Goal: Task Accomplishment & Management: Use online tool/utility

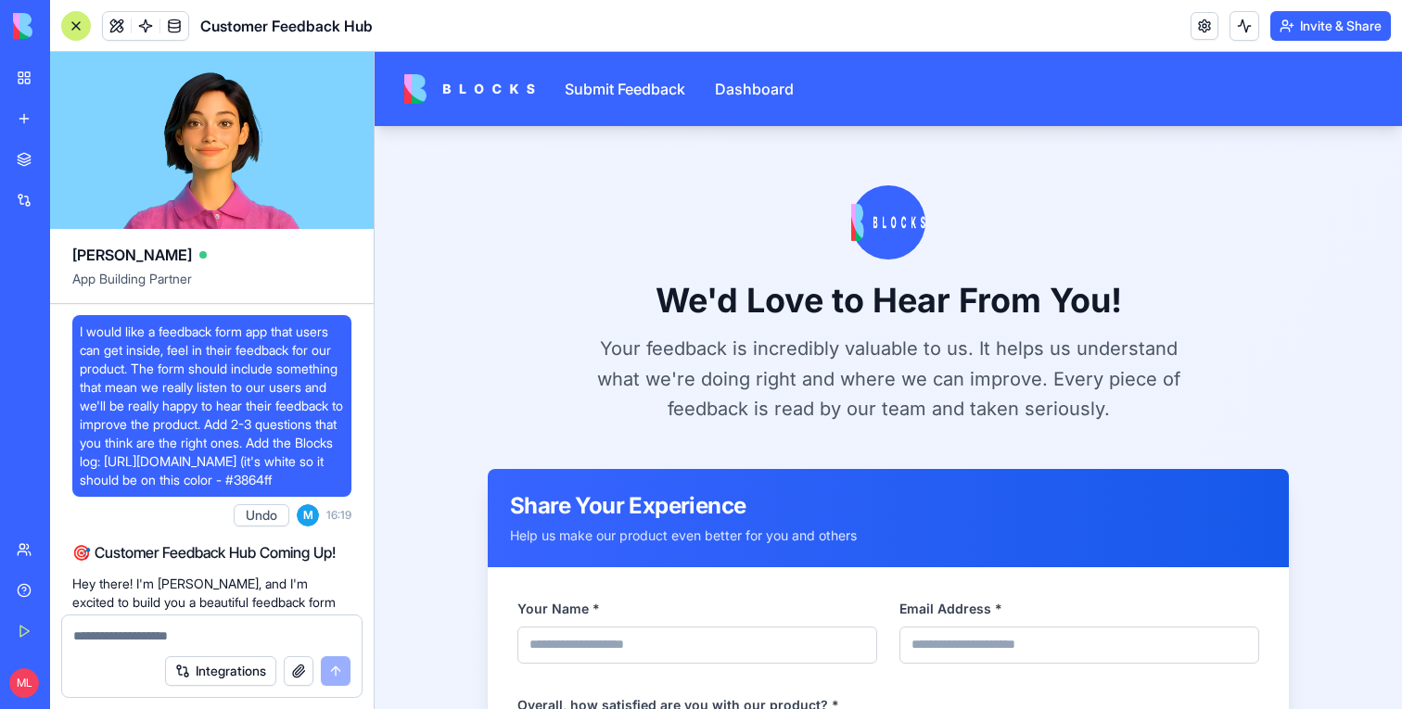
scroll to position [1033, 0]
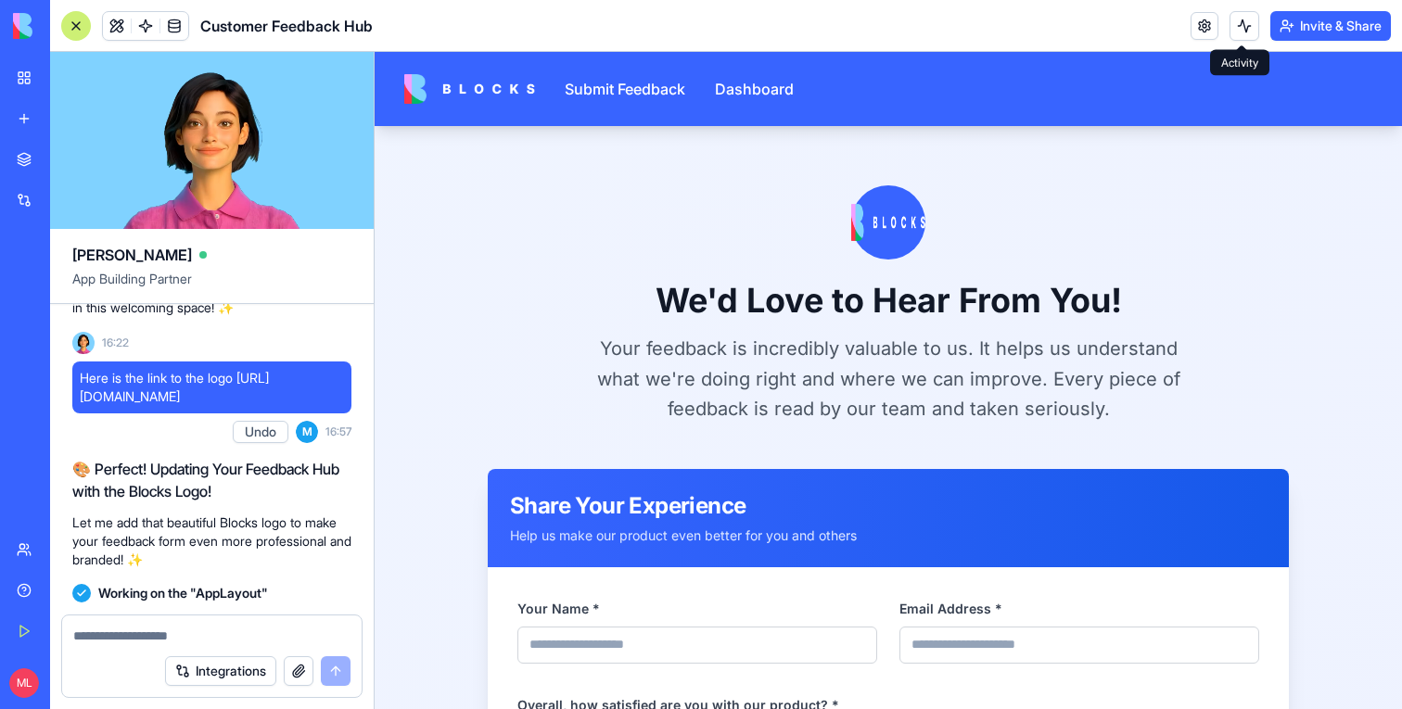
click at [1386, 15] on button "Invite & Share" at bounding box center [1331, 26] width 121 height 30
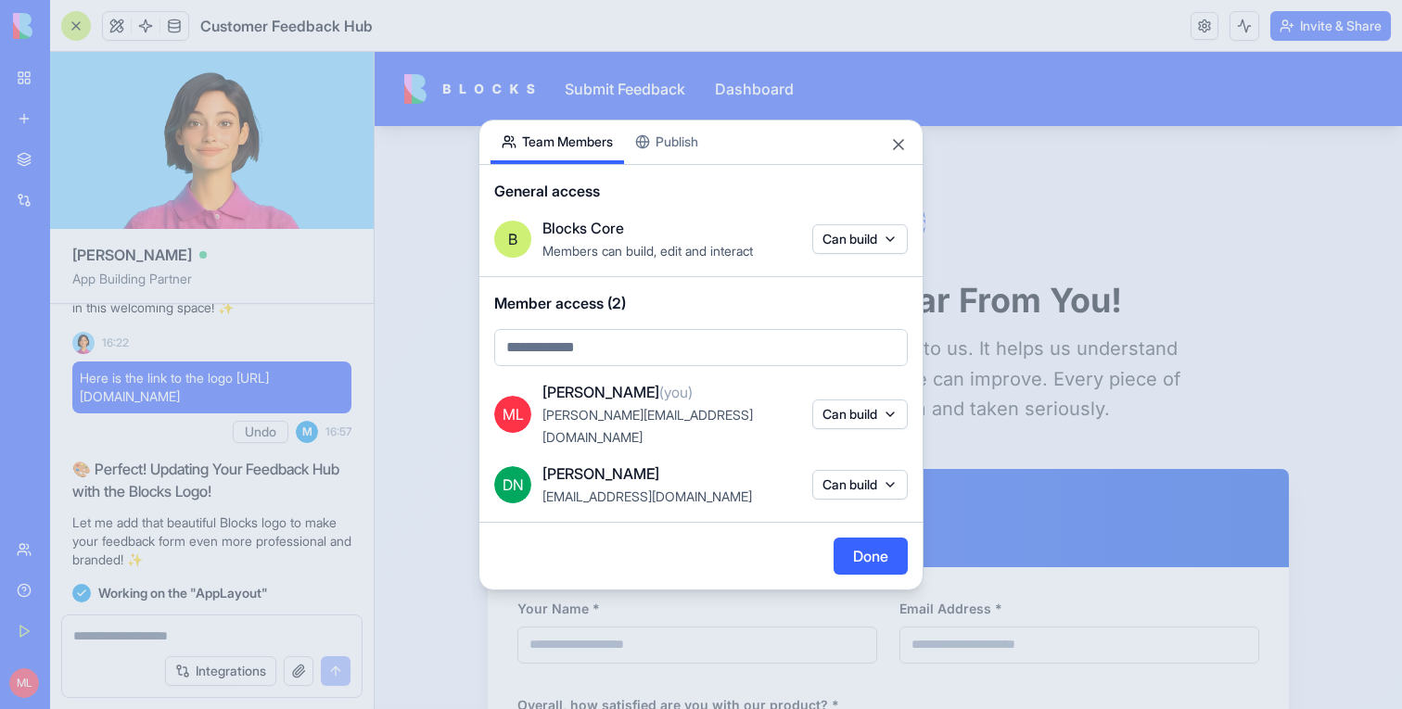
click at [666, 163] on div "Share App Team Members Publish General access B Blocks Core Members can build, …" at bounding box center [701, 355] width 445 height 471
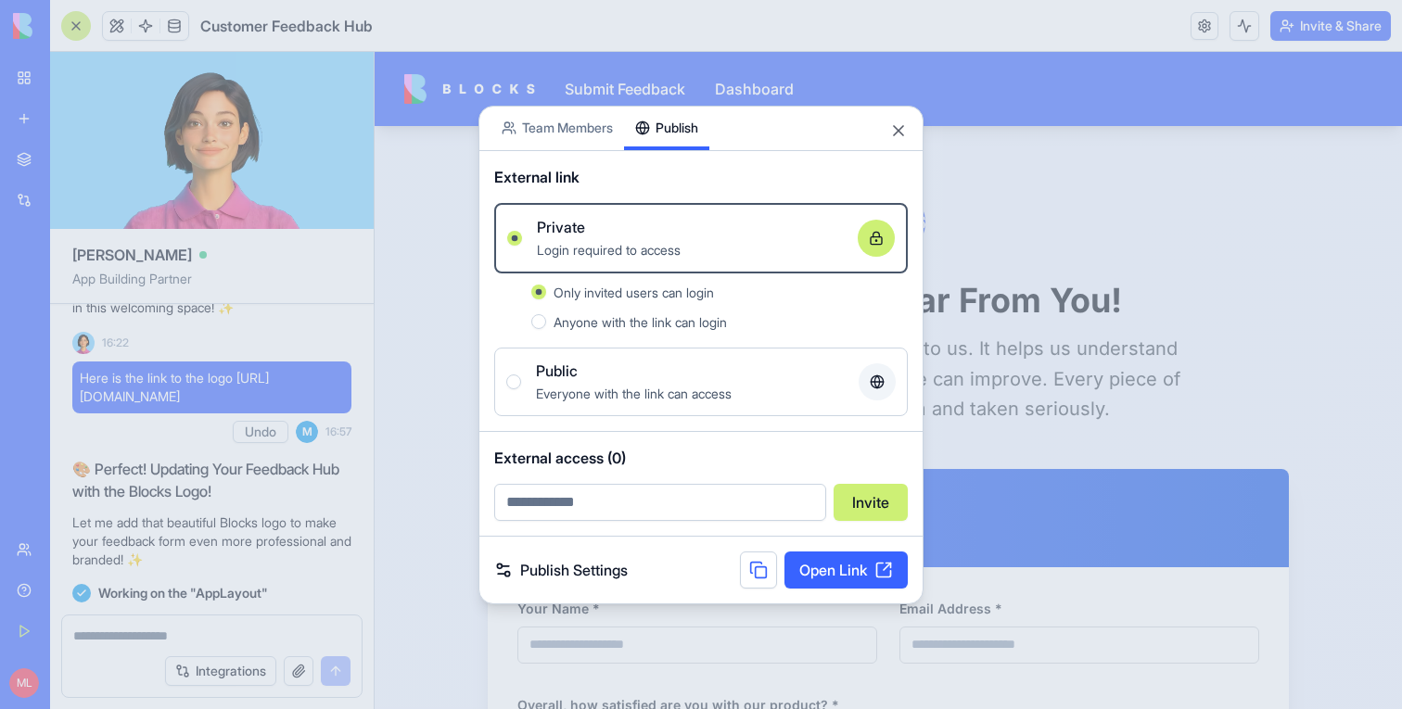
click at [633, 383] on div "Everyone with the link can access" at bounding box center [690, 393] width 308 height 22
click at [521, 383] on button "Public Everyone with the link can access" at bounding box center [513, 382] width 15 height 15
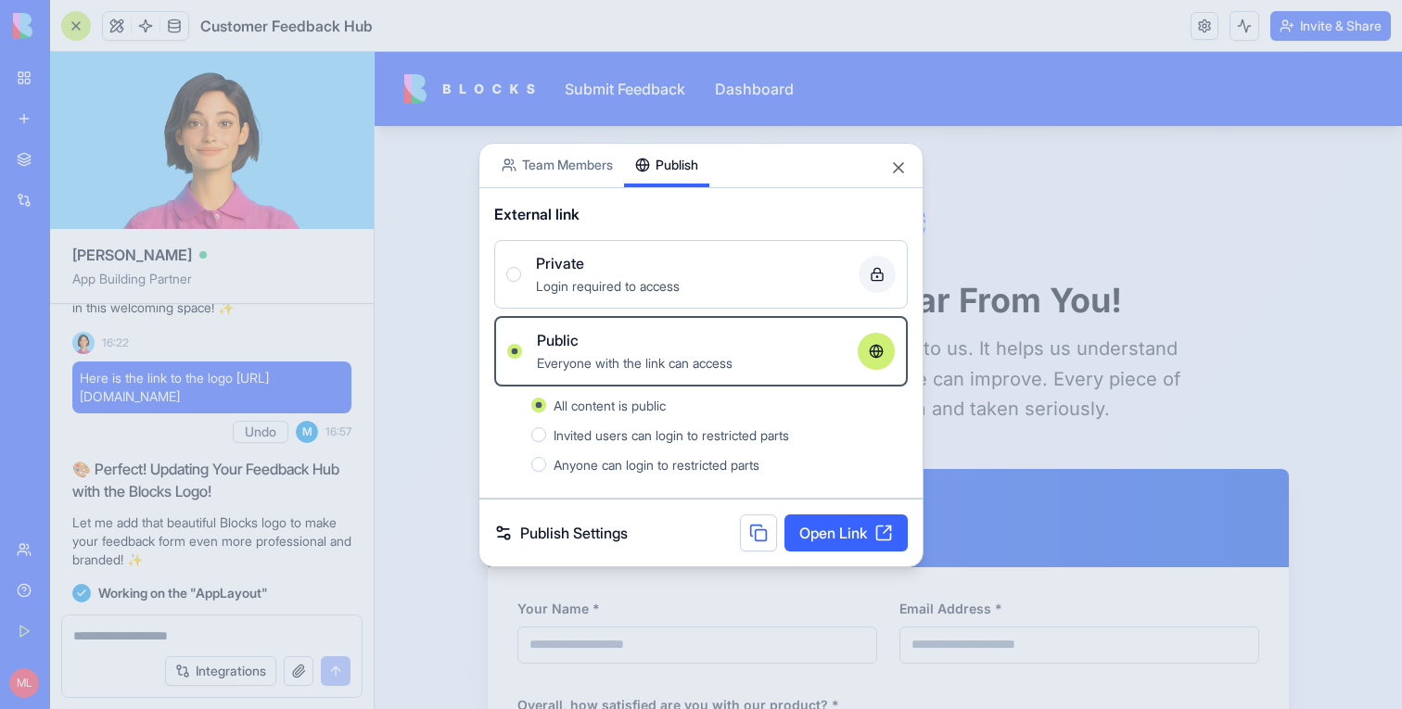
click at [815, 534] on link "Open Link" at bounding box center [846, 533] width 123 height 37
click at [301, 567] on div at bounding box center [701, 354] width 1402 height 709
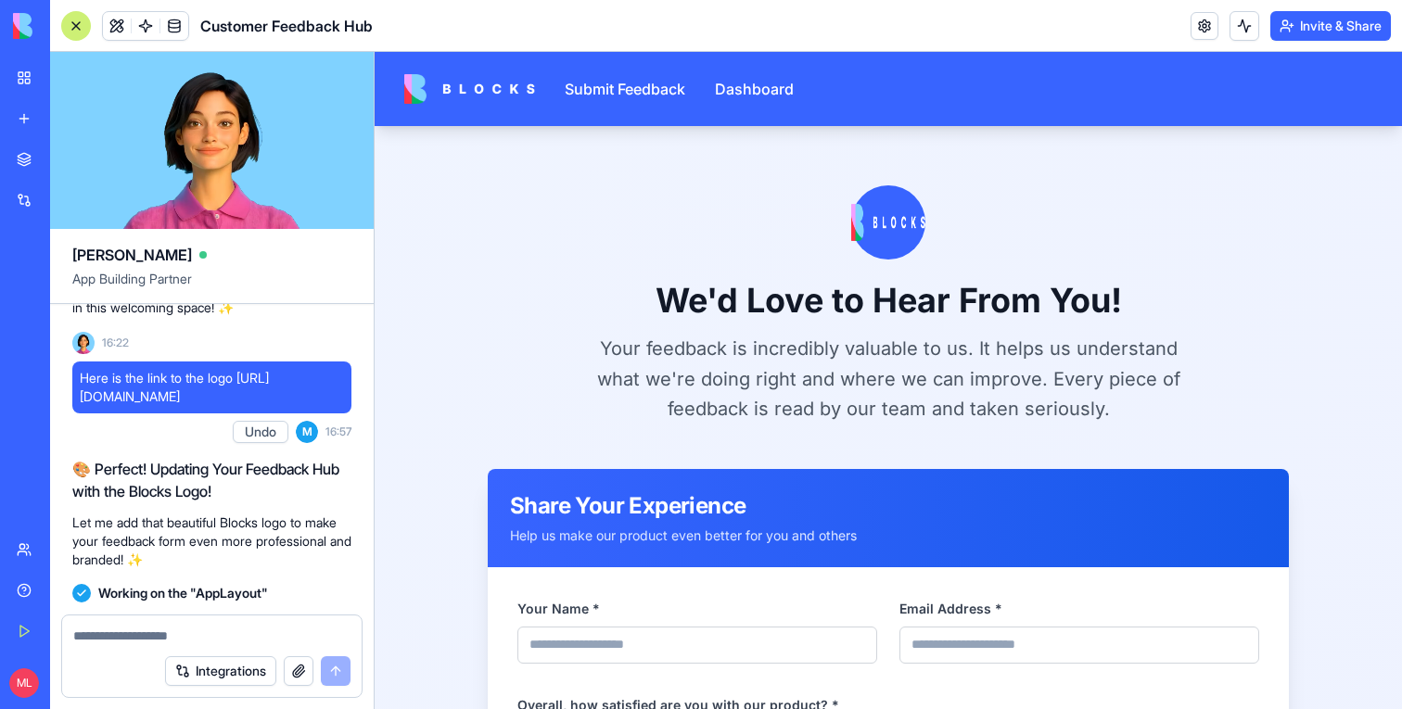
click at [173, 631] on textarea at bounding box center [211, 636] width 277 height 19
paste textarea
type textarea "**********"
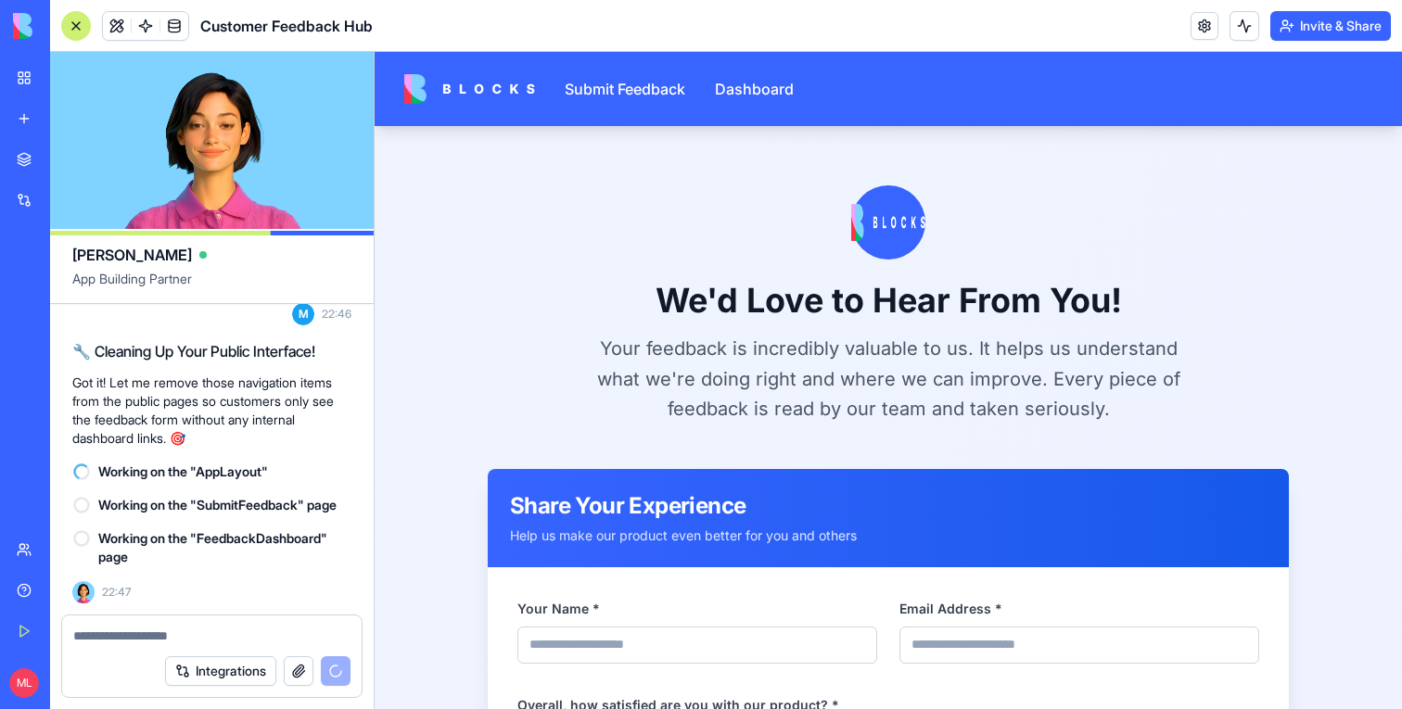
scroll to position [1904, 0]
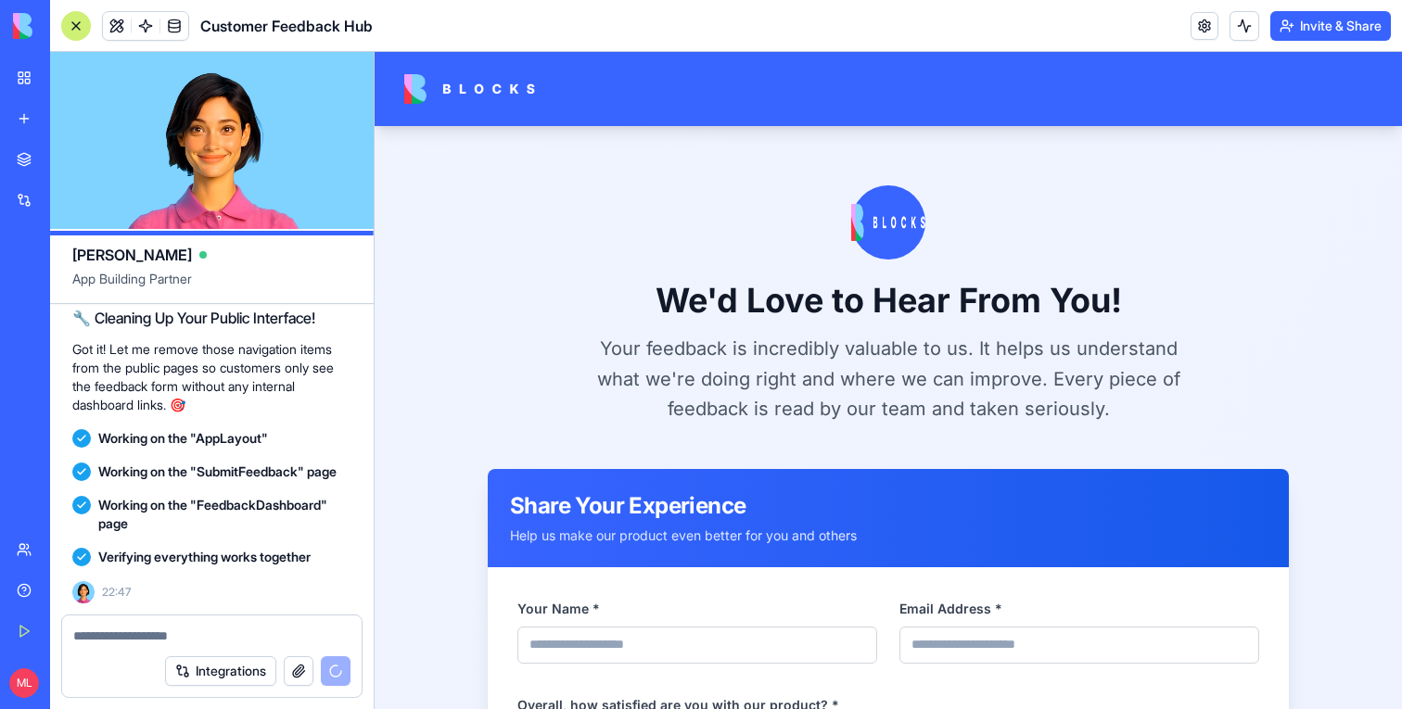
click at [194, 635] on textarea at bounding box center [211, 636] width 277 height 19
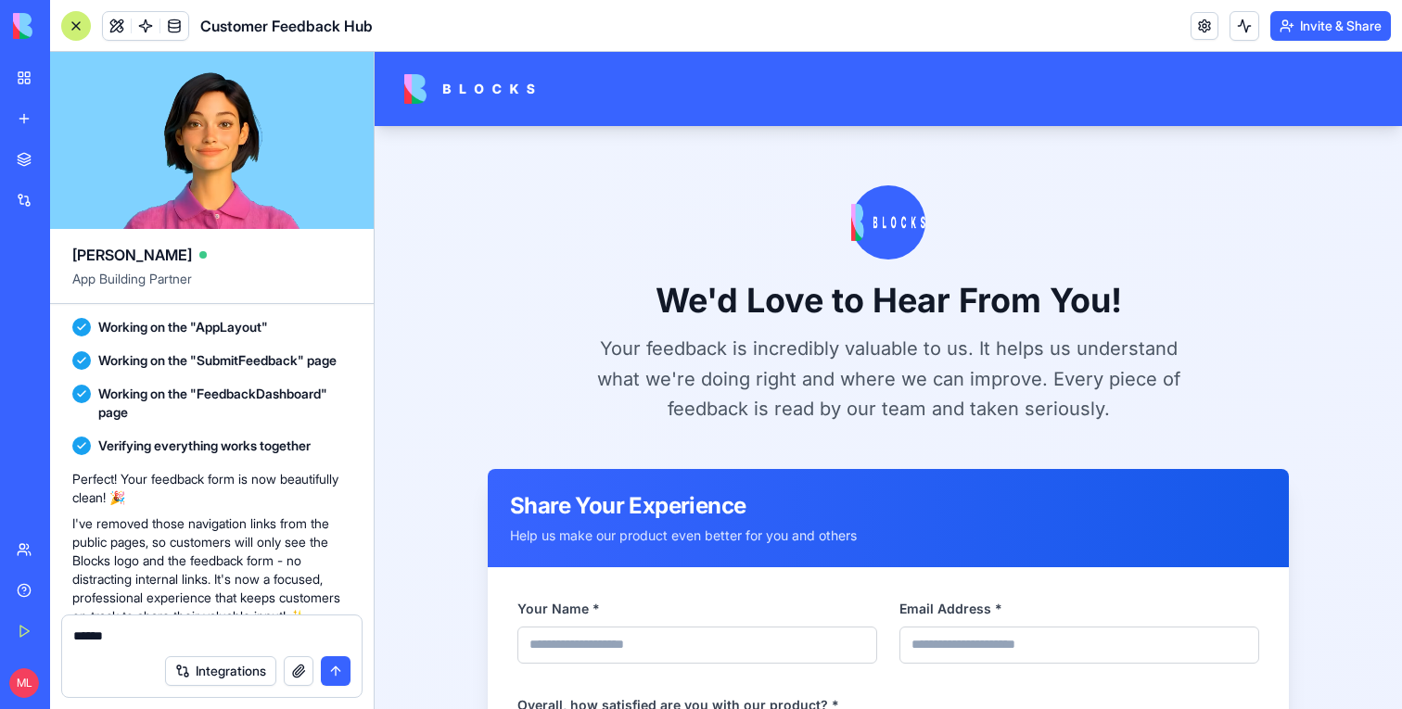
scroll to position [2093, 0]
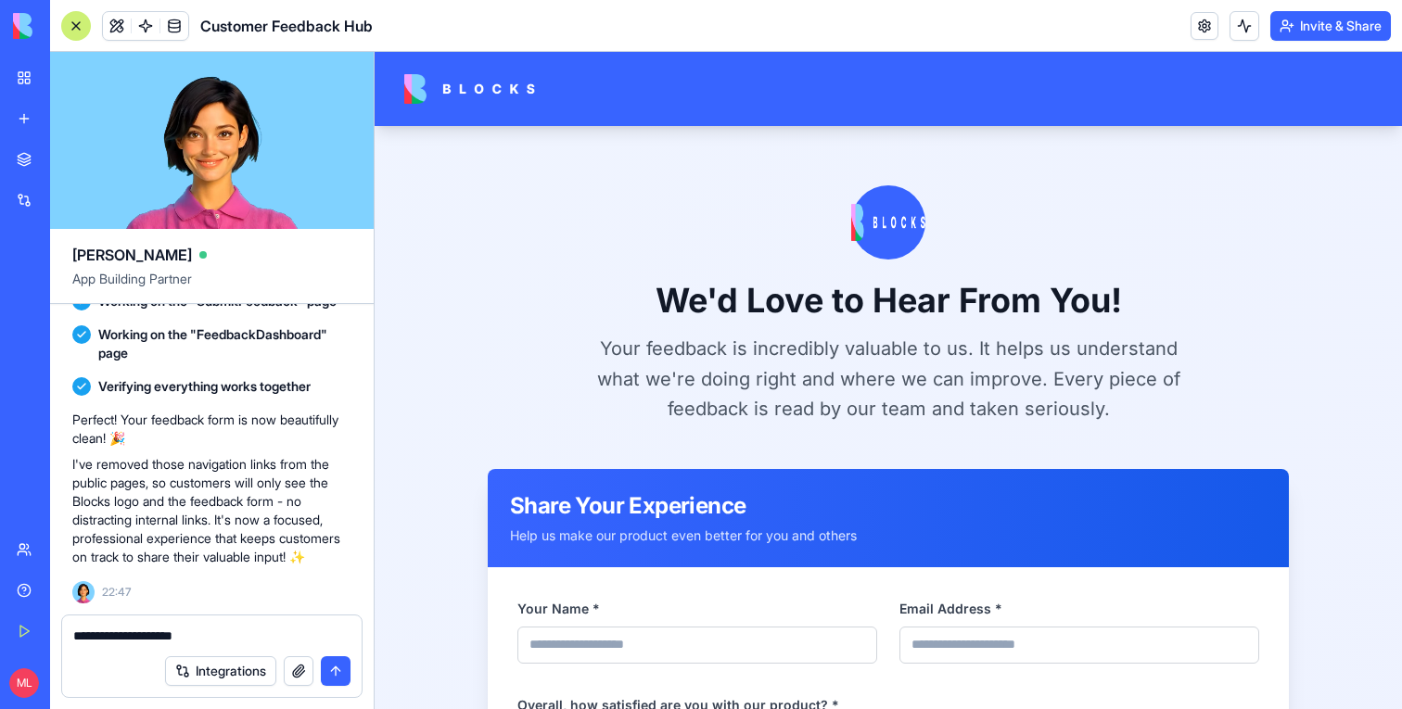
paste textarea "**********"
type textarea "**********"
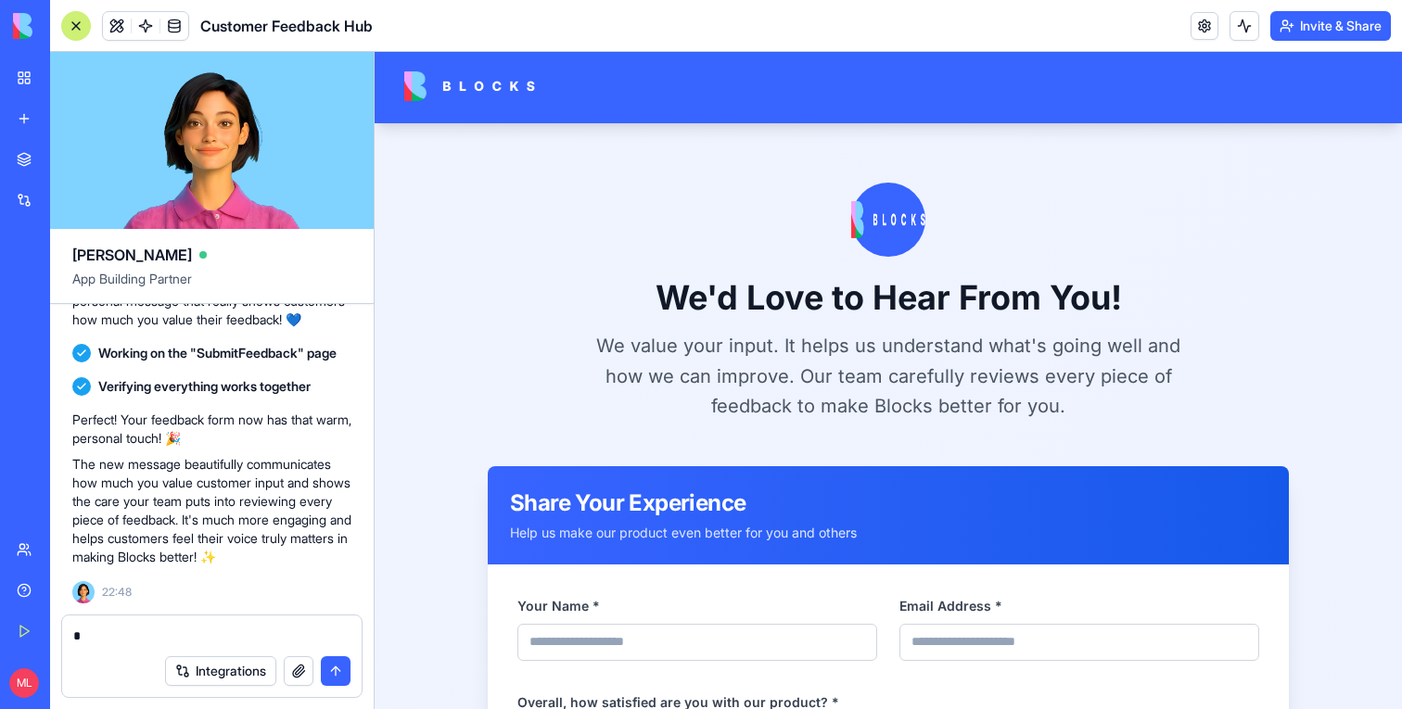
scroll to position [6, 0]
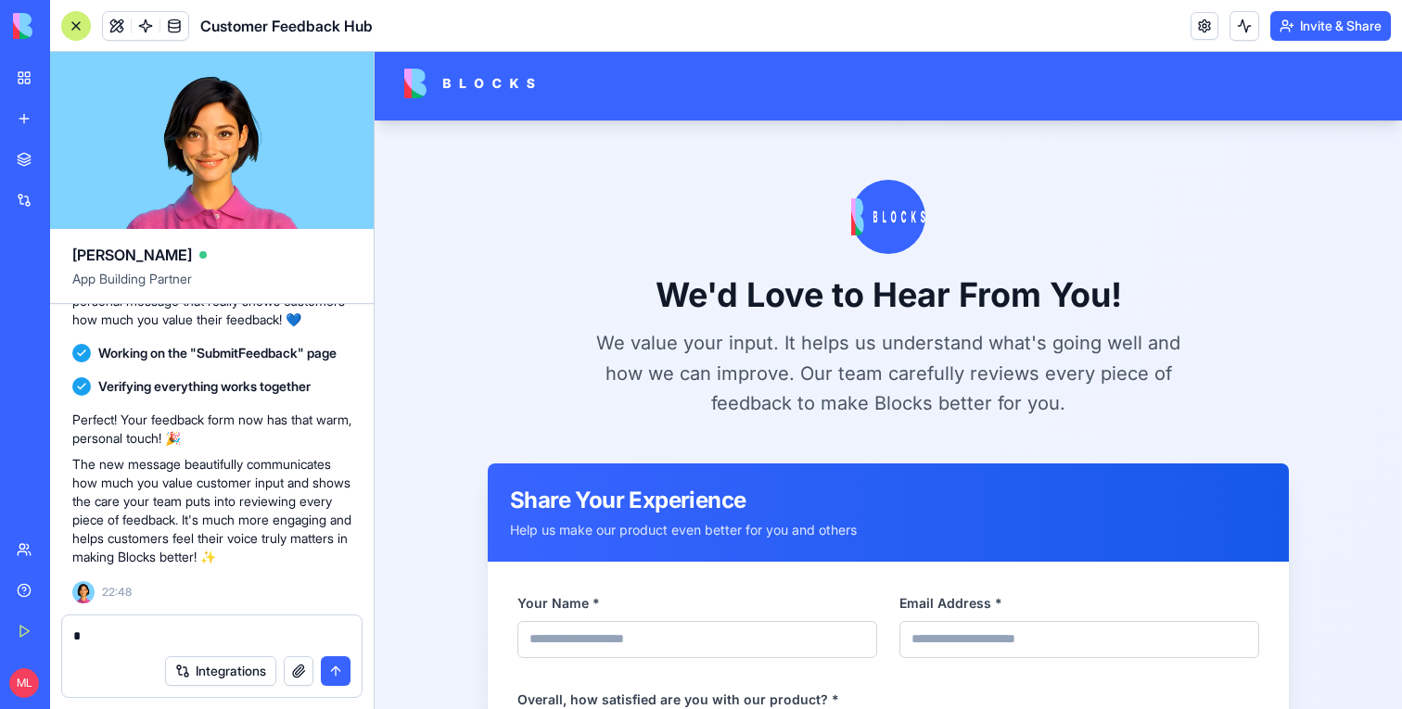
click at [115, 646] on div "Integrations" at bounding box center [212, 672] width 300 height 52
click at [114, 638] on textarea "*" at bounding box center [211, 636] width 277 height 19
type textarea "**********"
paste textarea
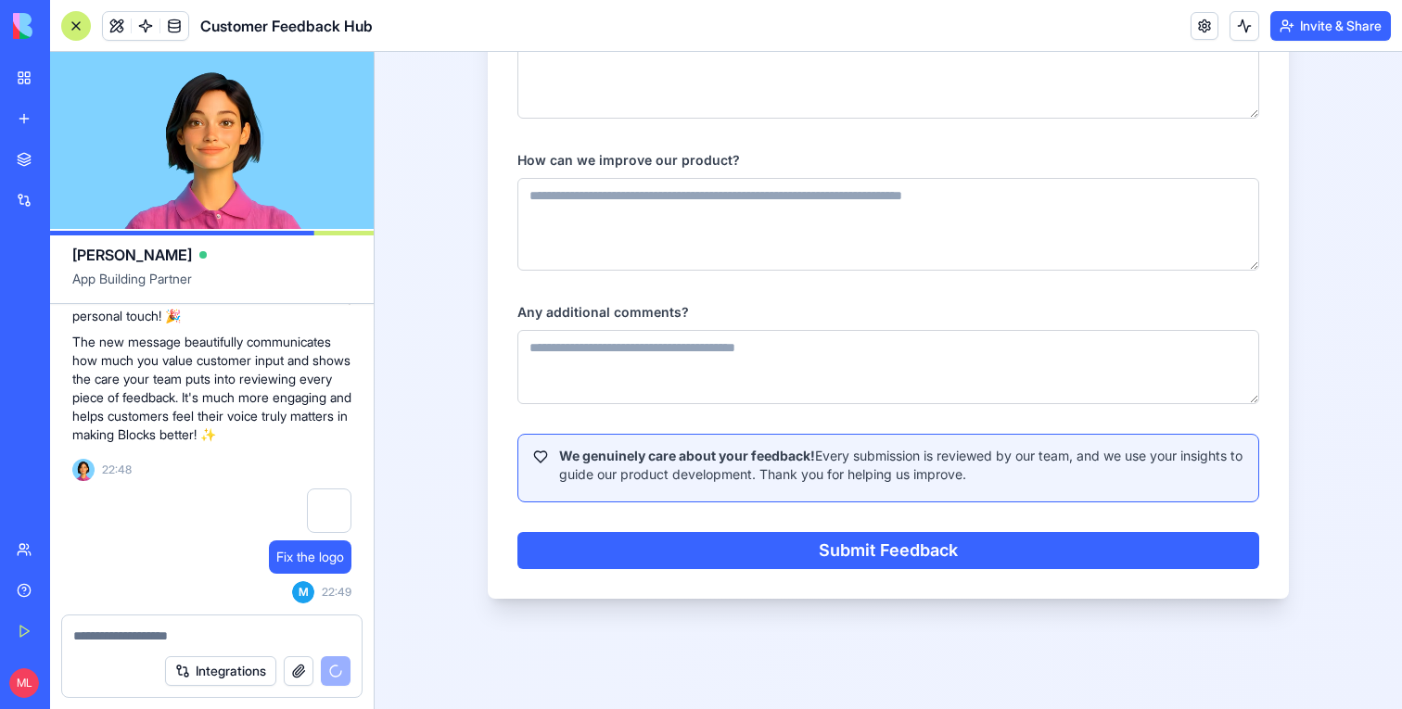
scroll to position [813, 0]
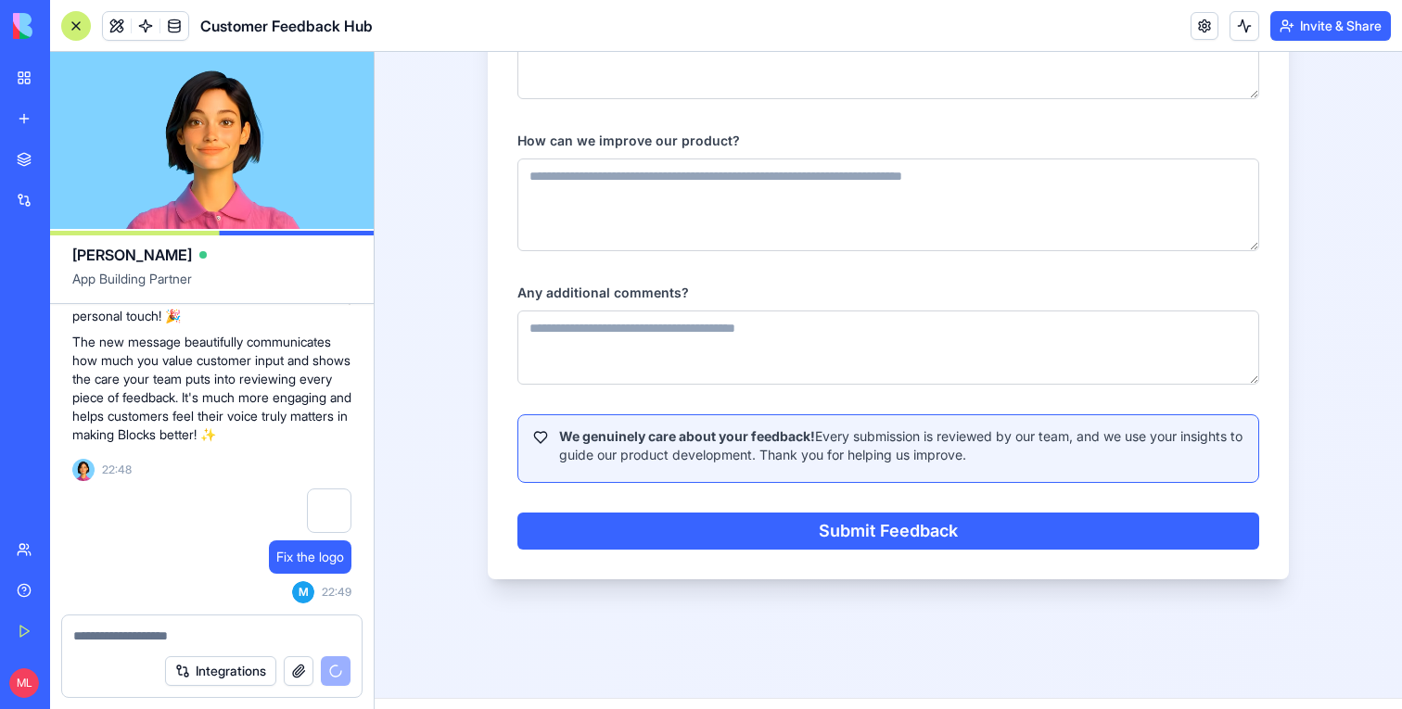
click at [190, 635] on textarea at bounding box center [211, 636] width 277 height 19
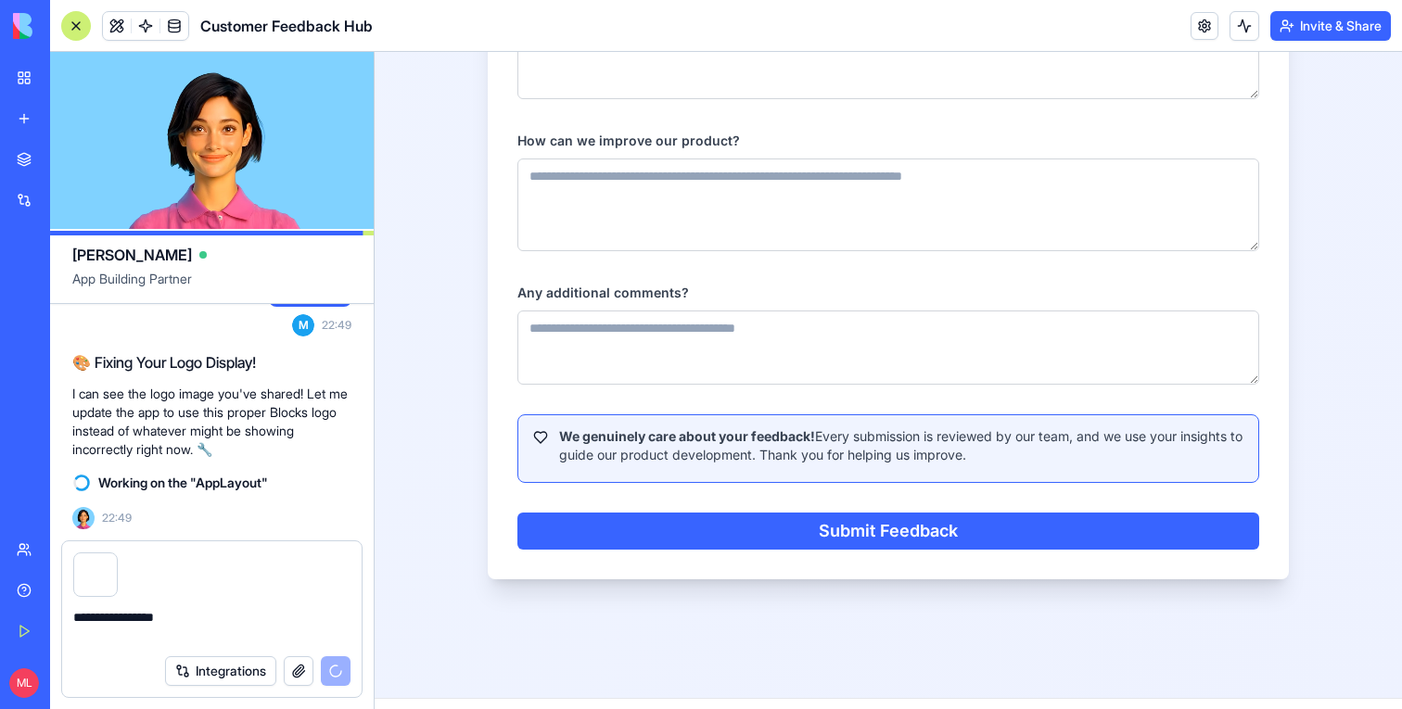
scroll to position [3065, 0]
type textarea "**********"
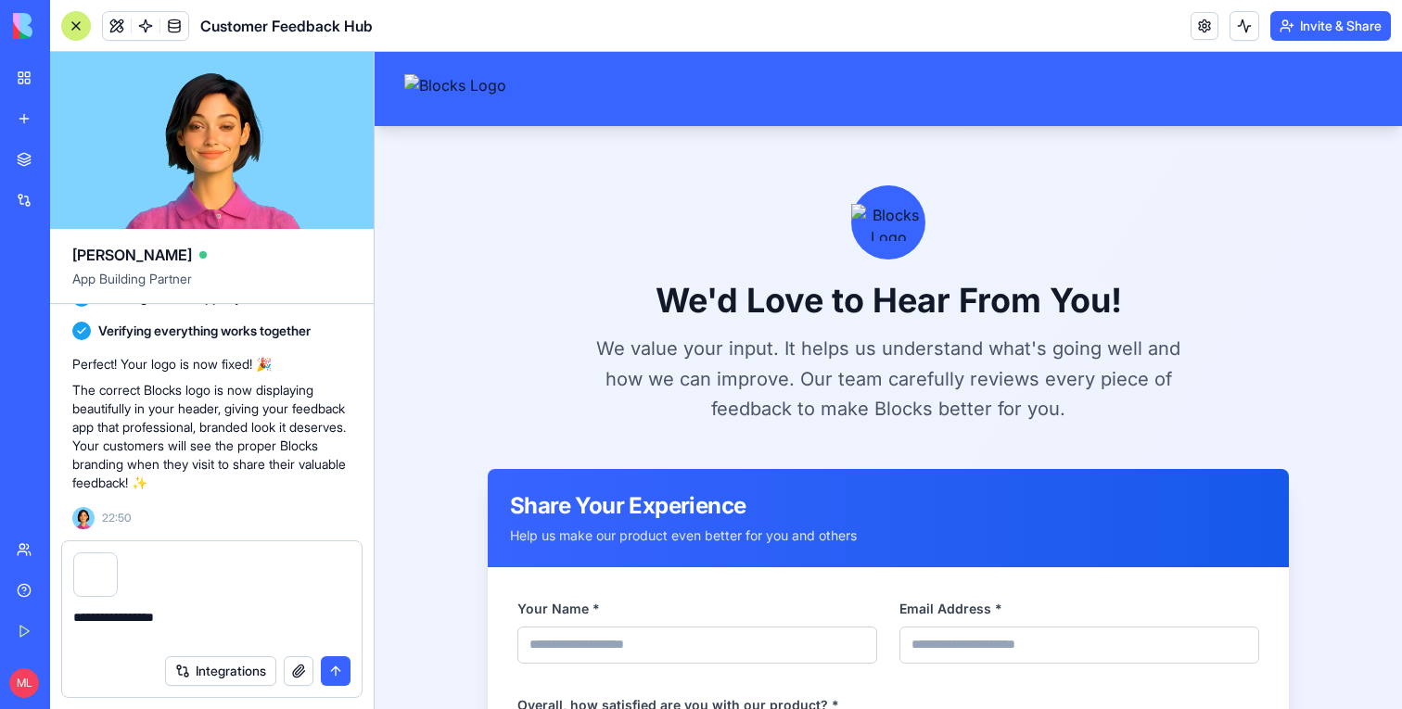
scroll to position [2960, 0]
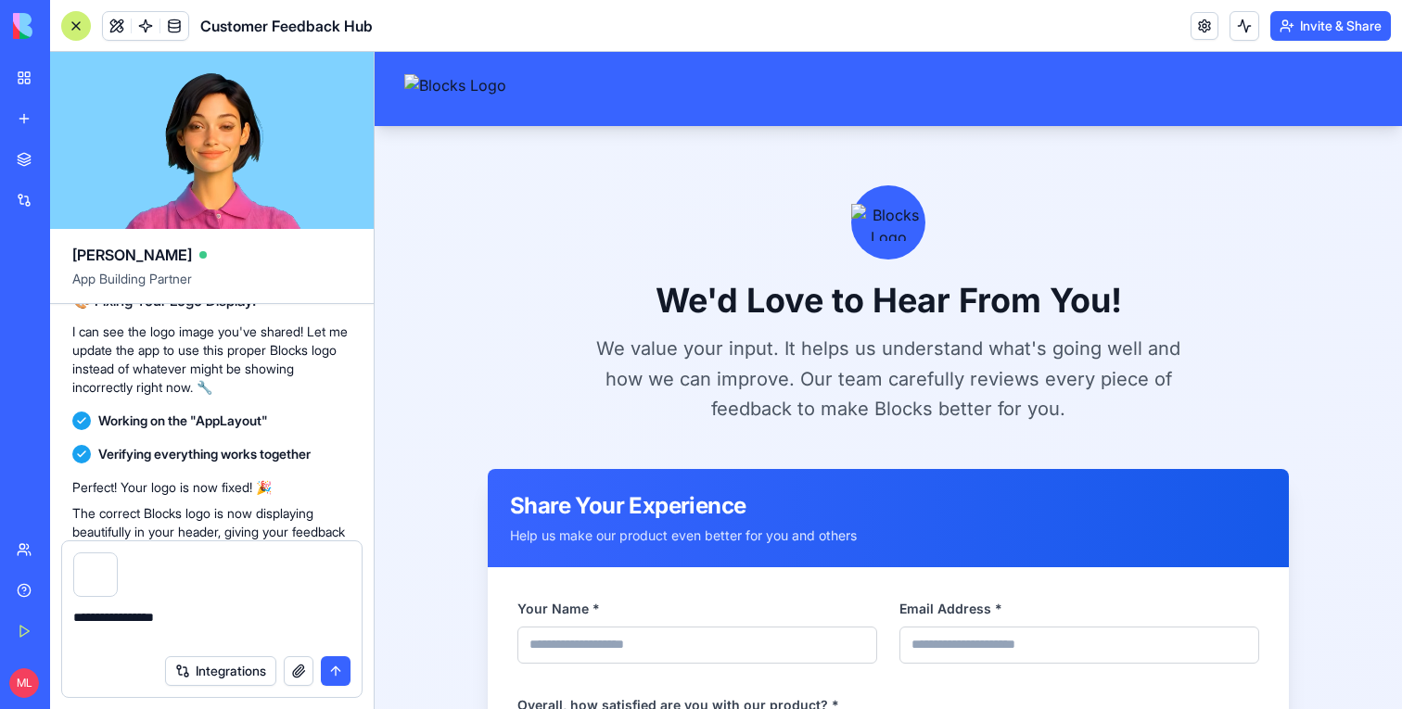
click at [253, 275] on button "Undo" at bounding box center [257, 263] width 56 height 22
drag, startPoint x: 212, startPoint y: 616, endPoint x: 27, endPoint y: 595, distance: 186.6
click at [27, 595] on div "BETA My Workspace New app Marketplace Integrations Recent Auto Task Generator N…" at bounding box center [701, 354] width 1402 height 709
click at [116, 556] on button "button" at bounding box center [116, 556] width 0 height 0
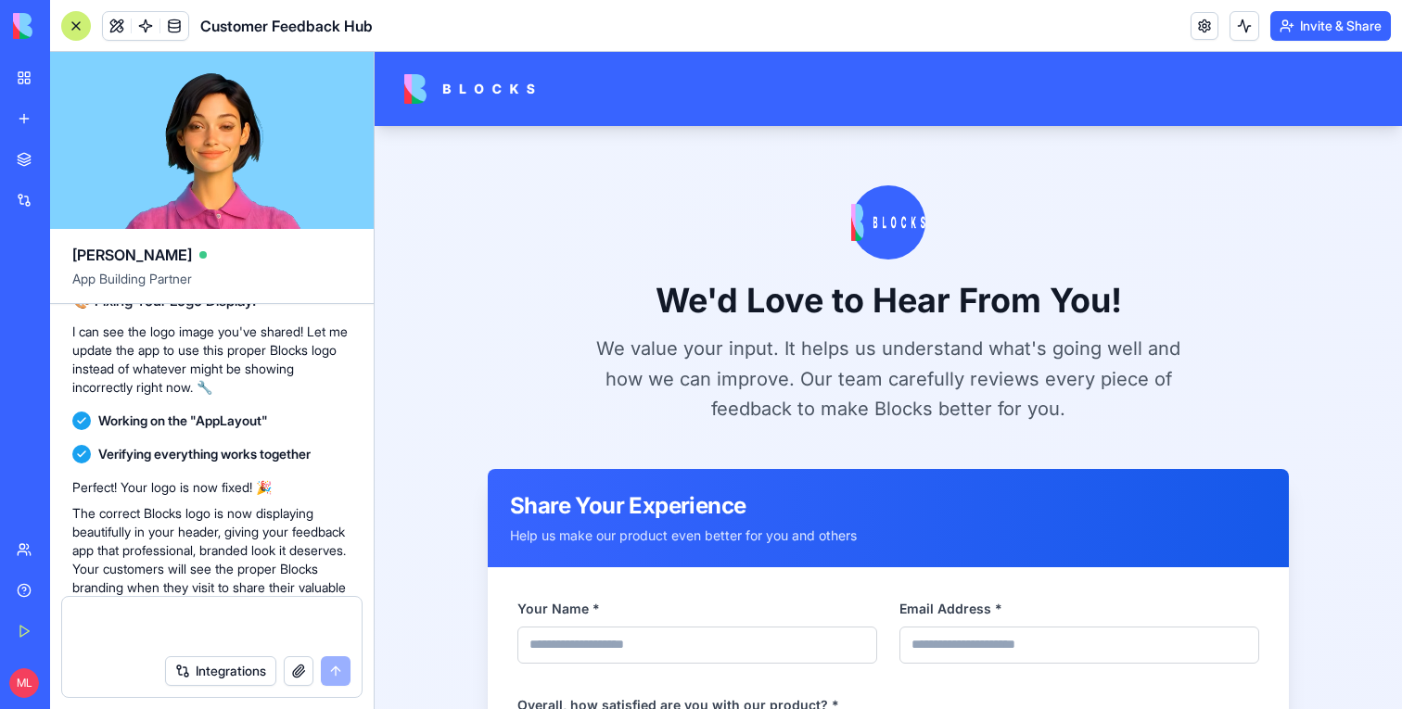
click at [98, 613] on textarea at bounding box center [211, 626] width 277 height 37
type textarea "**********"
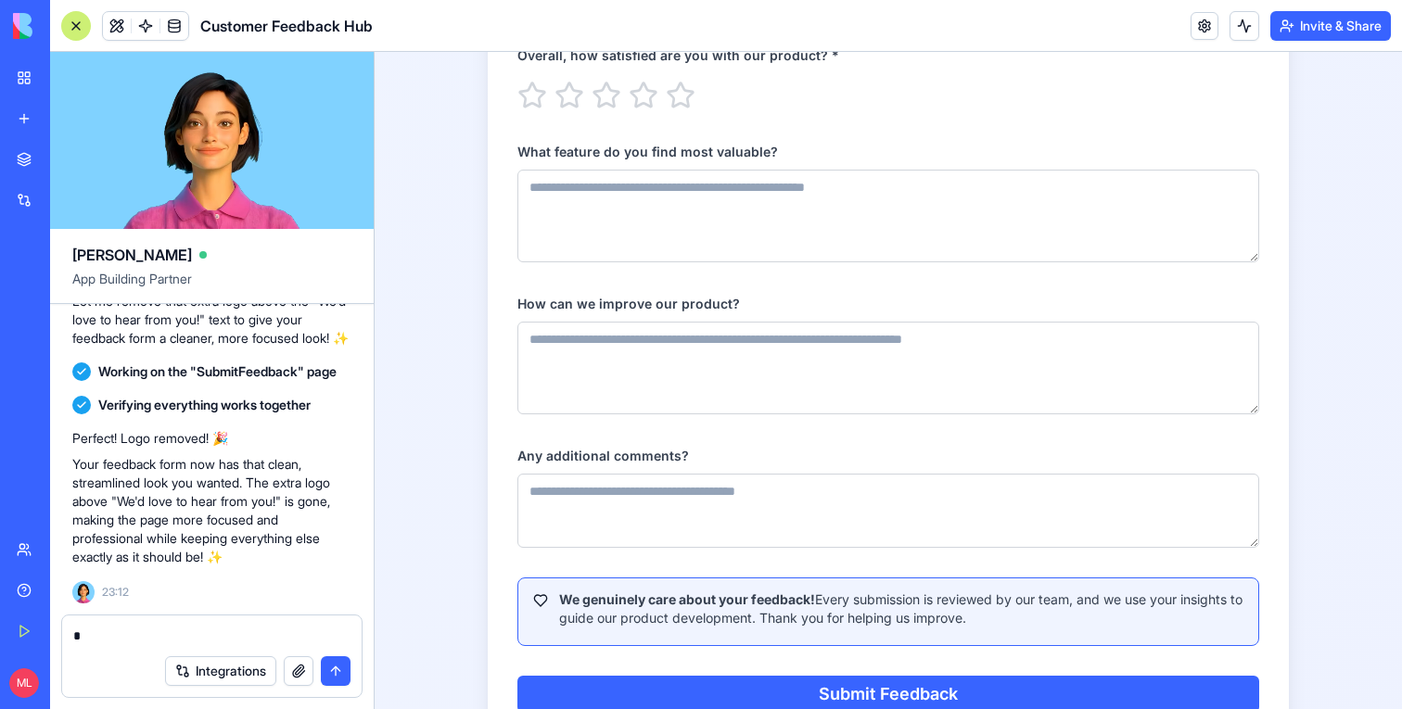
scroll to position [590, 0]
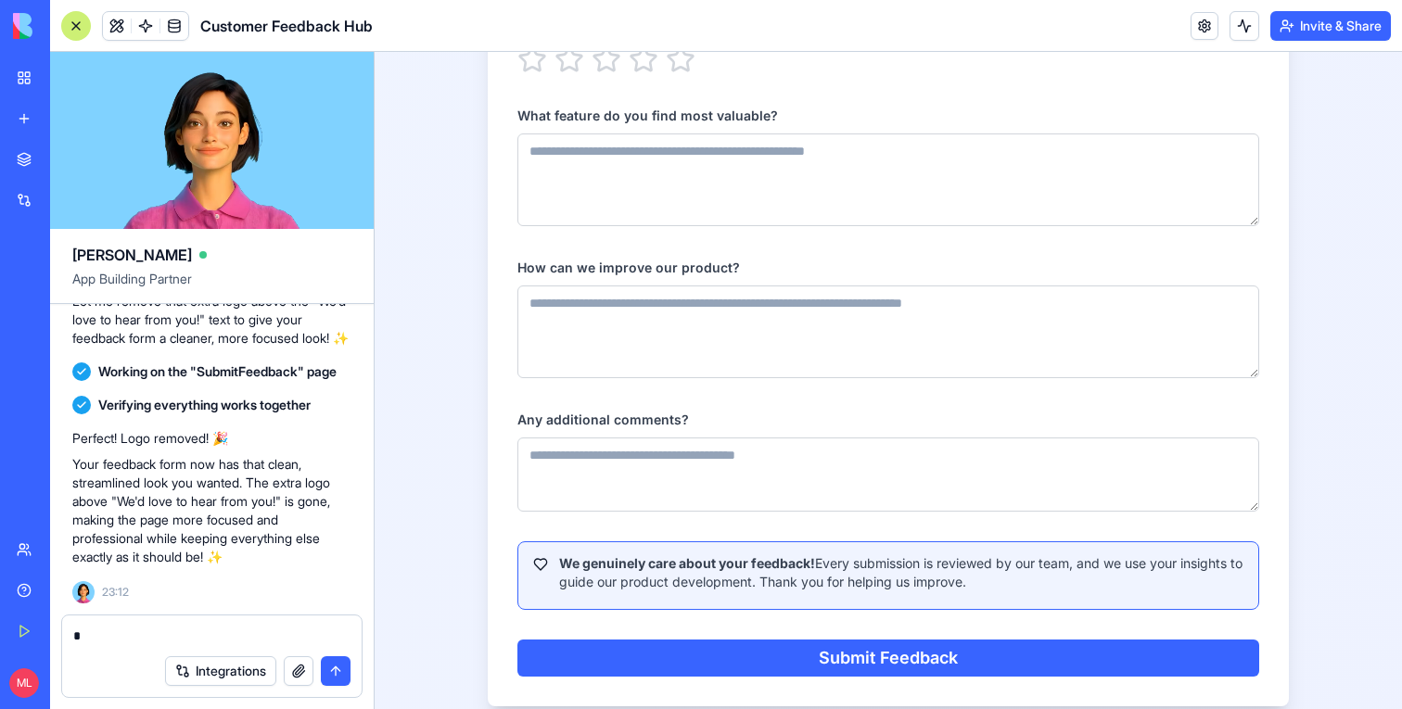
click at [110, 639] on textarea "*" at bounding box center [211, 636] width 277 height 19
type textarea "*"
type textarea "**********"
paste textarea
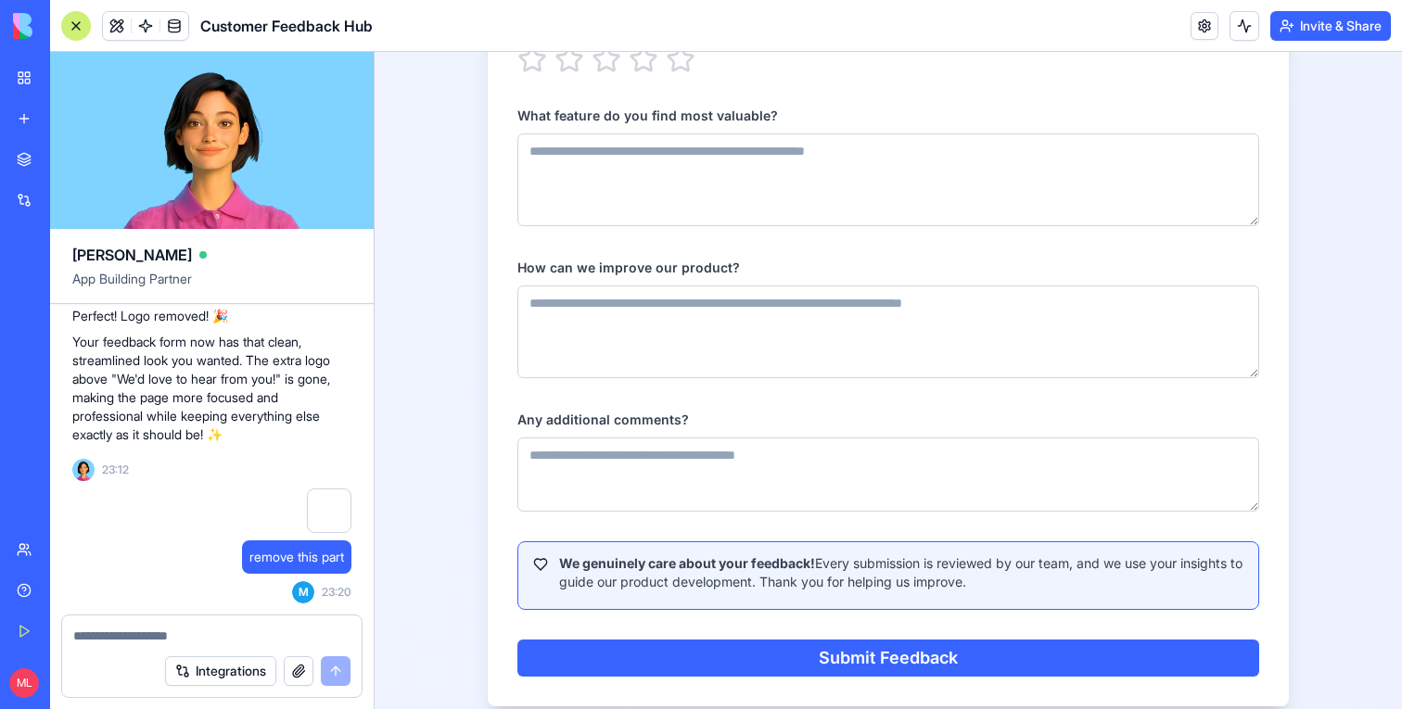
scroll to position [0, 0]
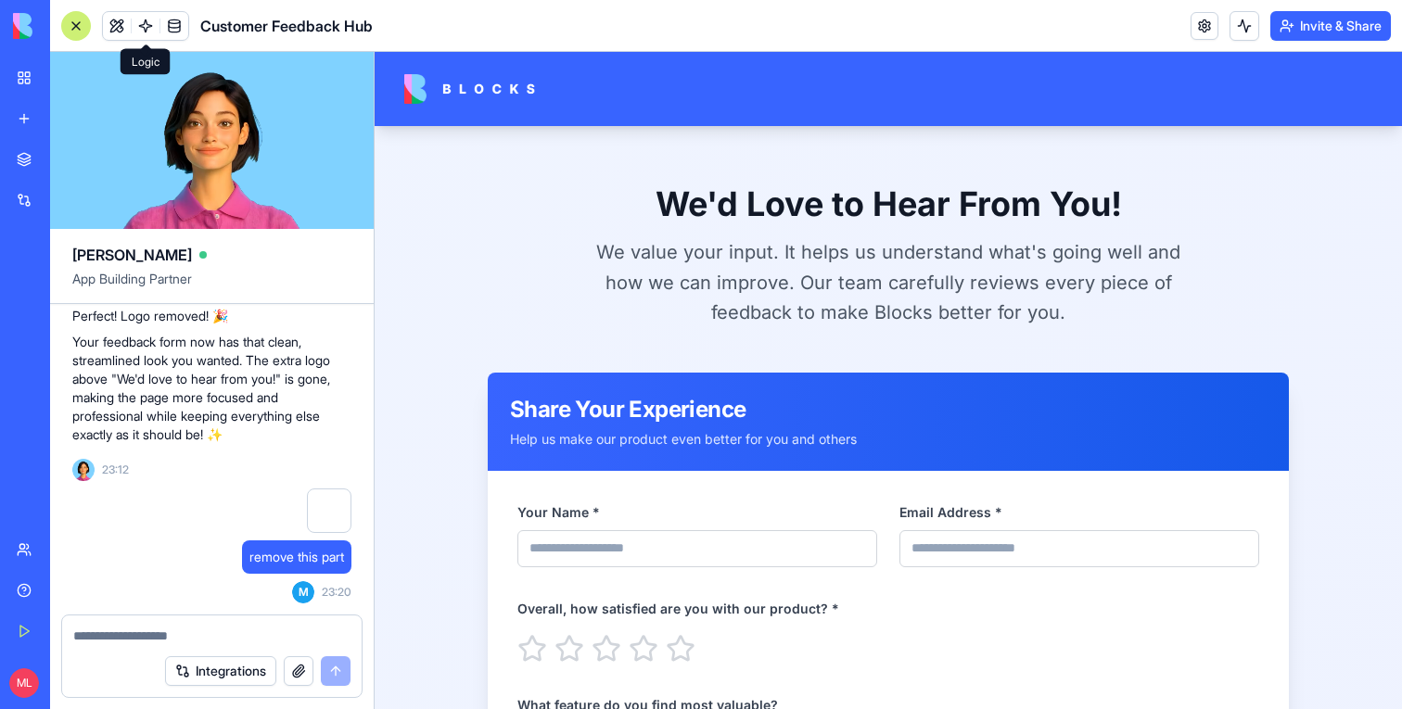
click at [123, 18] on span at bounding box center [146, 26] width 52 height 52
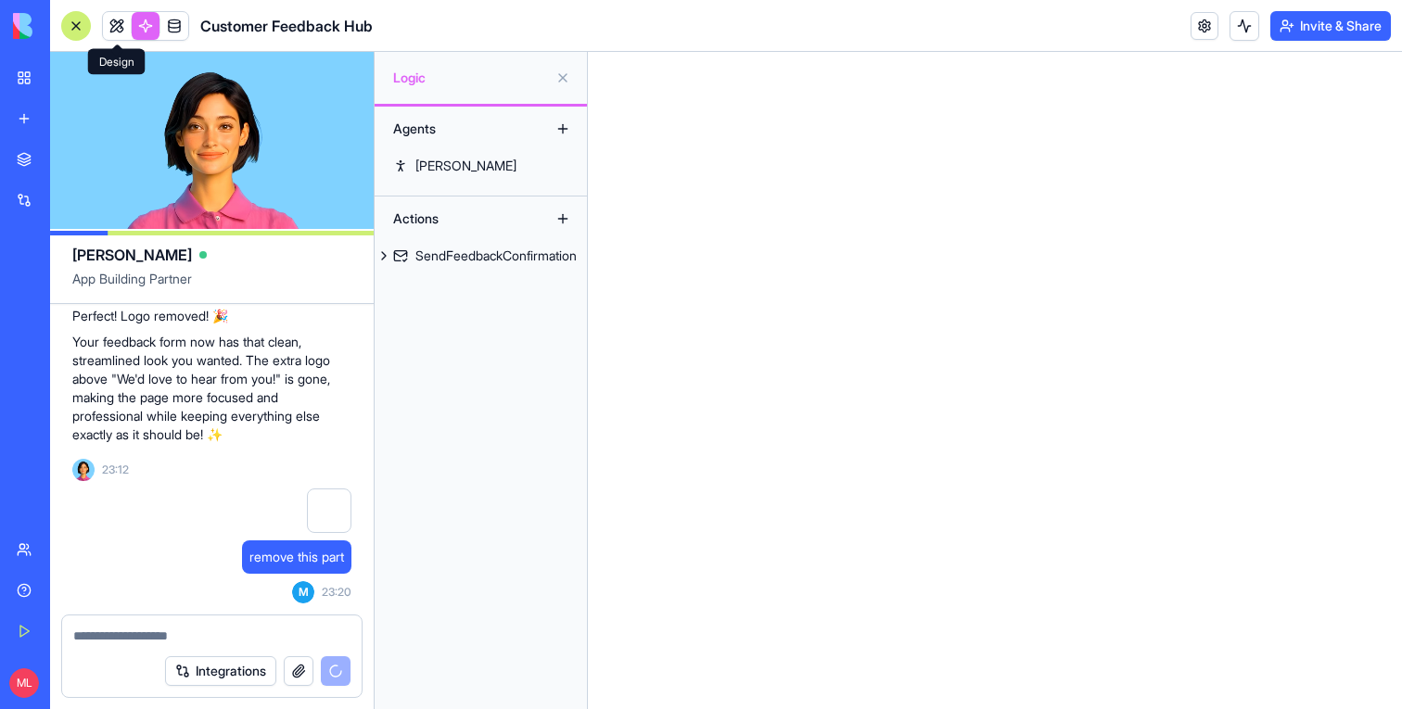
click at [114, 19] on link at bounding box center [117, 26] width 28 height 28
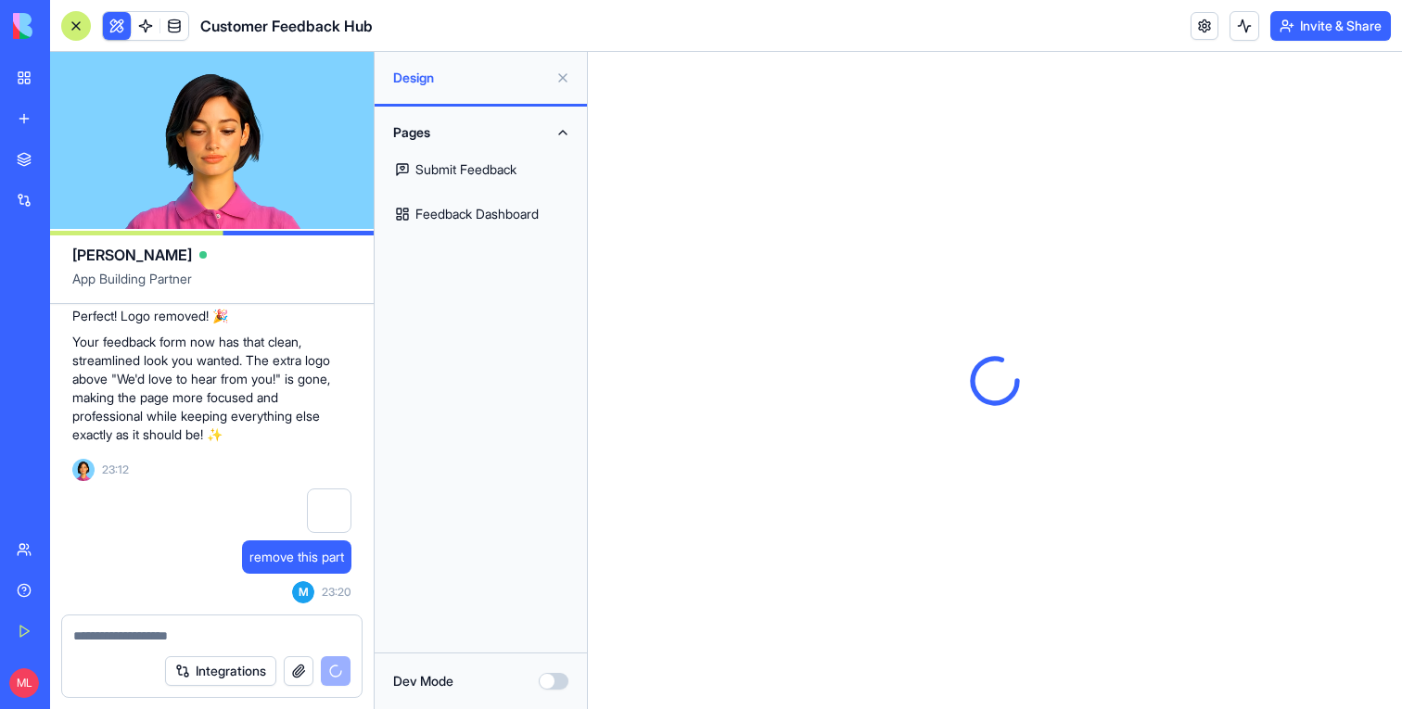
click at [109, 20] on button at bounding box center [117, 26] width 28 height 28
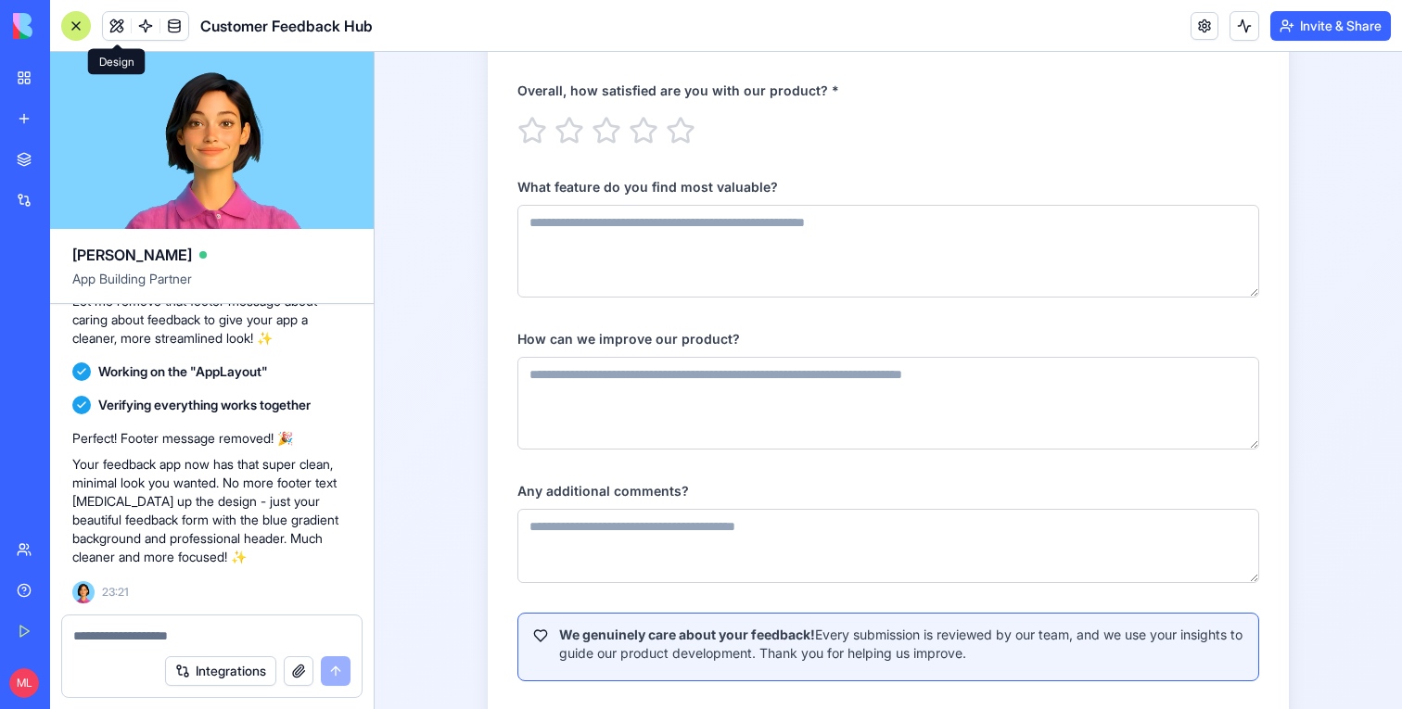
scroll to position [4094, 0]
click at [192, 635] on textarea at bounding box center [211, 636] width 277 height 19
type textarea "*"
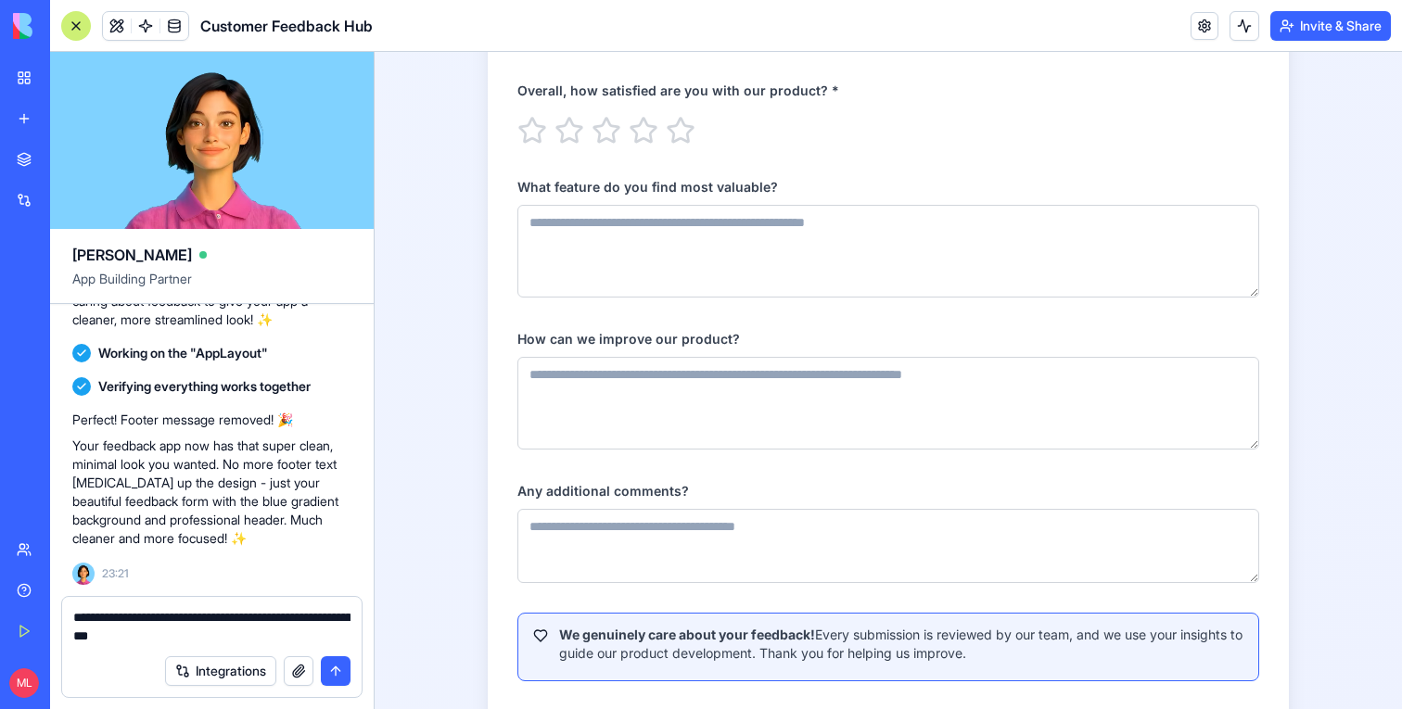
type textarea "**********"
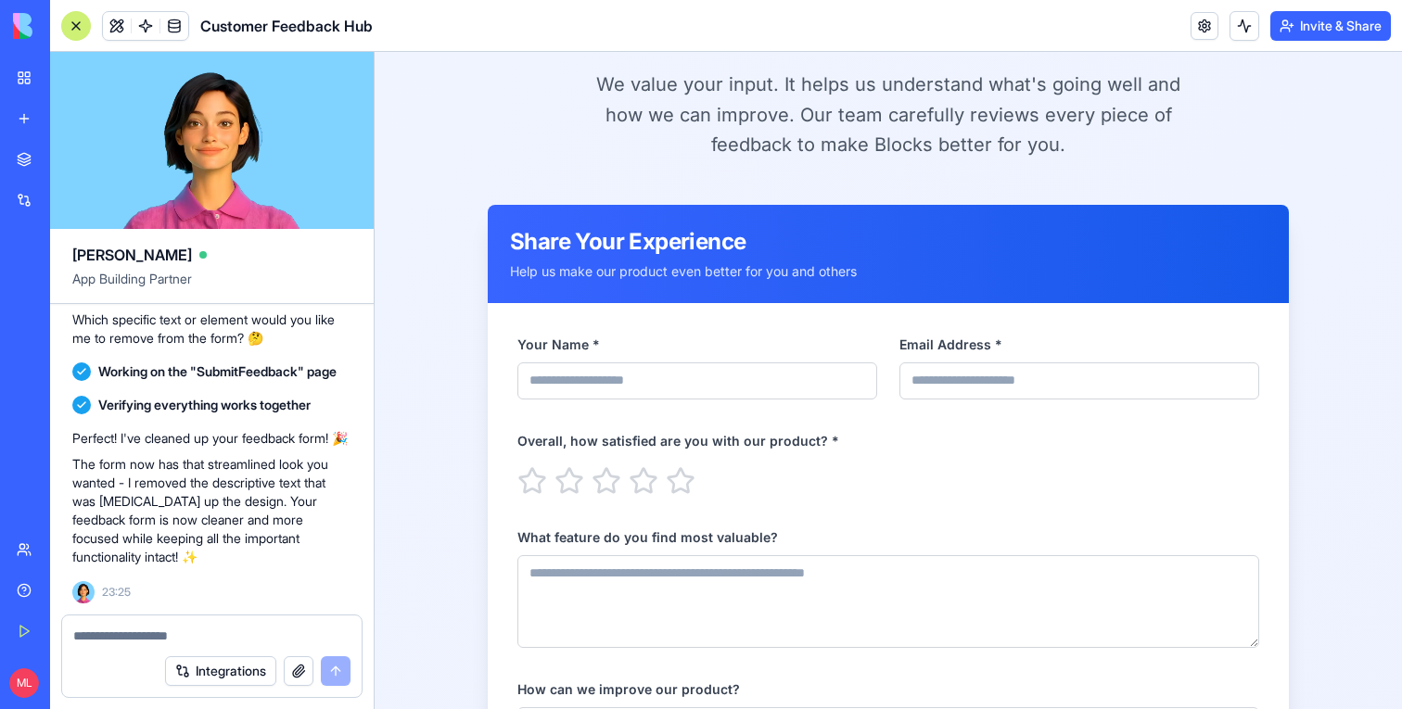
scroll to position [646, 0]
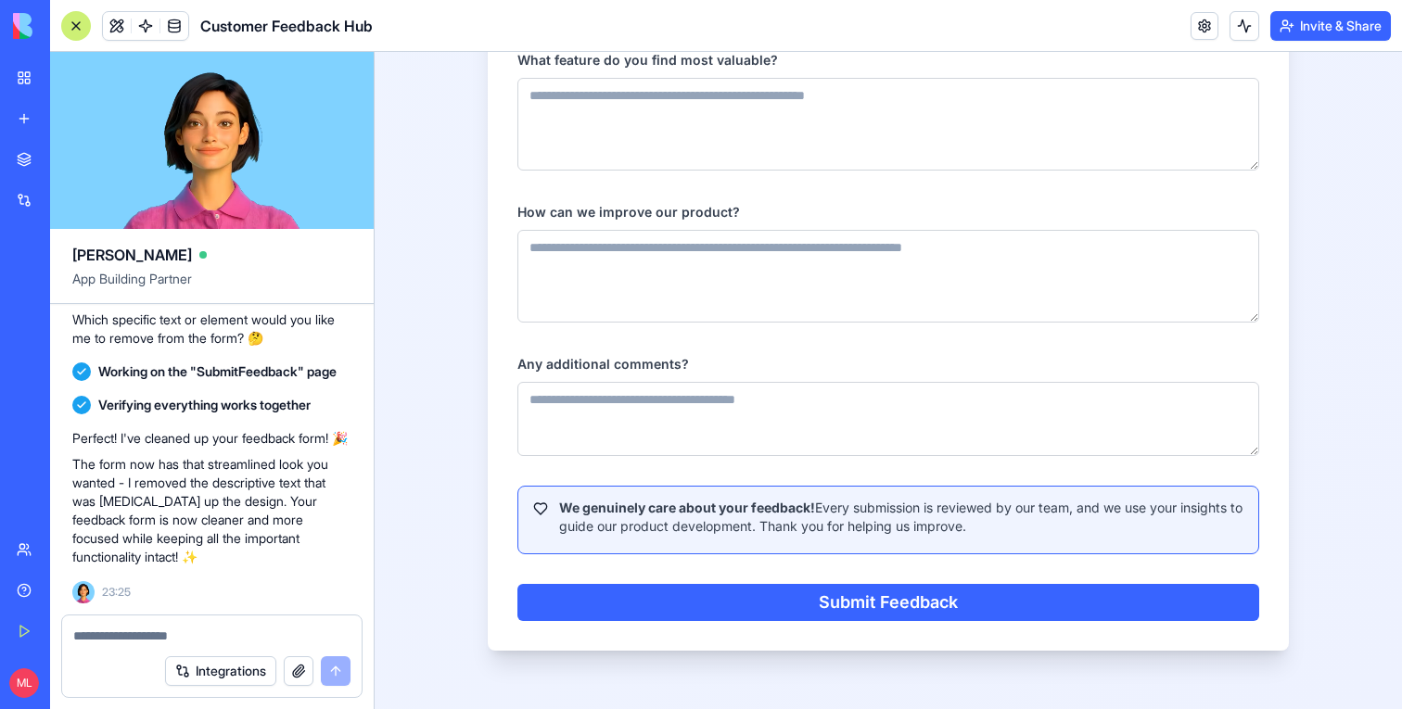
click at [174, 623] on div at bounding box center [212, 631] width 300 height 30
click at [128, 618] on div at bounding box center [212, 631] width 300 height 30
click at [128, 653] on div "Integrations" at bounding box center [212, 672] width 300 height 52
click at [128, 634] on textarea at bounding box center [211, 636] width 277 height 19
type textarea "*********"
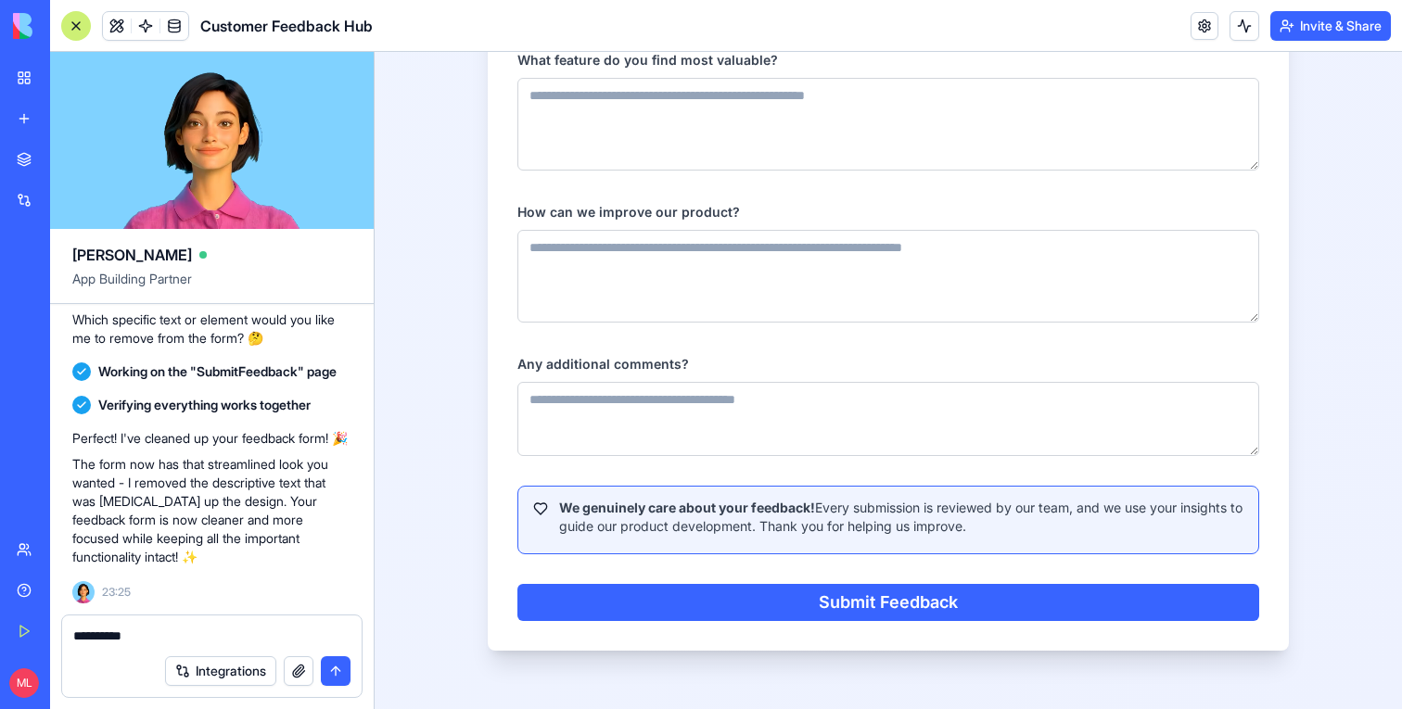
paste textarea
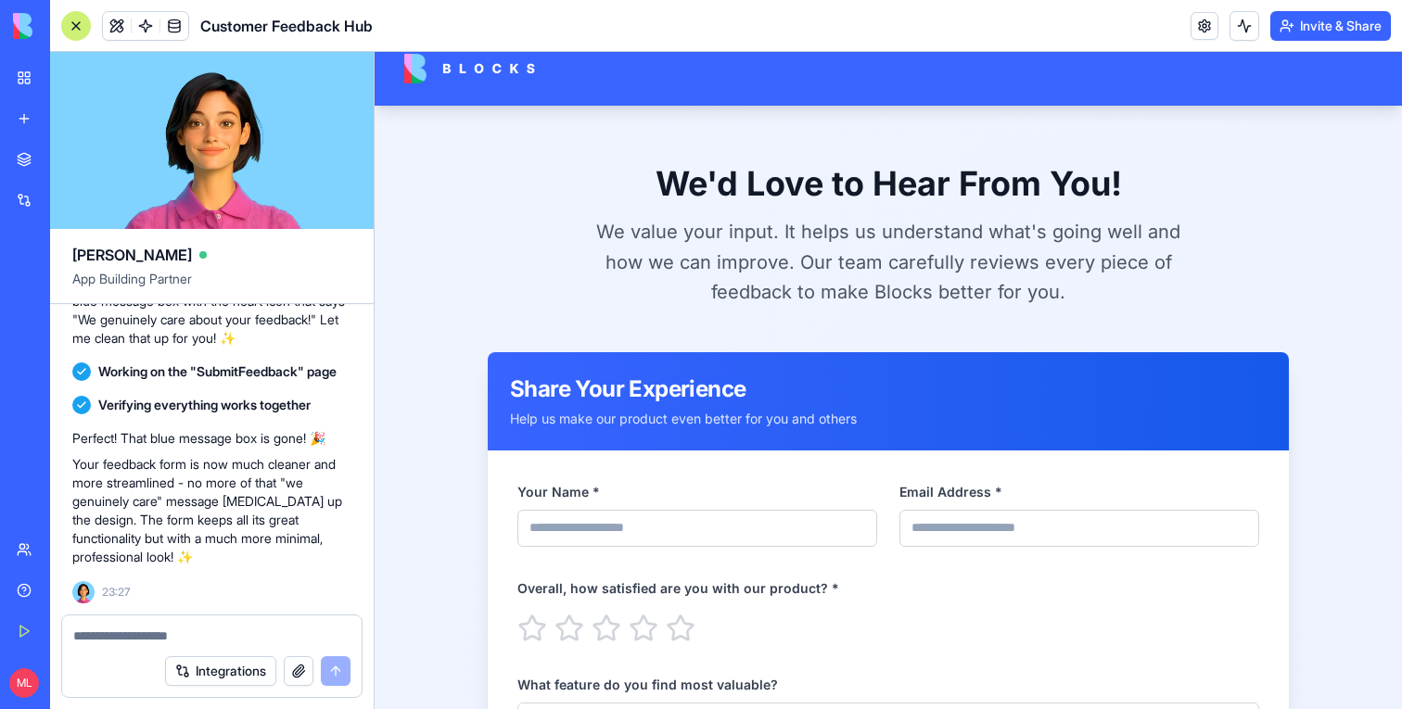
scroll to position [22, 0]
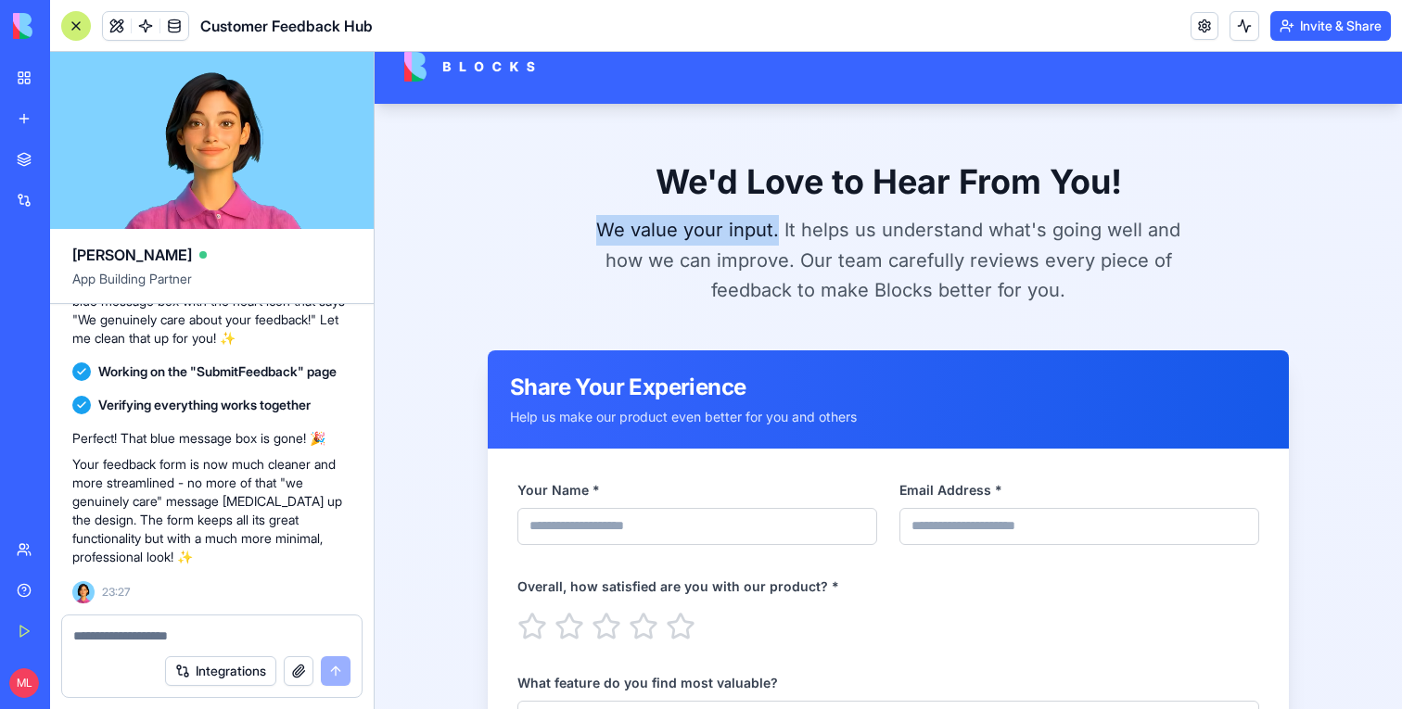
drag, startPoint x: 757, startPoint y: 235, endPoint x: 573, endPoint y: 236, distance: 183.6
click at [571, 236] on div "We'd Love to Hear From You! We value your input. It helps us understand what's …" at bounding box center [888, 234] width 801 height 143
click at [803, 231] on p "We value your input. It helps us understand what's going well and how we can im…" at bounding box center [888, 260] width 623 height 91
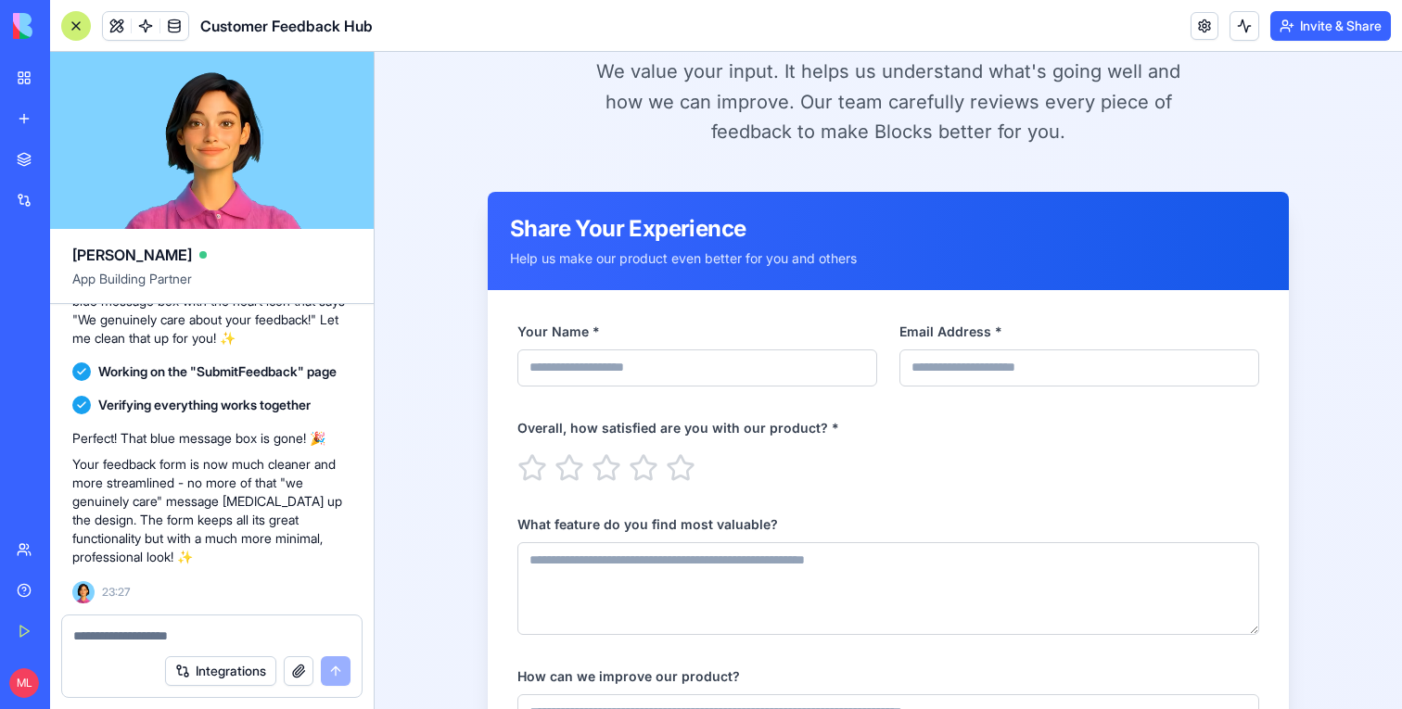
scroll to position [0, 0]
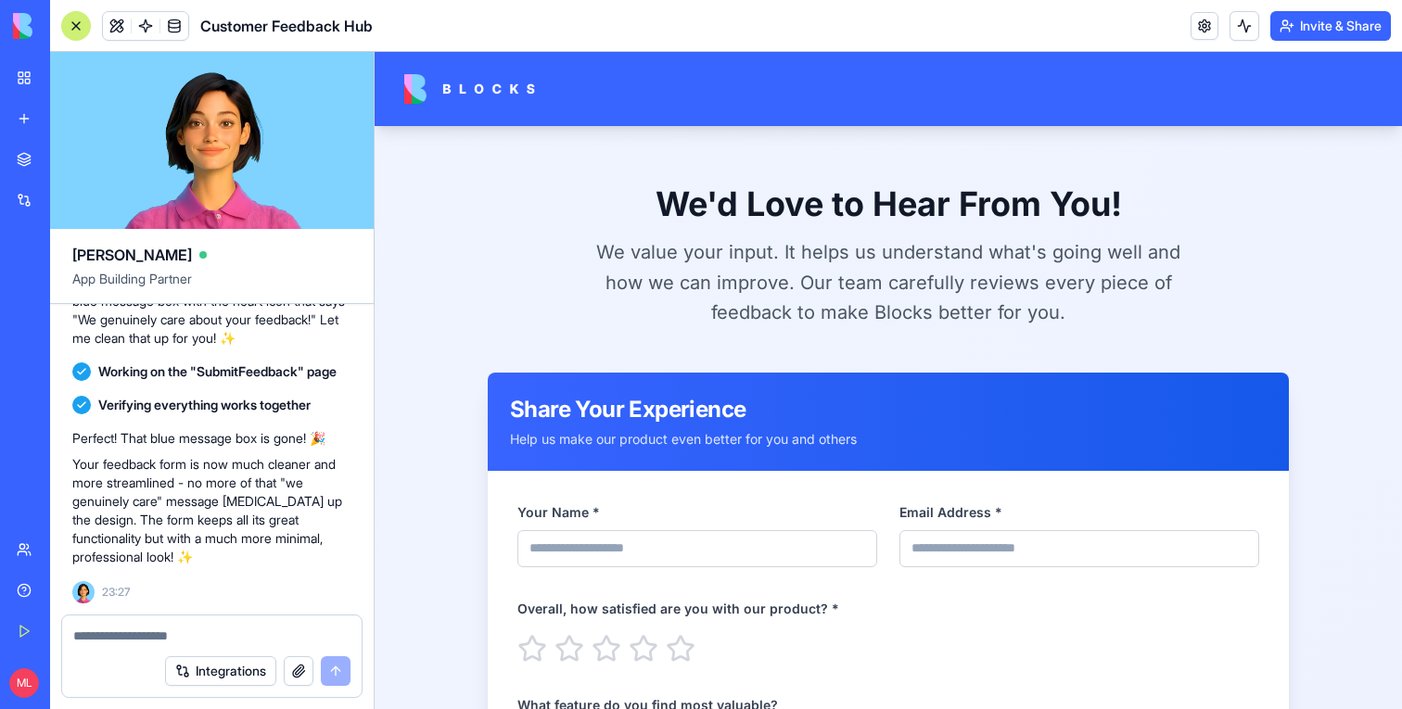
click at [139, 629] on textarea at bounding box center [211, 636] width 277 height 19
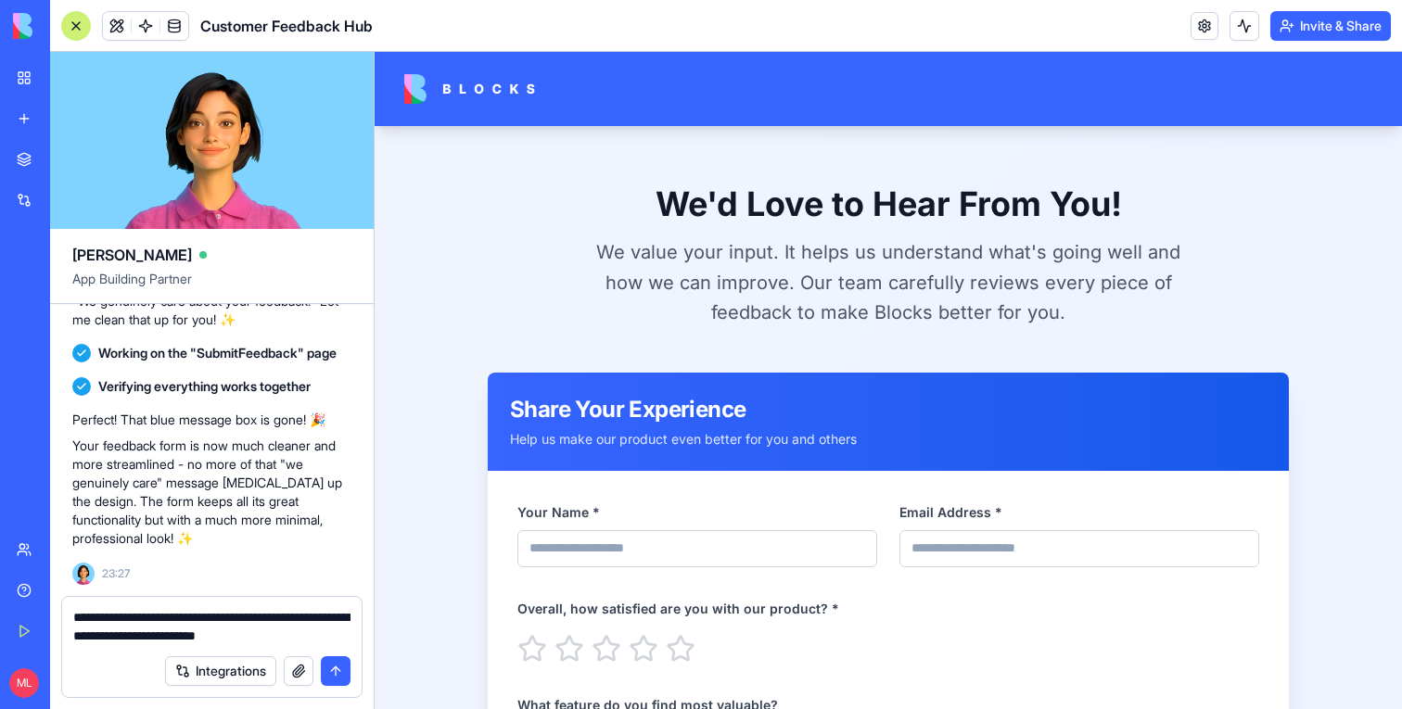
paste textarea "**********"
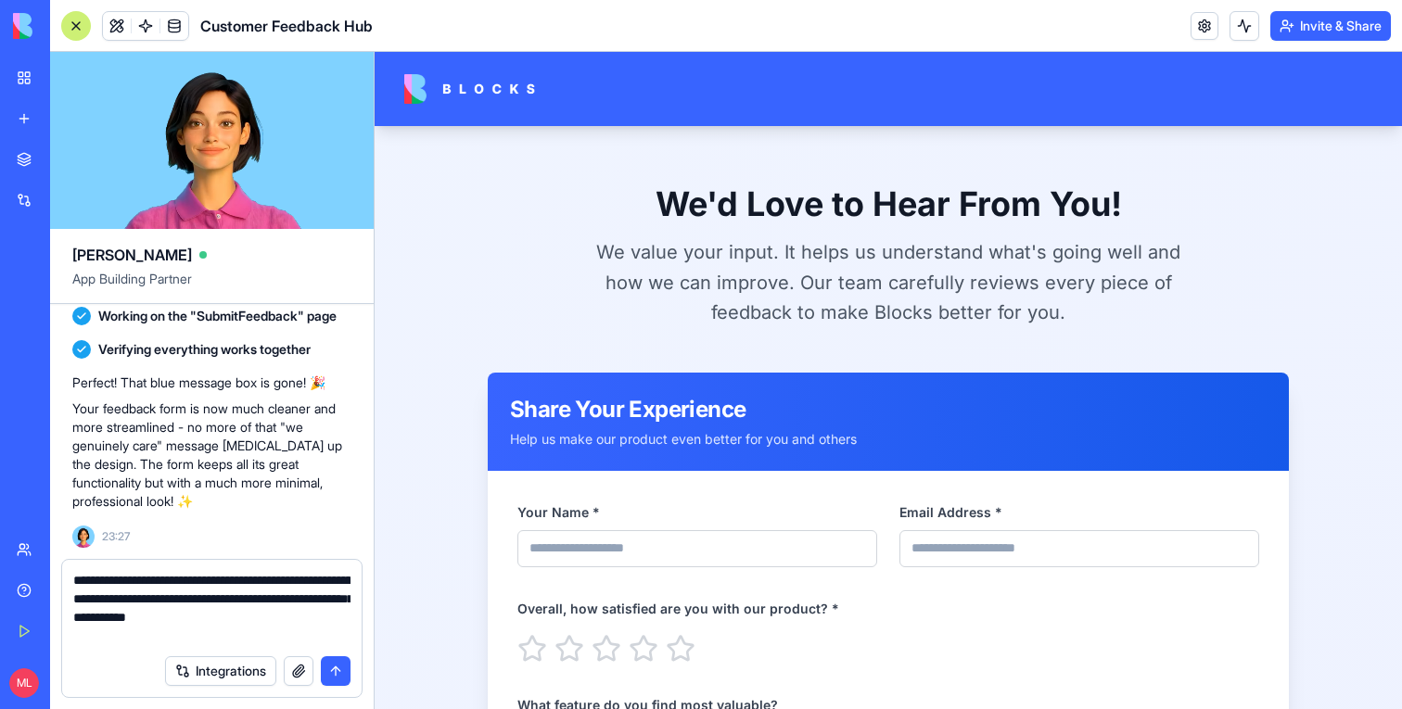
paste textarea "**********"
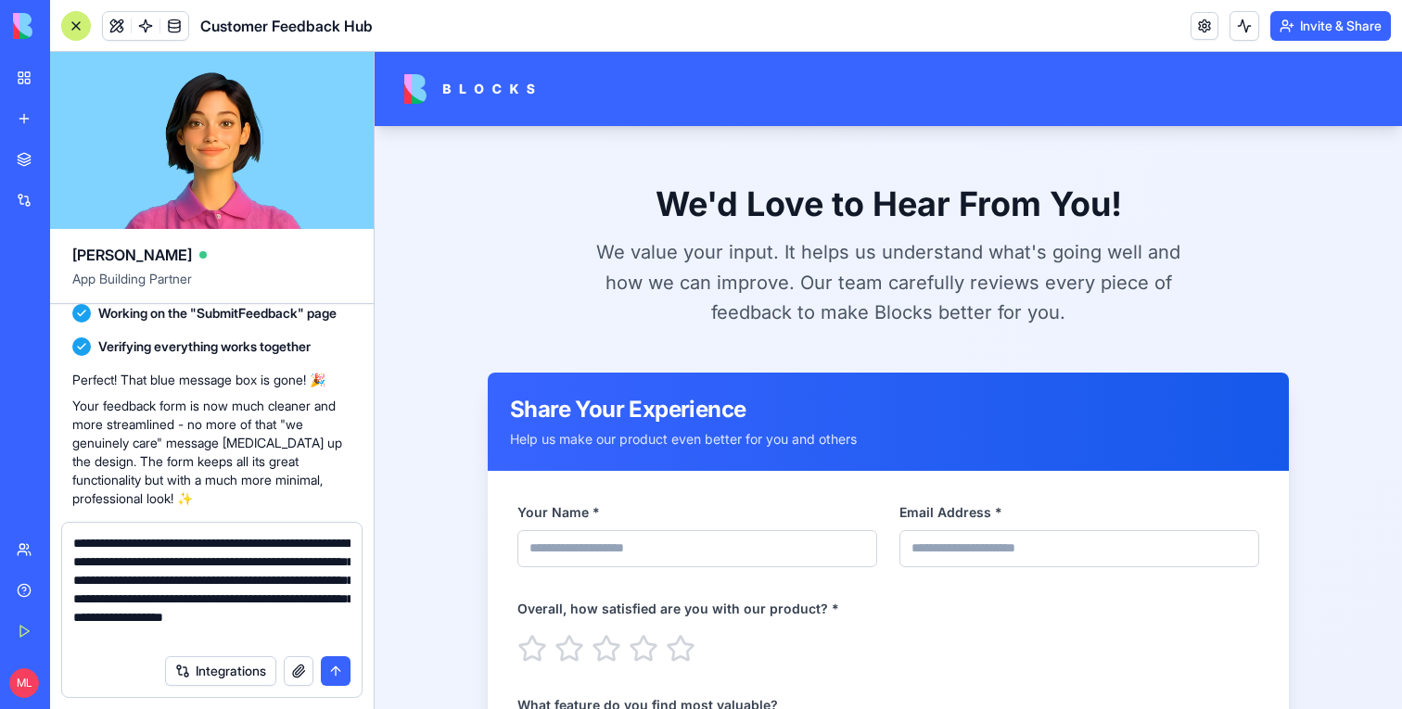
click at [210, 560] on textarea "**********" at bounding box center [211, 589] width 277 height 111
type textarea "**********"
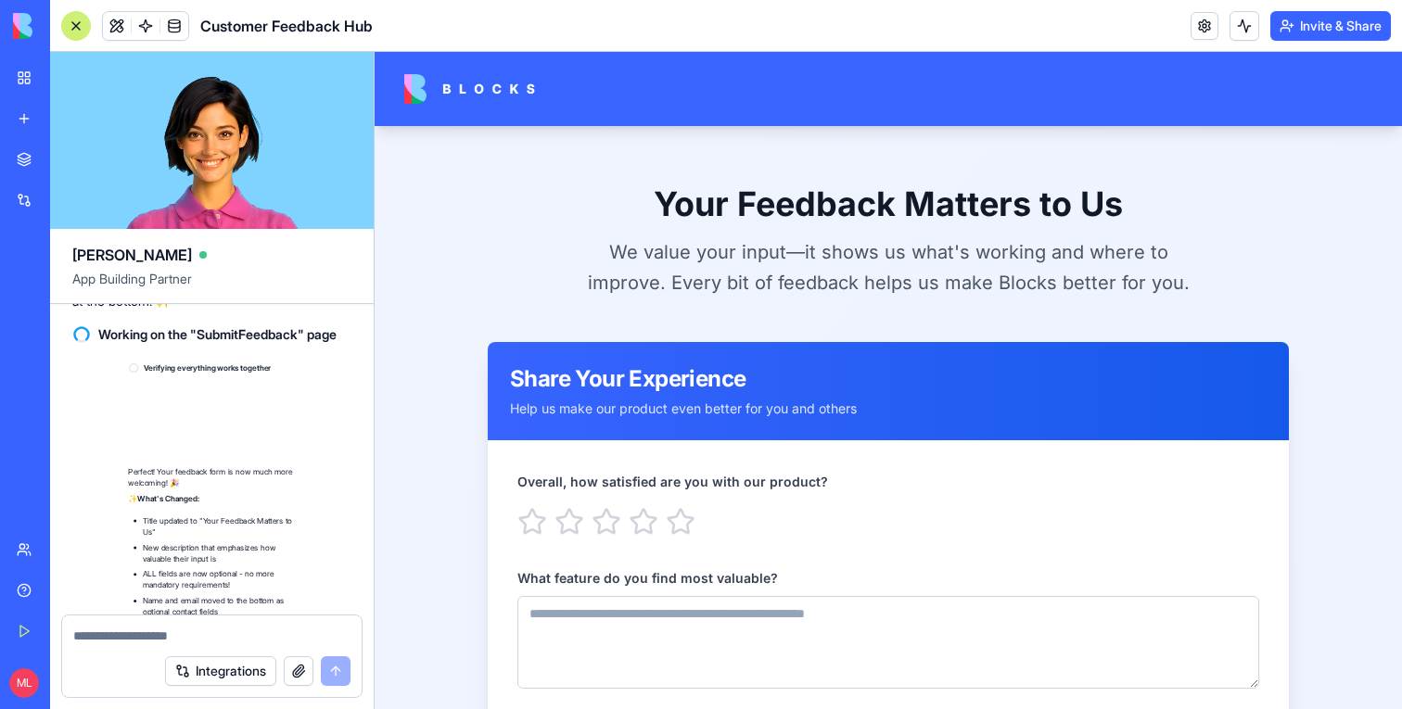
scroll to position [6118, 0]
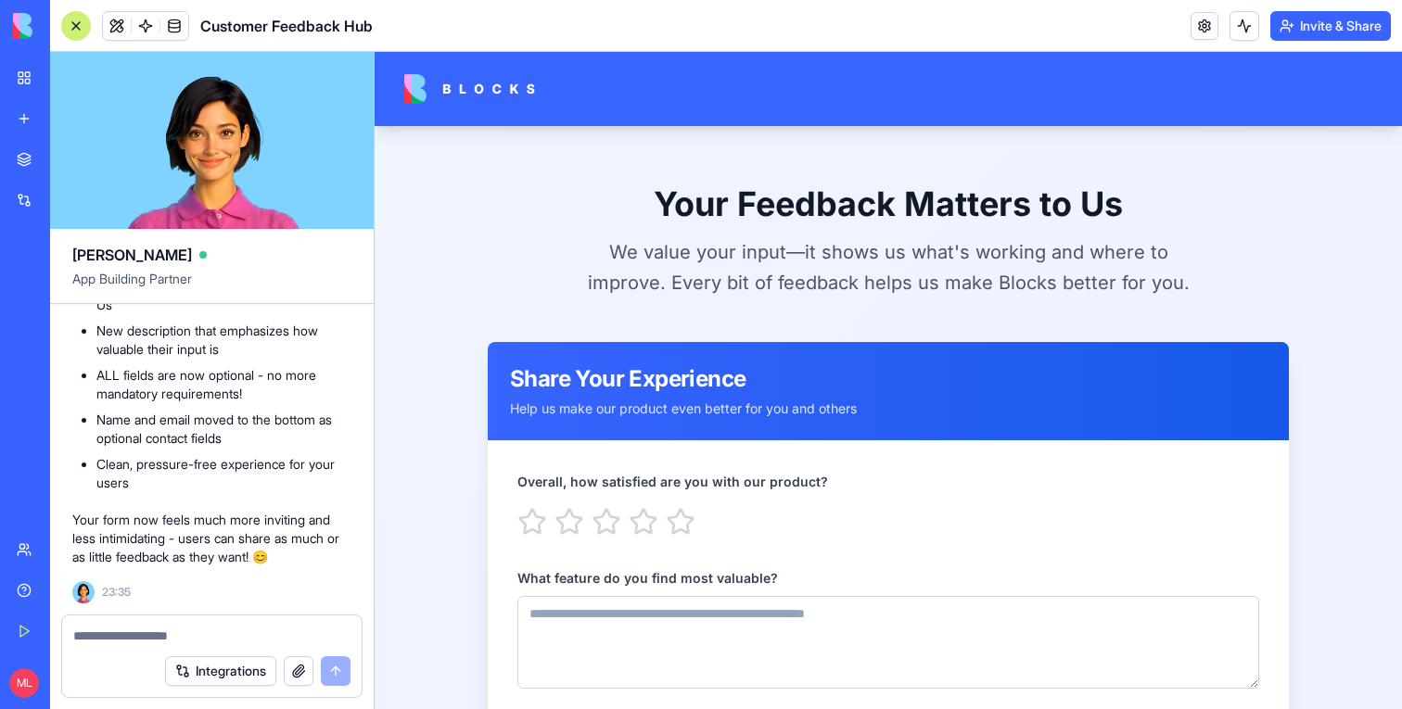
click at [198, 642] on textarea at bounding box center [211, 636] width 277 height 19
type textarea "*"
type textarea "**********"
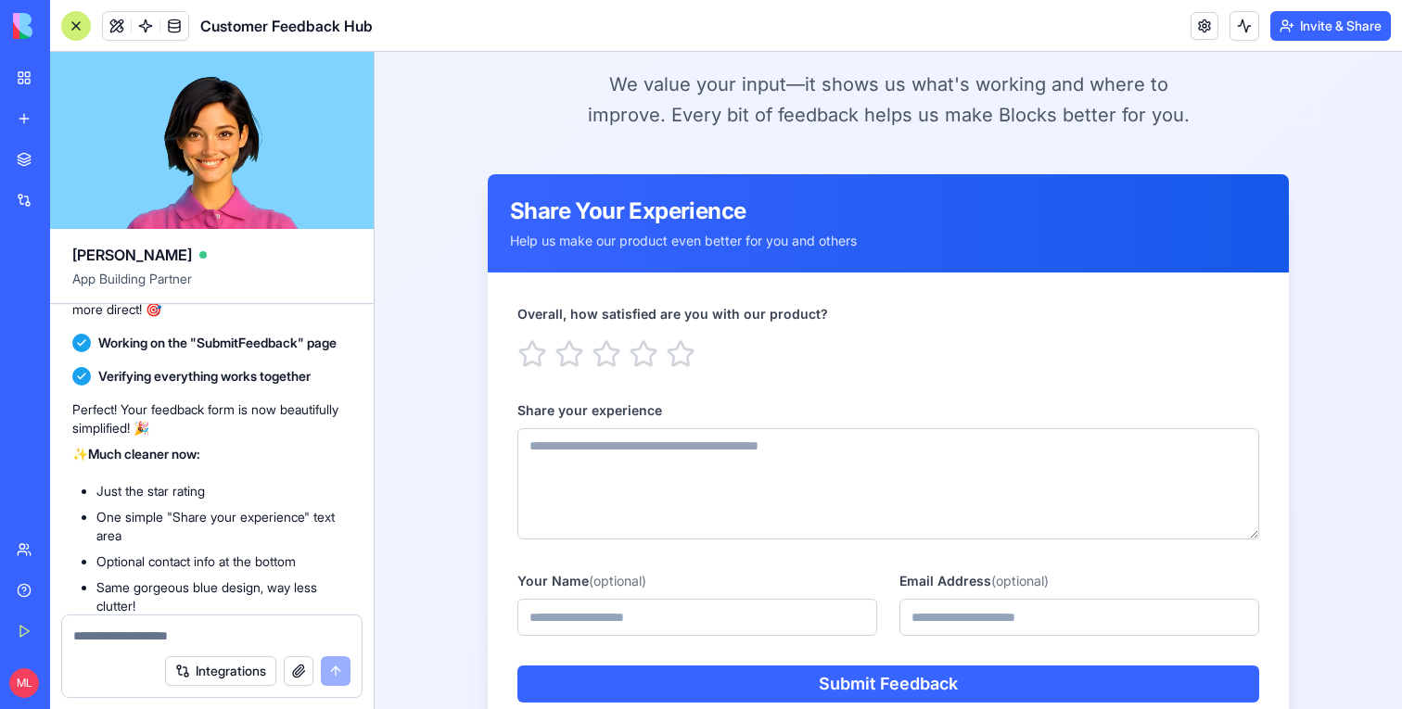
scroll to position [250, 0]
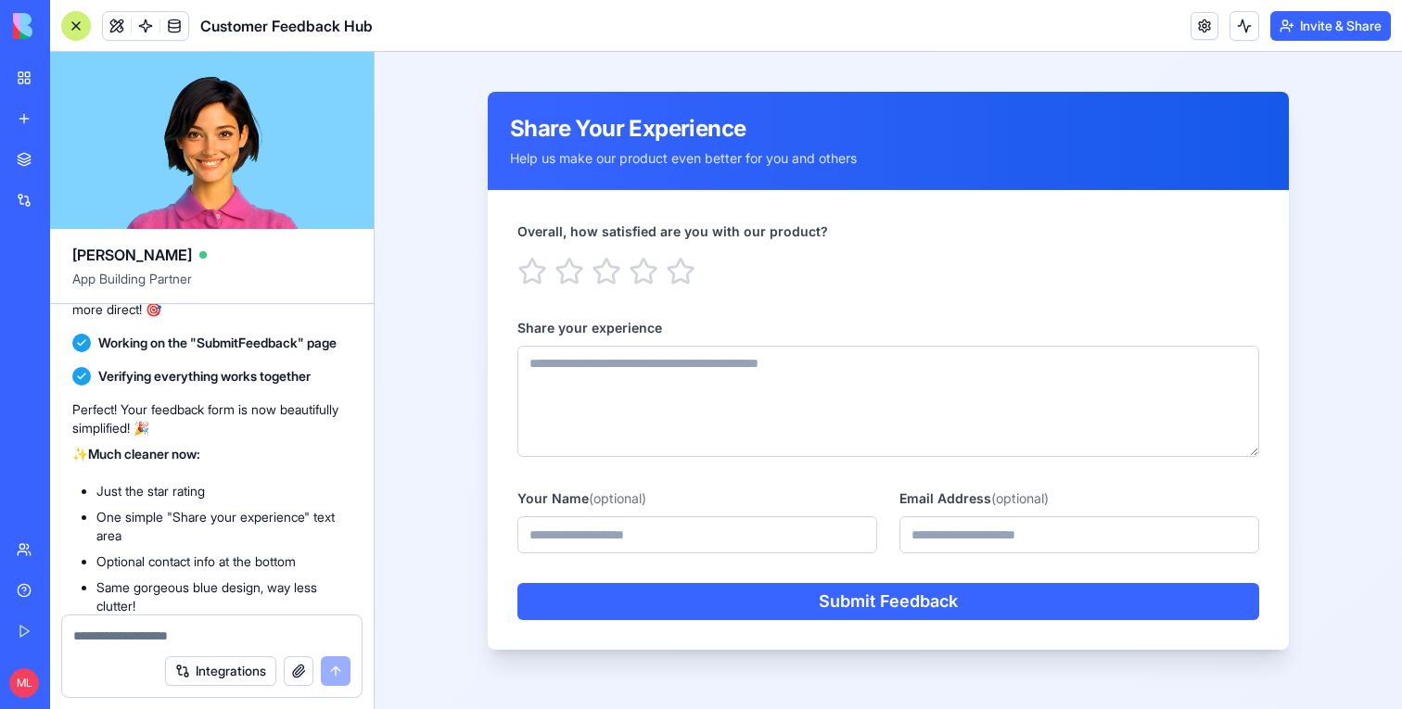
click at [134, 638] on textarea at bounding box center [211, 636] width 277 height 19
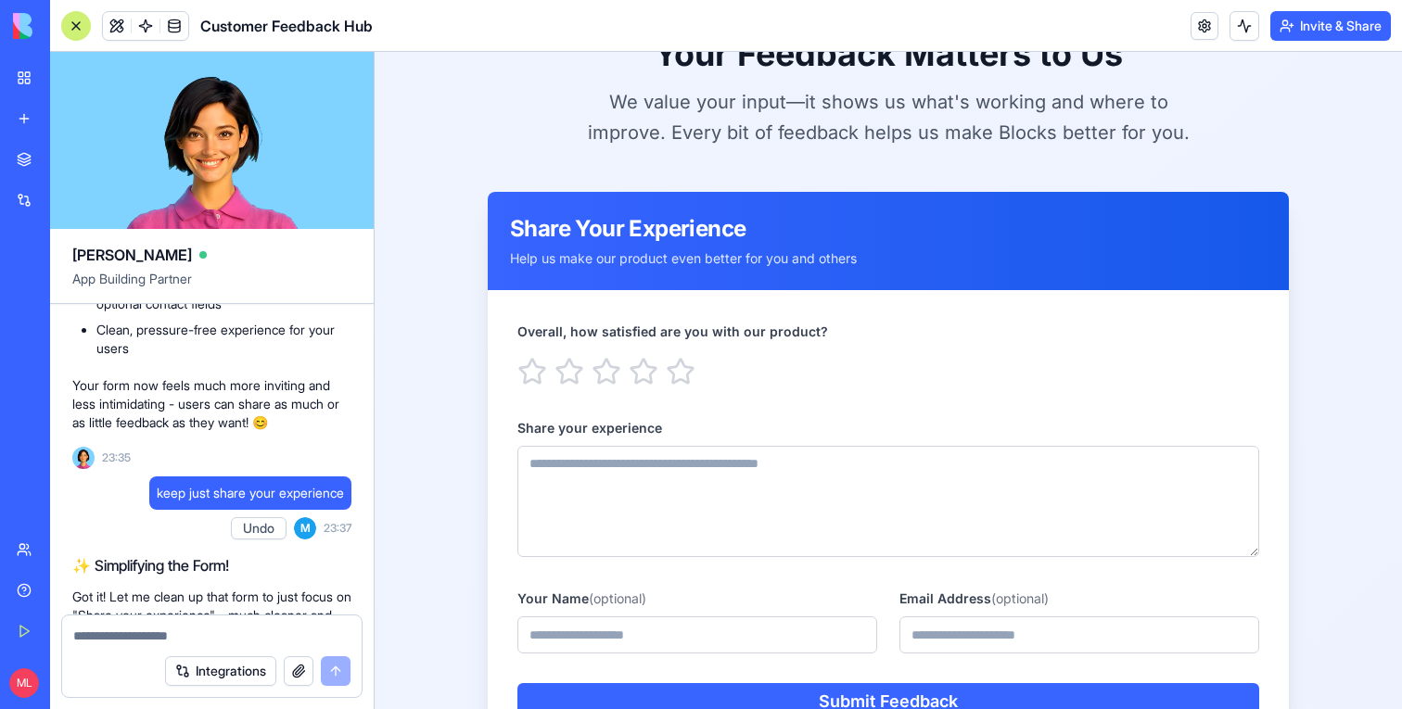
scroll to position [201, 0]
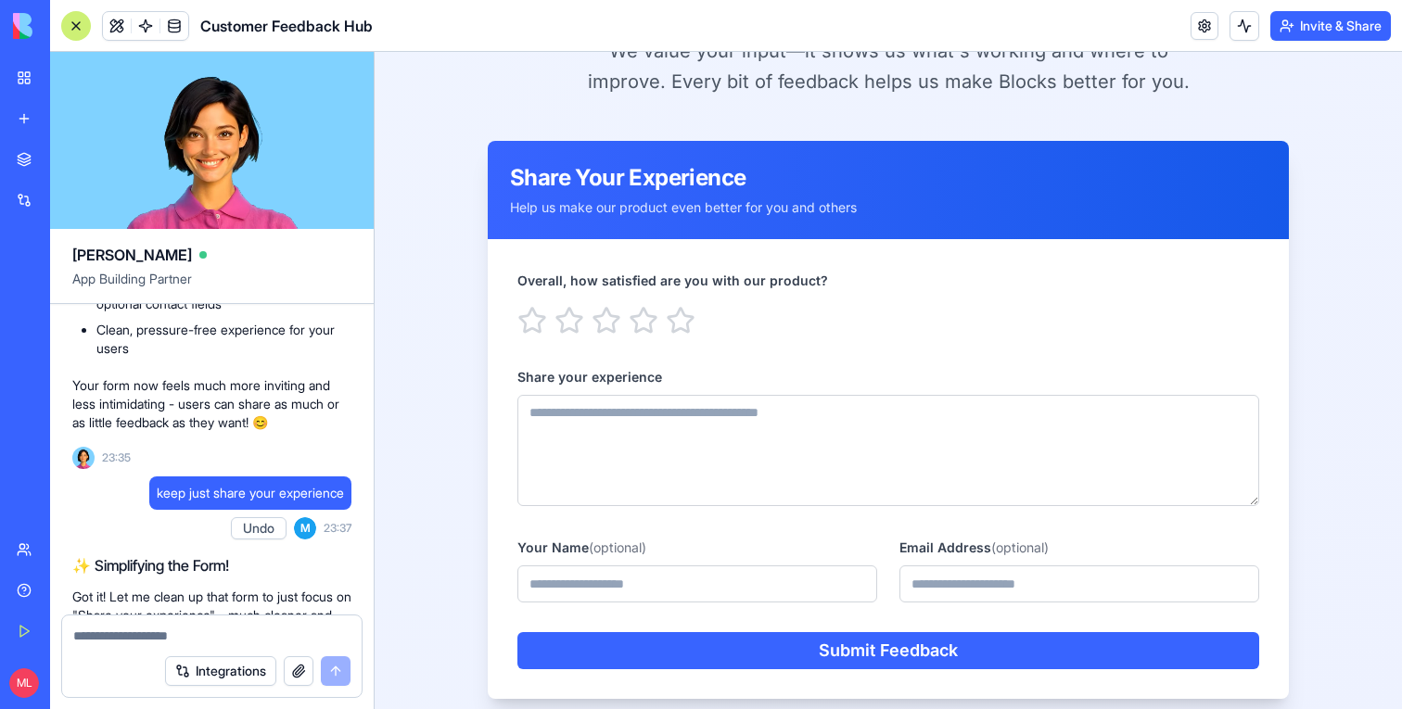
click at [195, 643] on textarea at bounding box center [211, 636] width 277 height 19
paste textarea "**"
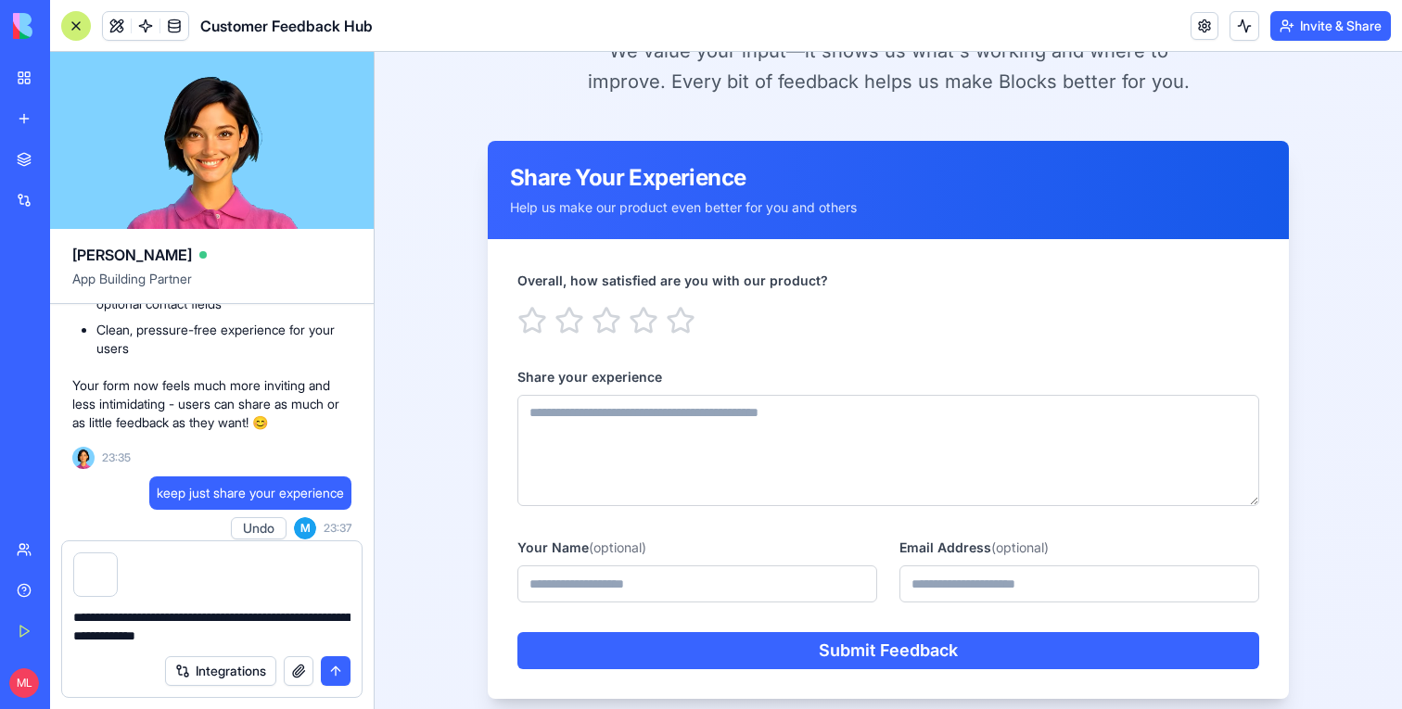
type textarea "**********"
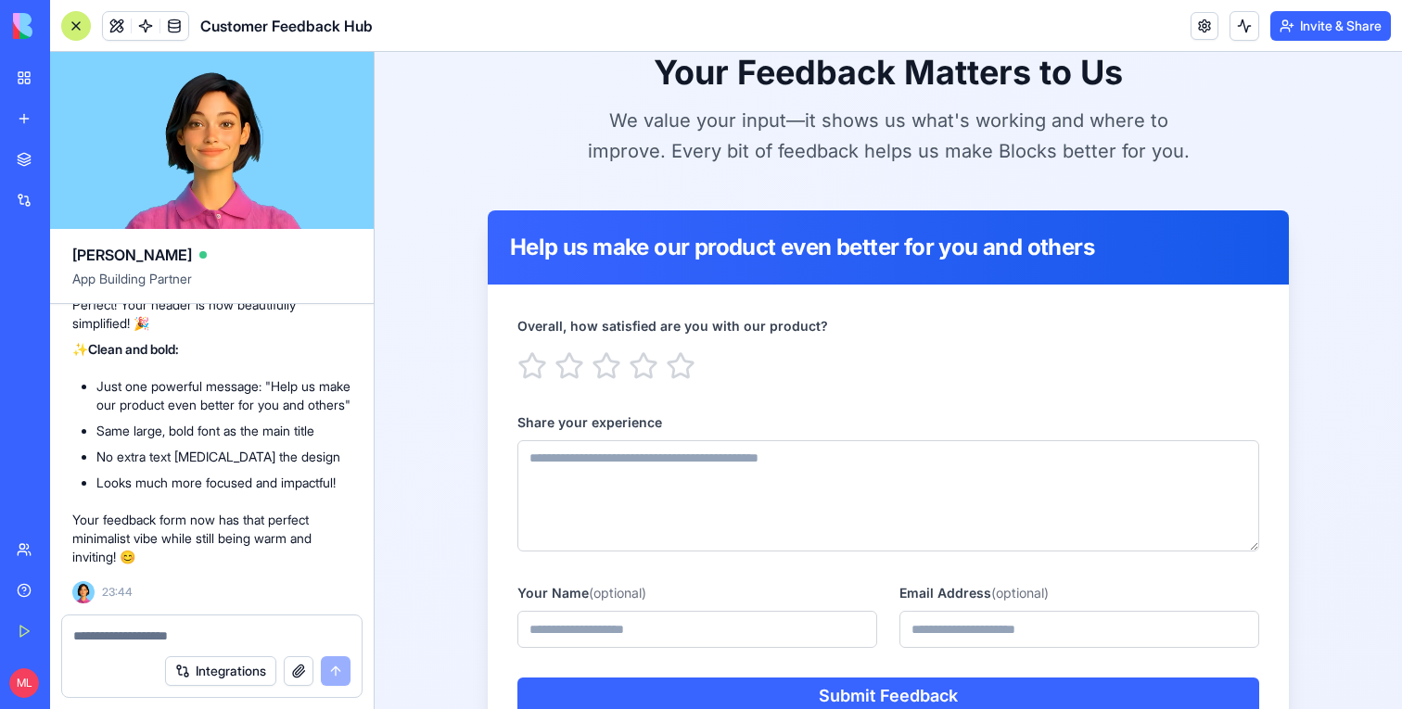
scroll to position [0, 0]
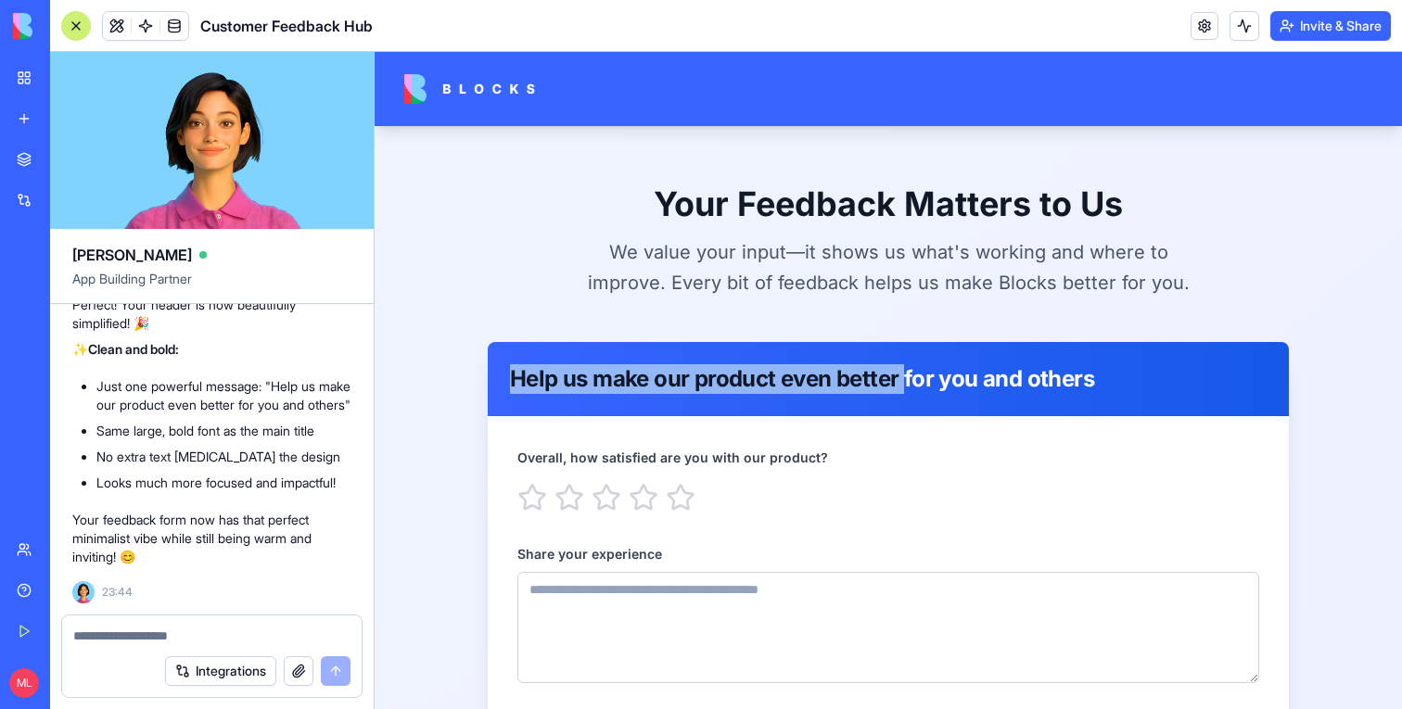
drag, startPoint x: 901, startPoint y: 378, endPoint x: 467, endPoint y: 375, distance: 434.1
click at [467, 375] on main "Your Feedback Matters to Us We value your input—it shows us what's working and …" at bounding box center [889, 531] width 1028 height 810
copy div "Help us make our product even better"
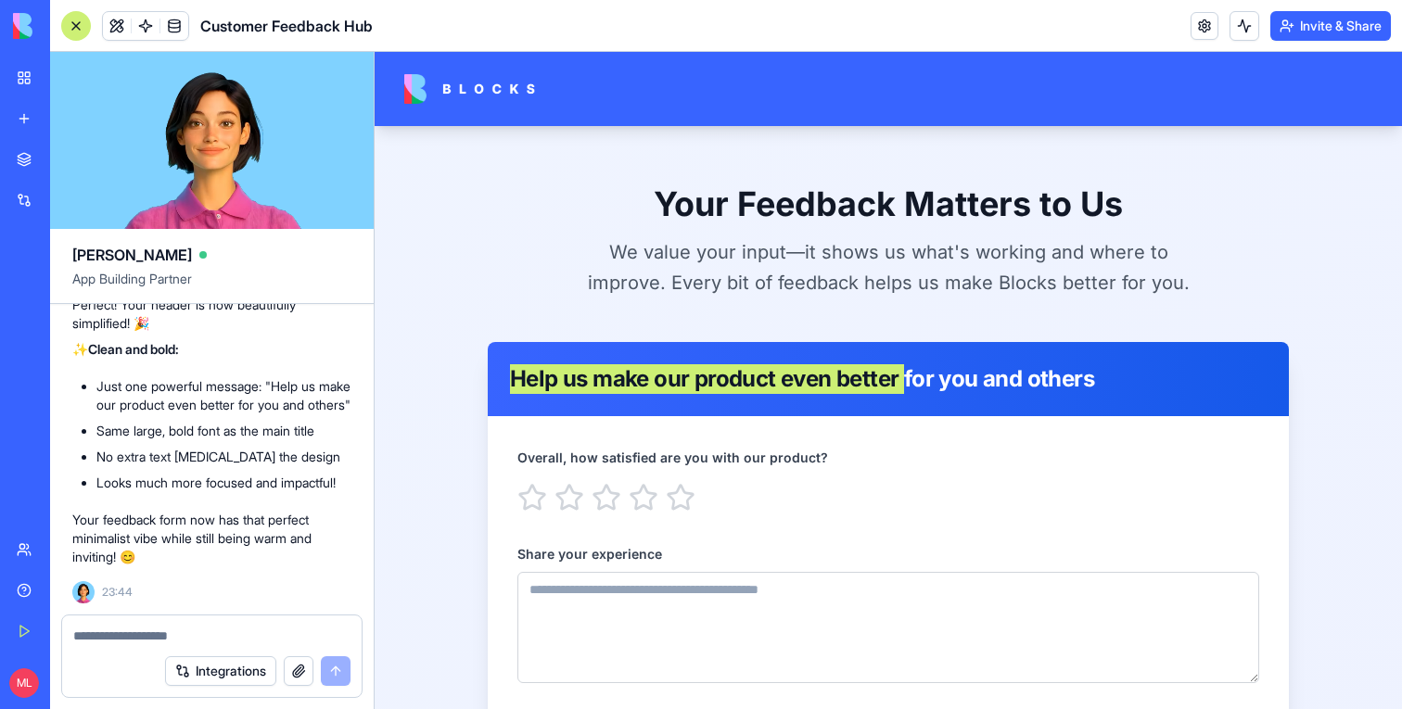
click at [136, 619] on div at bounding box center [212, 631] width 300 height 30
click at [136, 632] on textarea at bounding box center [211, 636] width 277 height 19
paste textarea "**********"
click at [73, 637] on textarea "**********" at bounding box center [211, 636] width 277 height 19
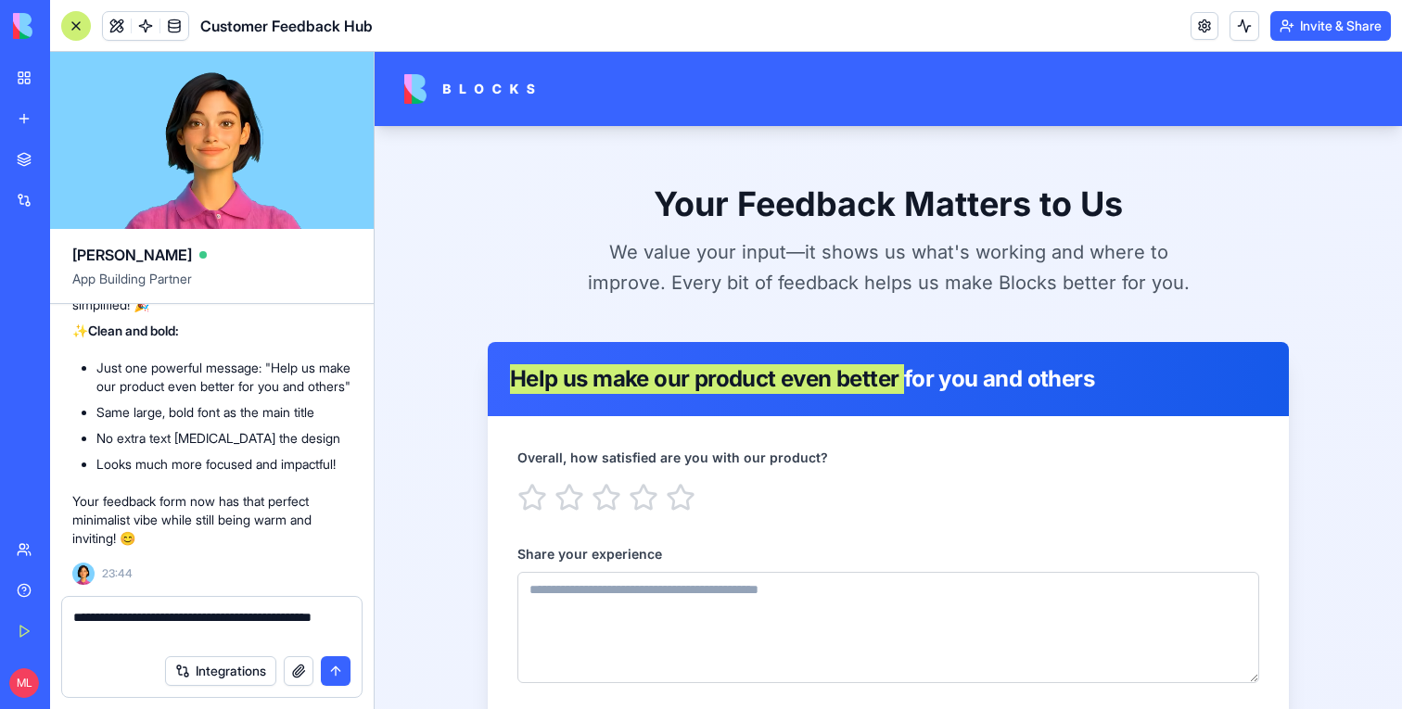
click at [327, 623] on textarea "**********" at bounding box center [211, 626] width 277 height 37
type textarea "**********"
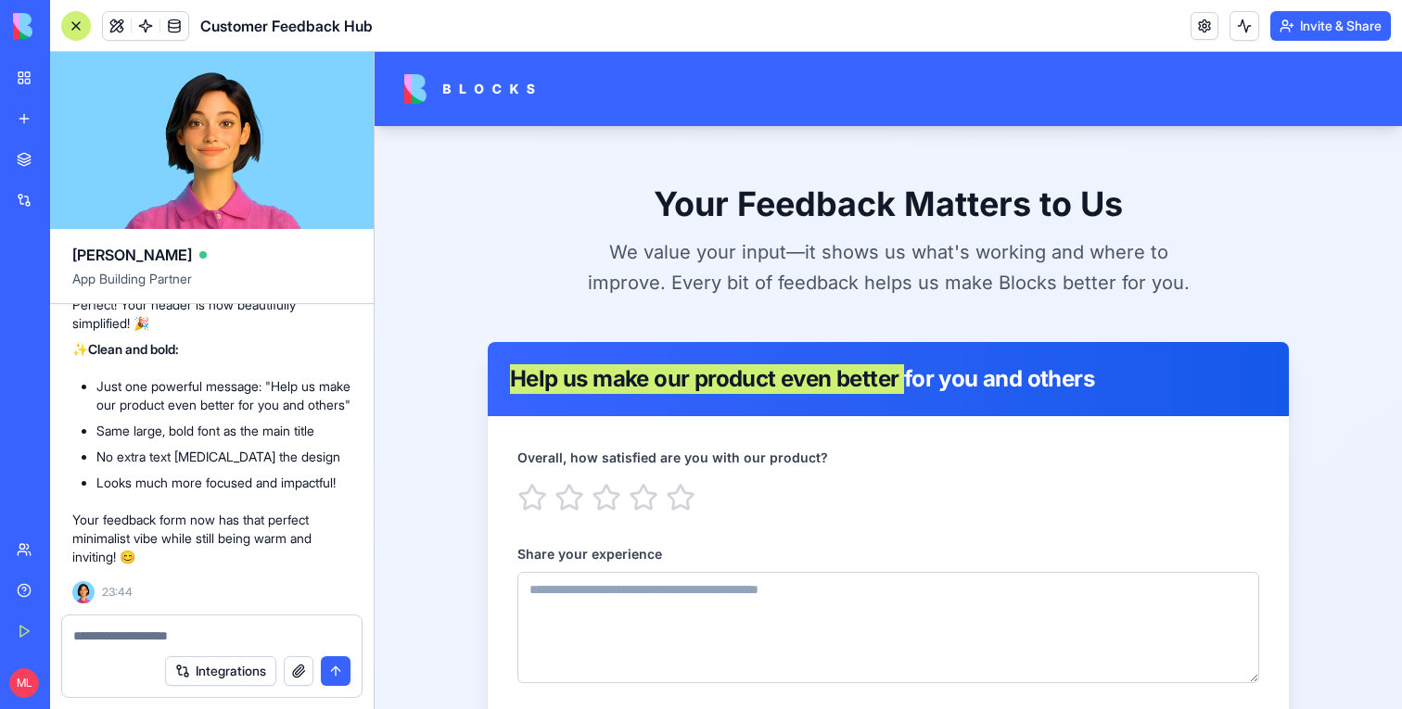
scroll to position [7480, 0]
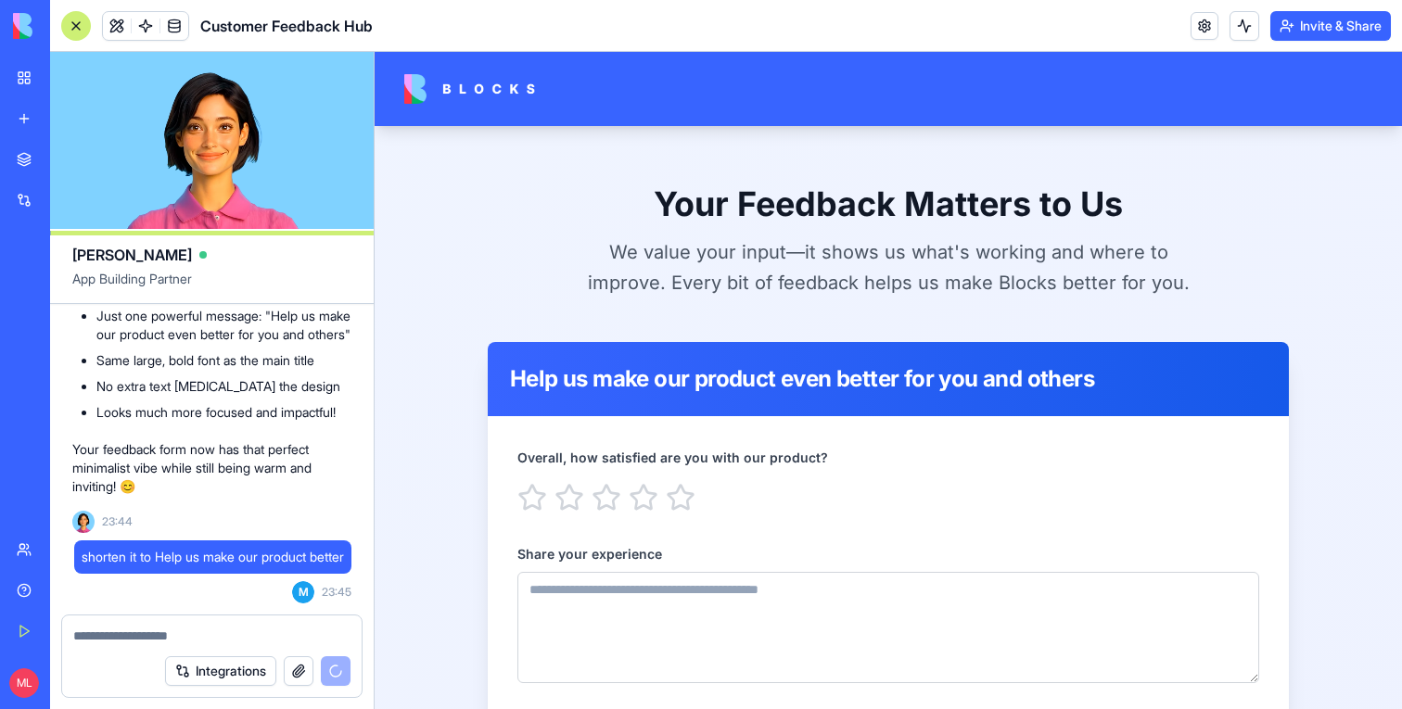
click at [1180, 155] on div "Your Feedback Matters to Us We value your input—it shows us what's working and …" at bounding box center [888, 531] width 831 height 810
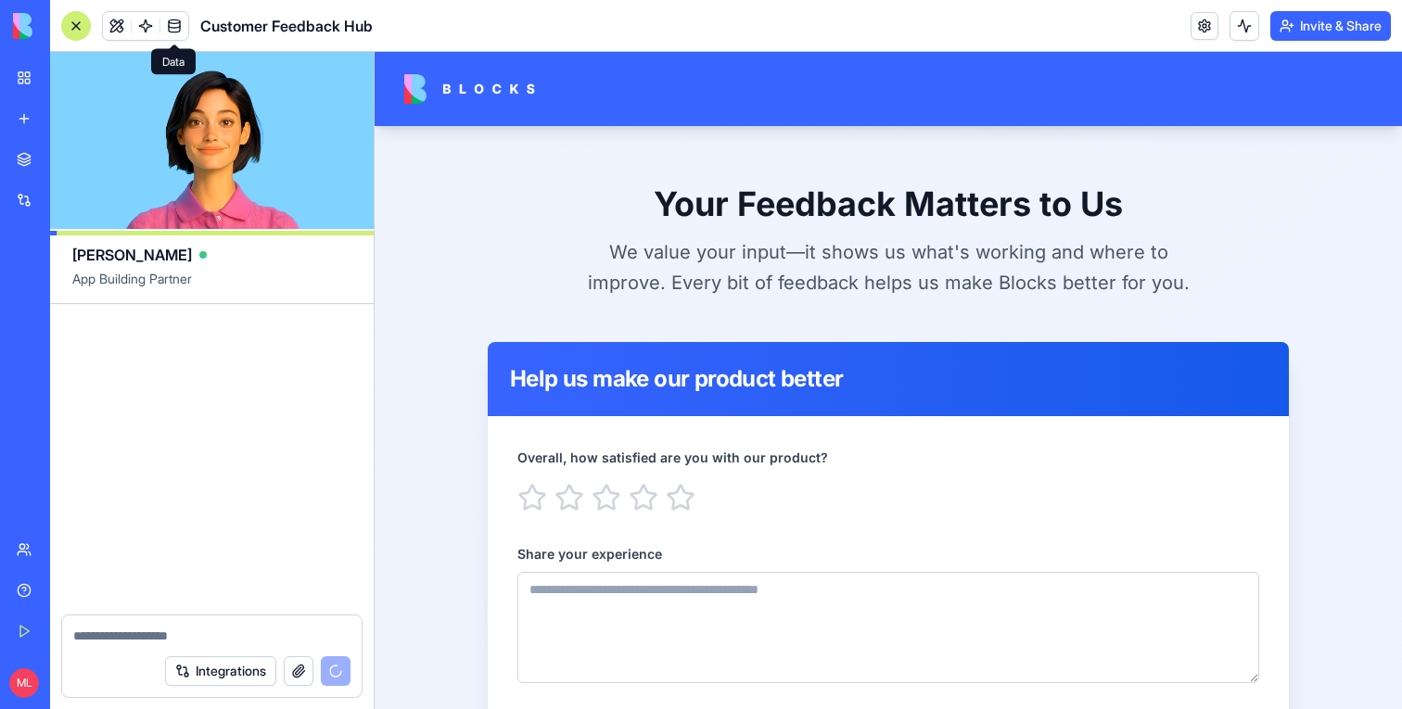
scroll to position [7973, 0]
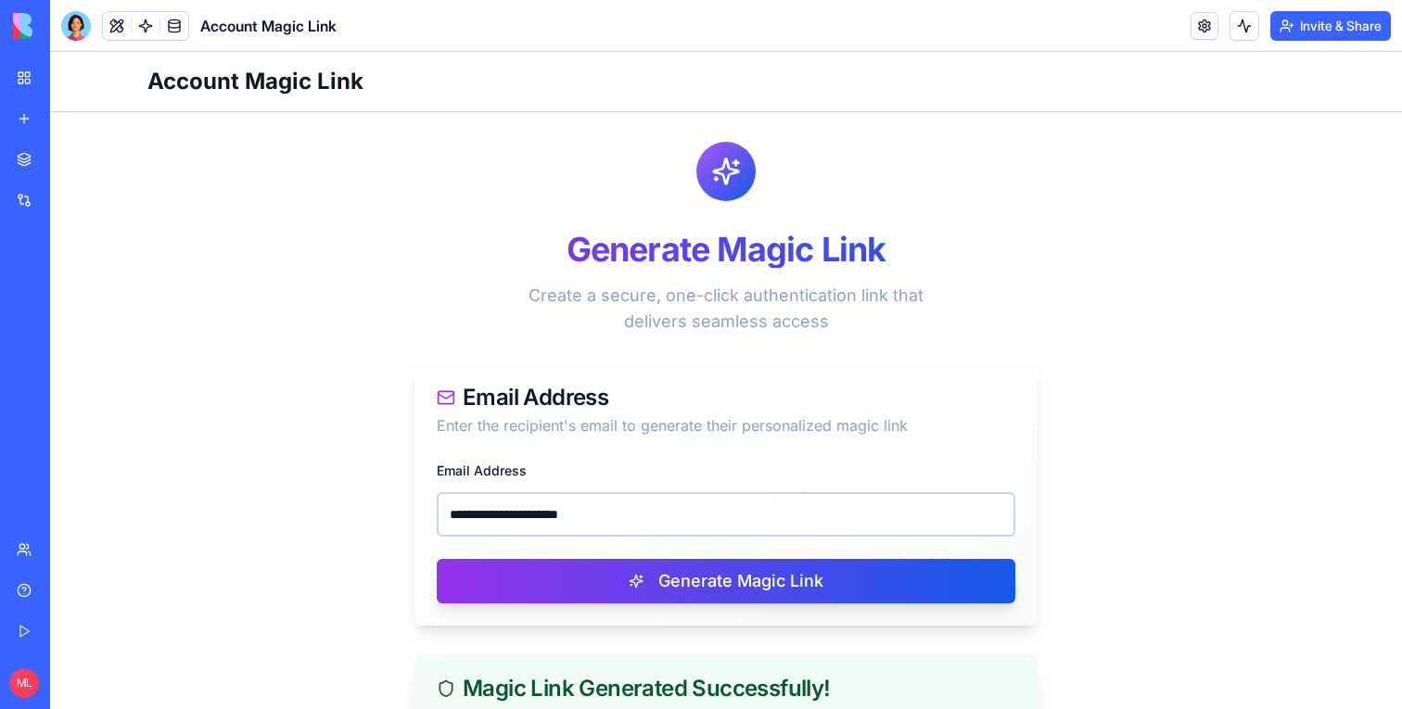
click at [528, 518] on input "**********" at bounding box center [726, 514] width 579 height 45
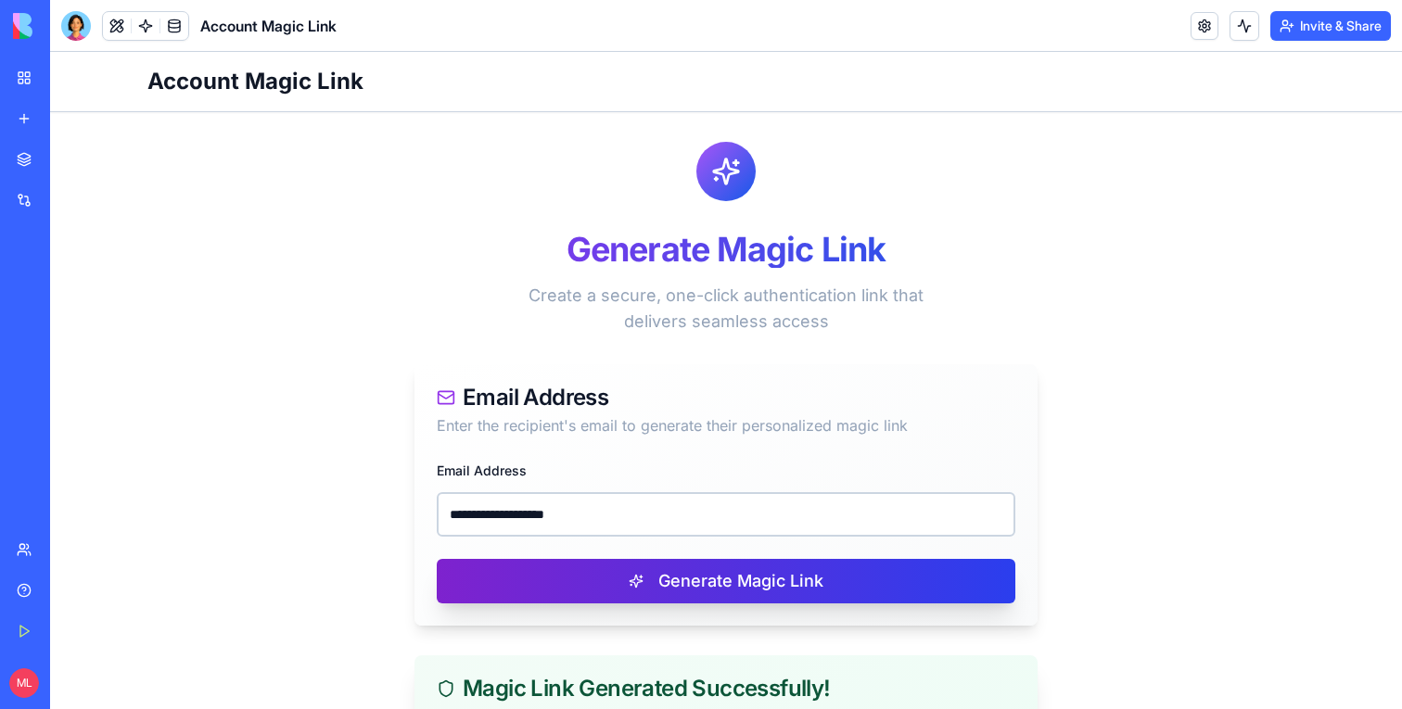
type input "**********"
click at [576, 575] on button "Generate Magic Link" at bounding box center [726, 581] width 579 height 45
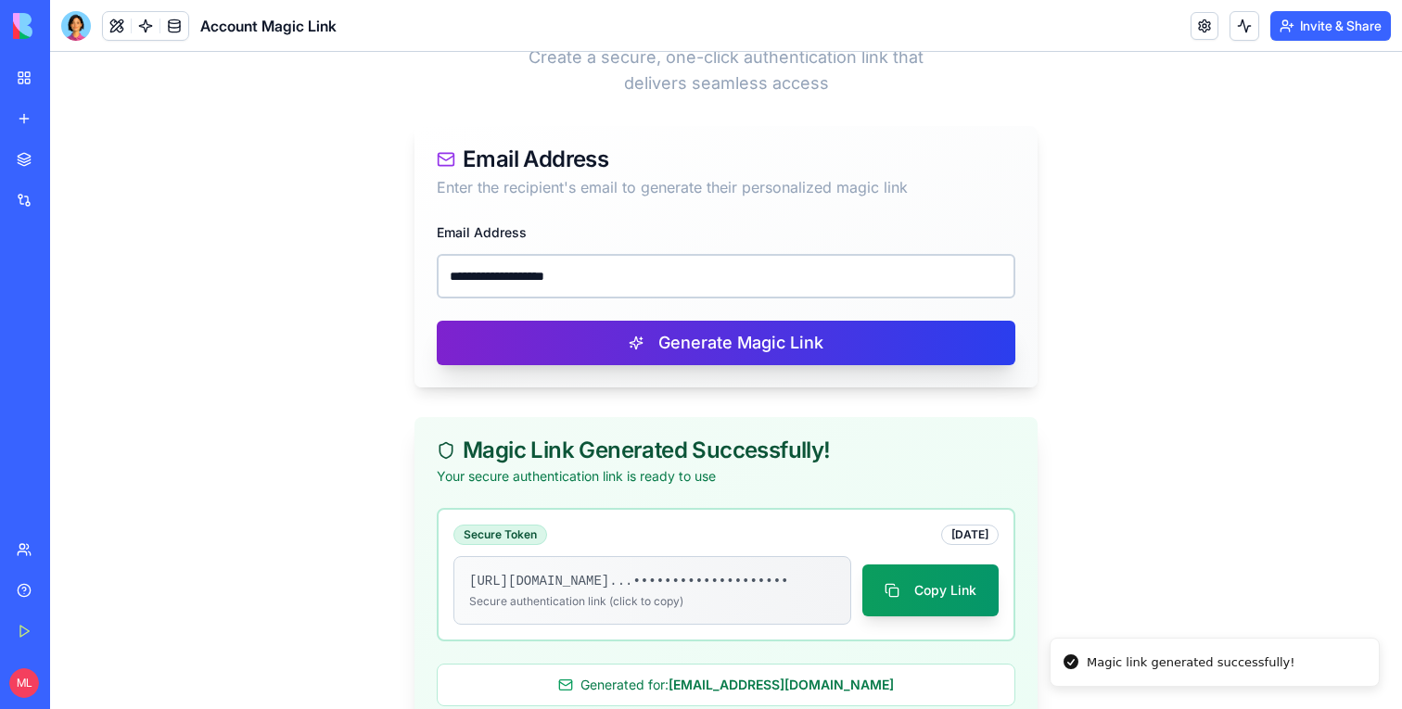
scroll to position [306, 0]
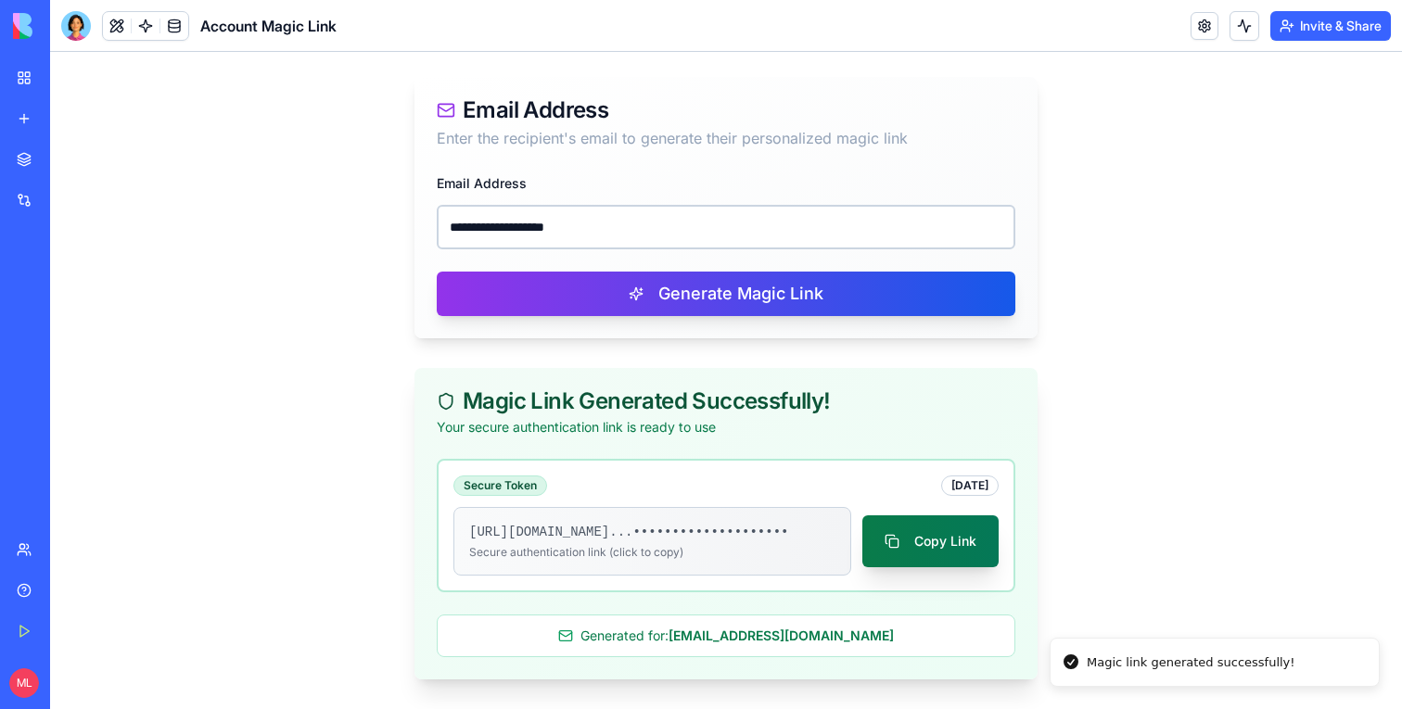
click at [940, 516] on button "Copy Link" at bounding box center [931, 542] width 136 height 52
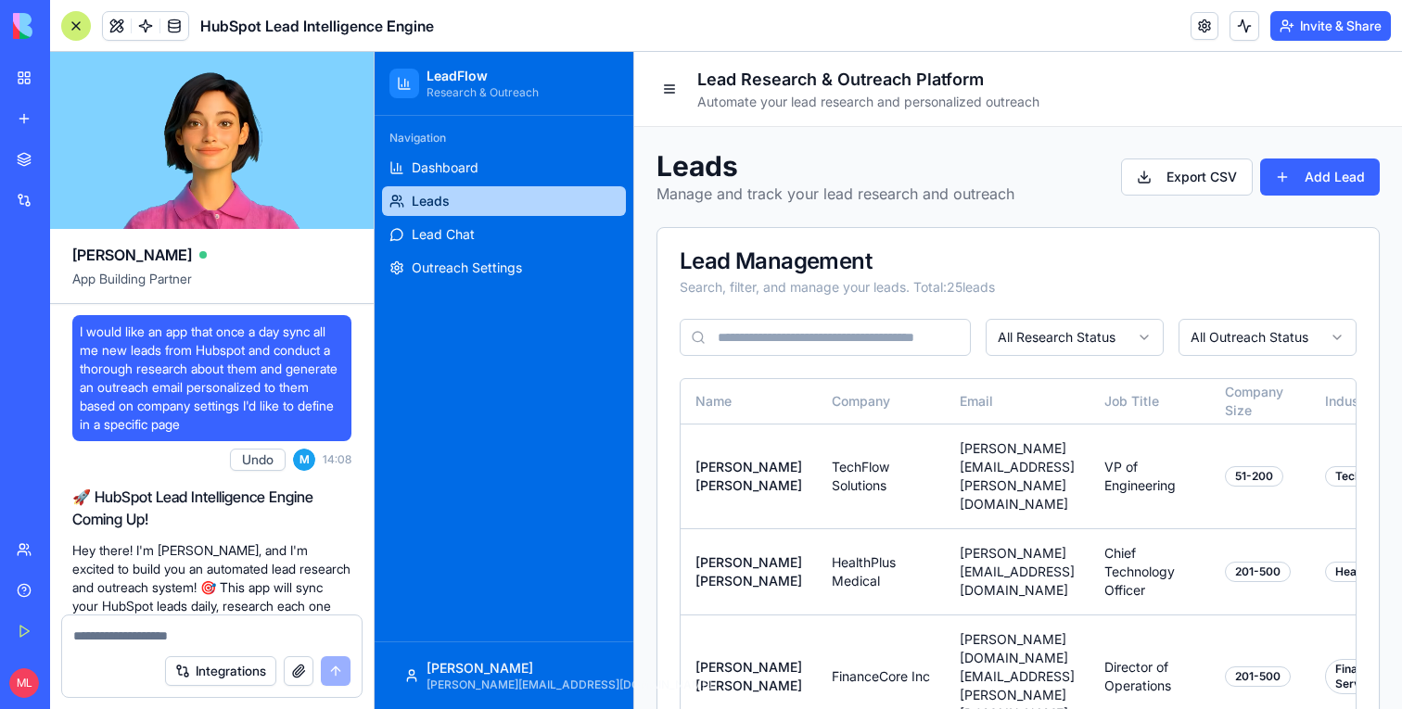
scroll to position [12649, 0]
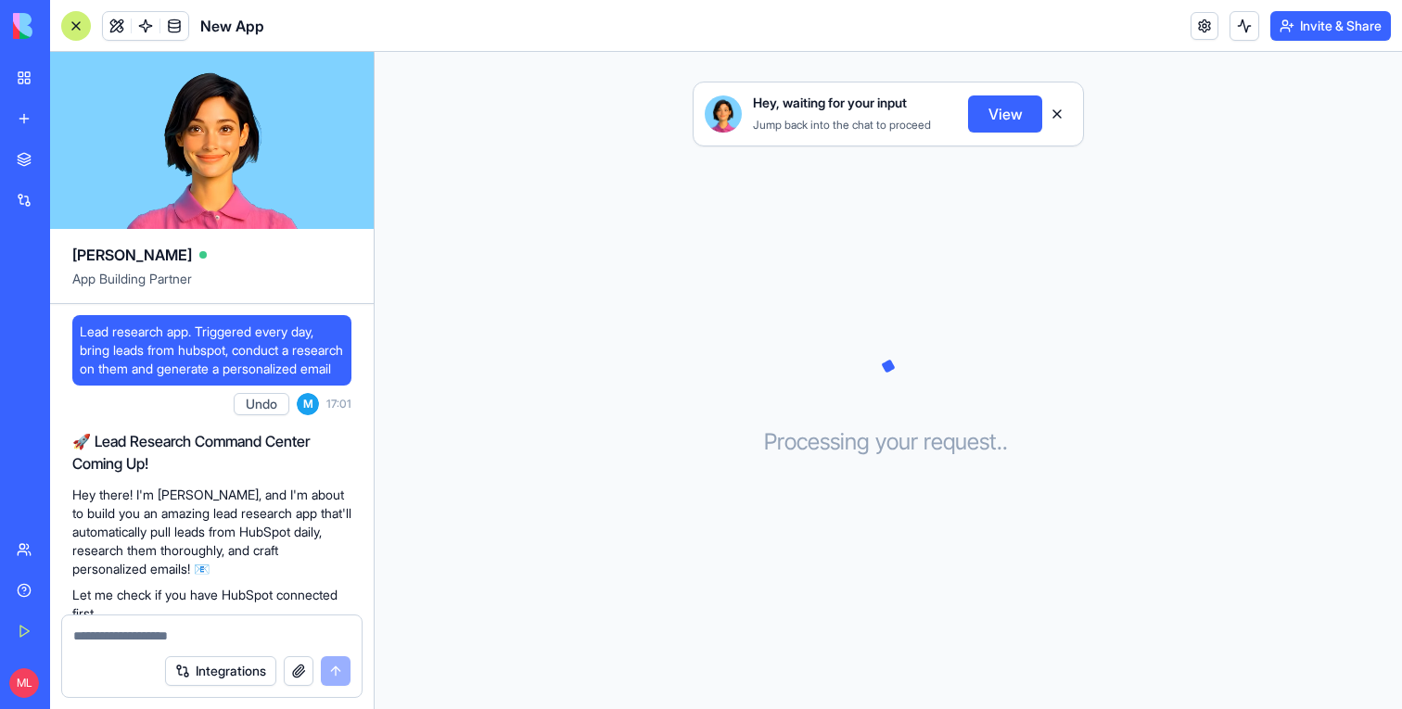
scroll to position [62, 0]
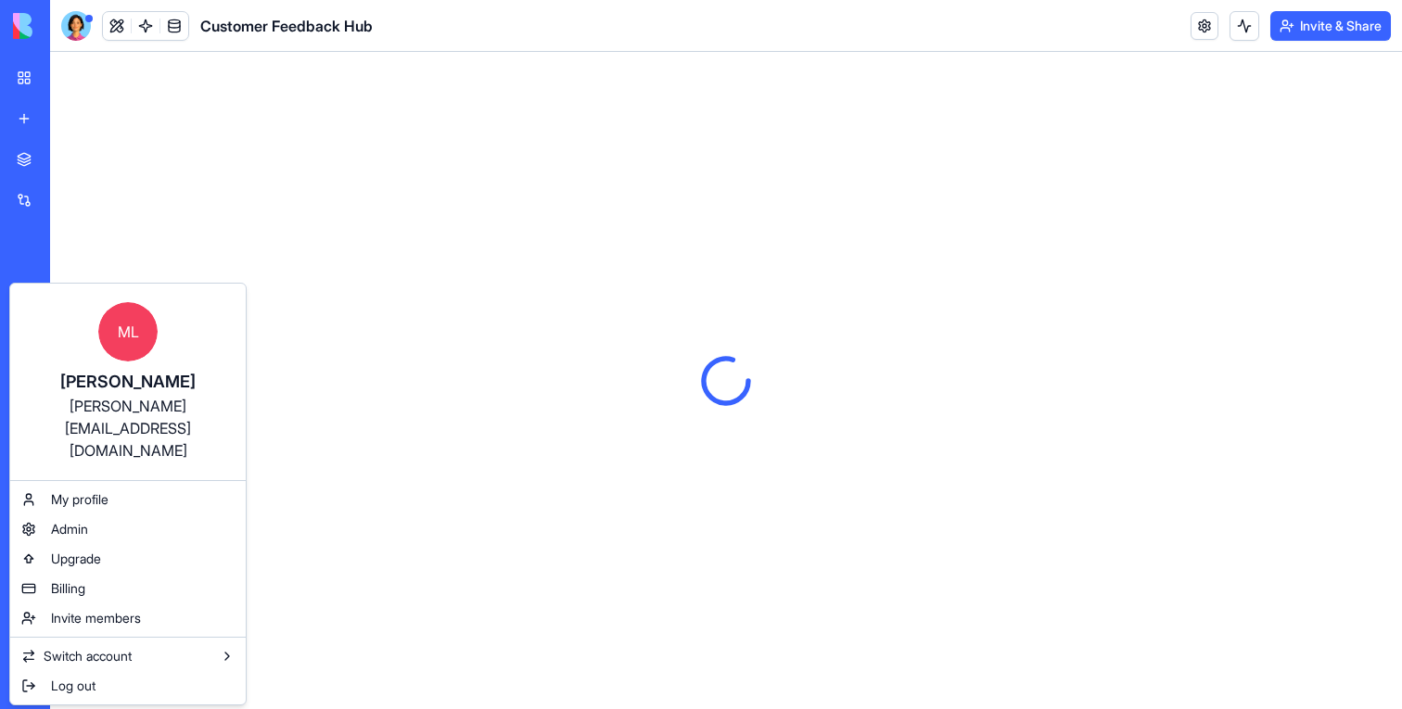
click at [308, 151] on html "BETA My Workspace New app Marketplace Integrations Recent New App New App AI Em…" at bounding box center [701, 354] width 1402 height 709
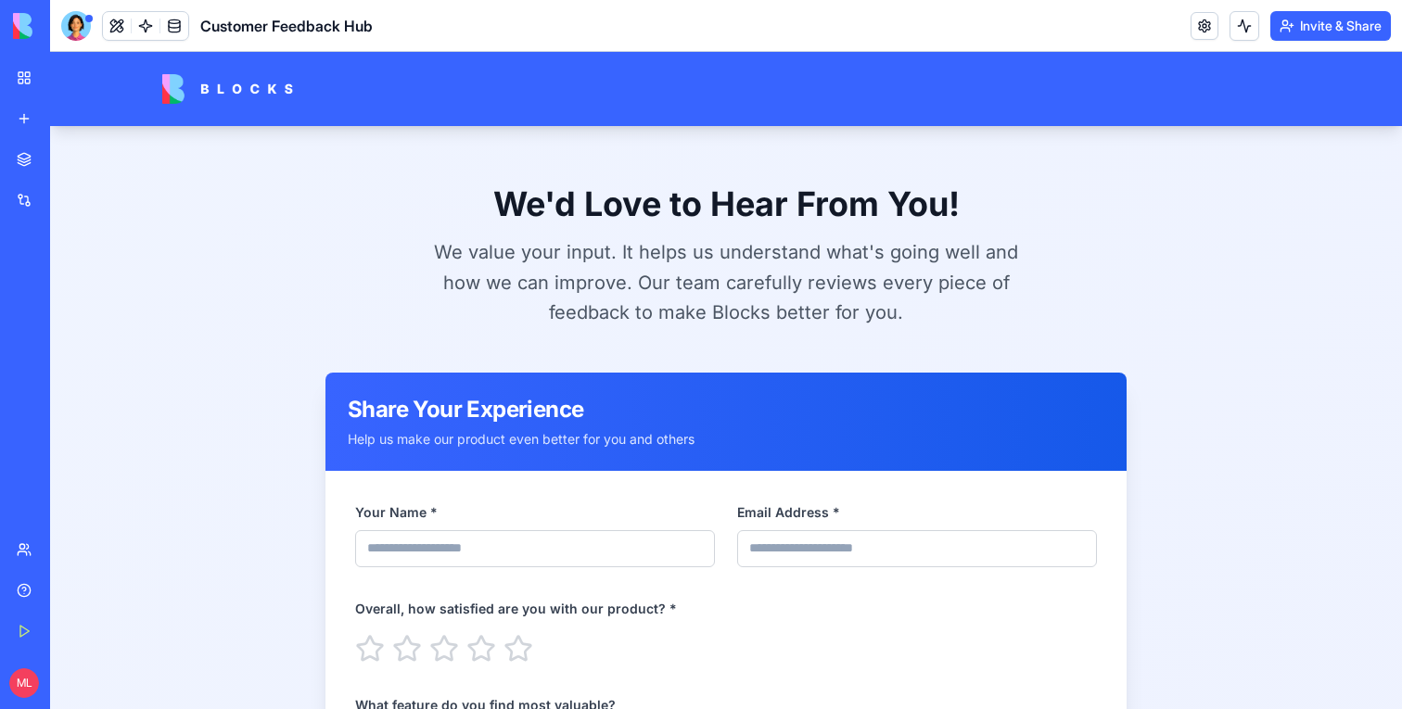
click at [39, 127] on link "New app" at bounding box center [43, 118] width 74 height 37
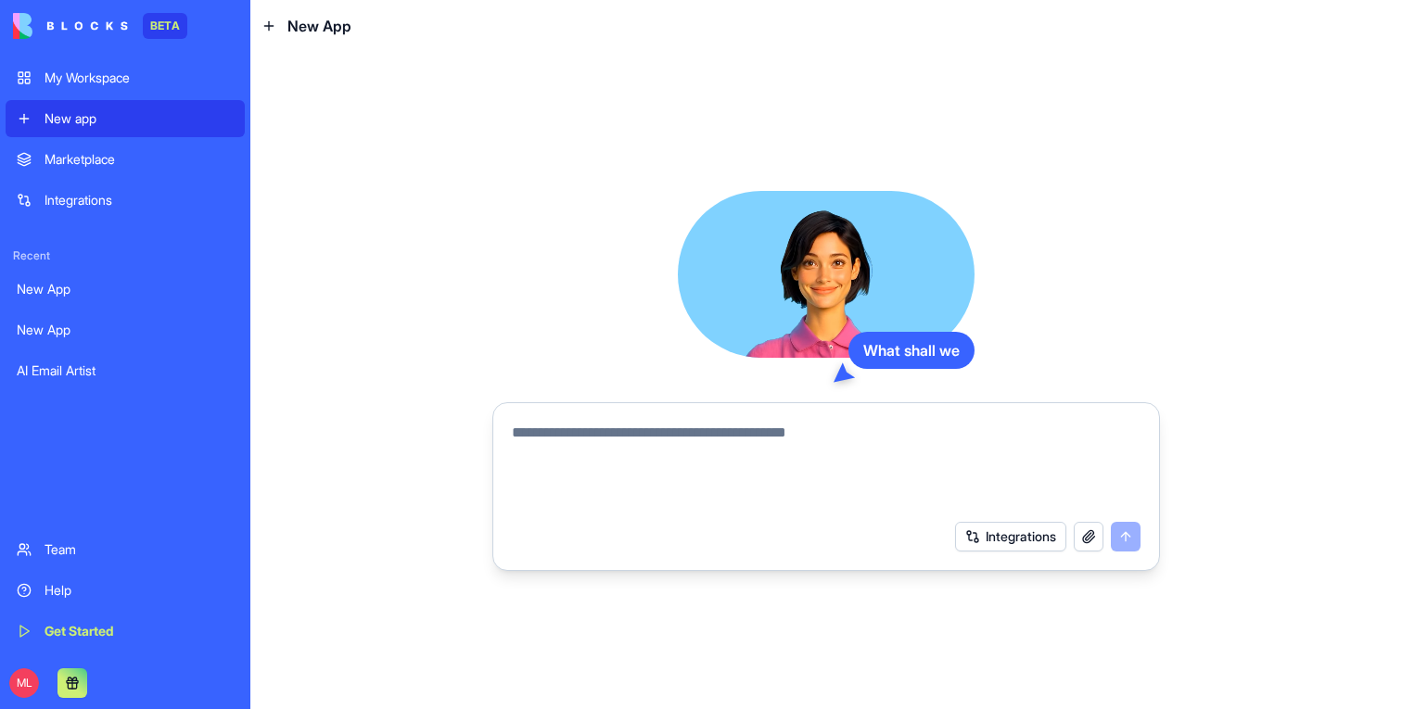
click at [630, 441] on textarea at bounding box center [826, 466] width 629 height 89
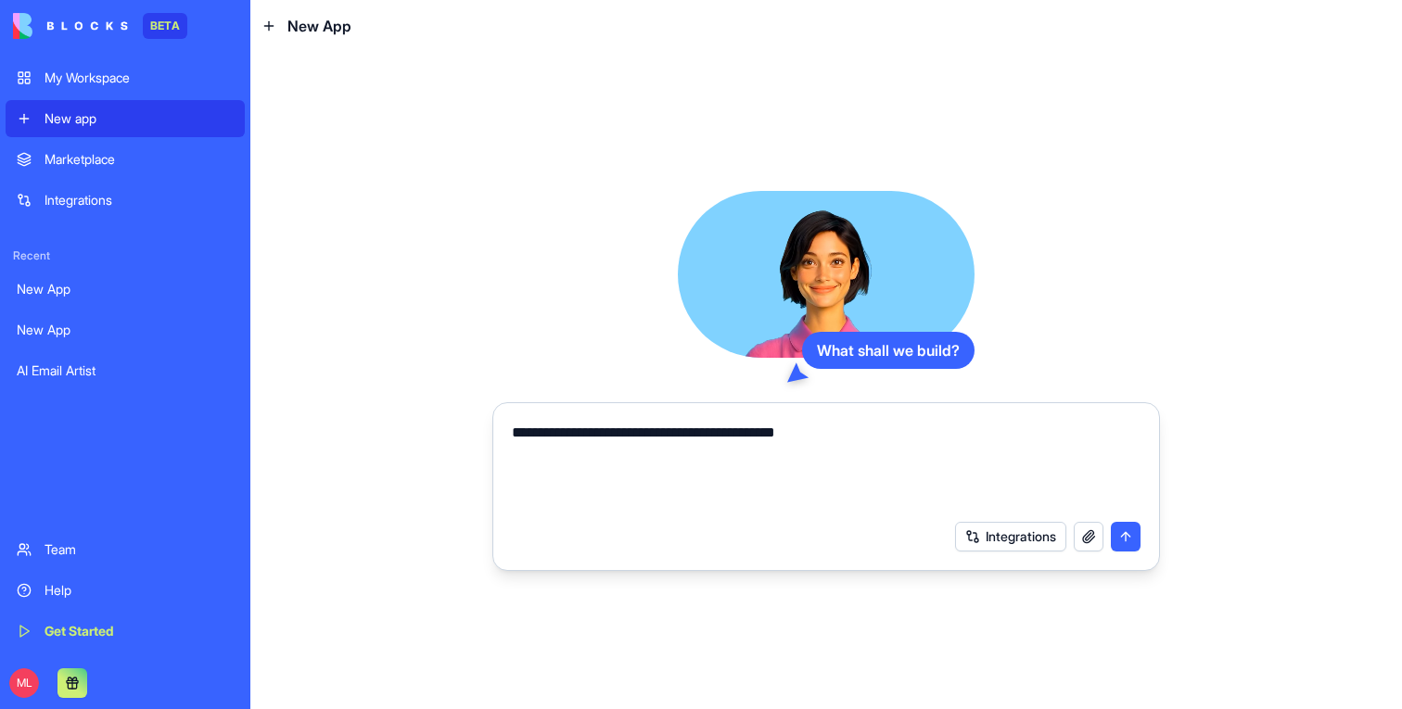
type textarea "**********"
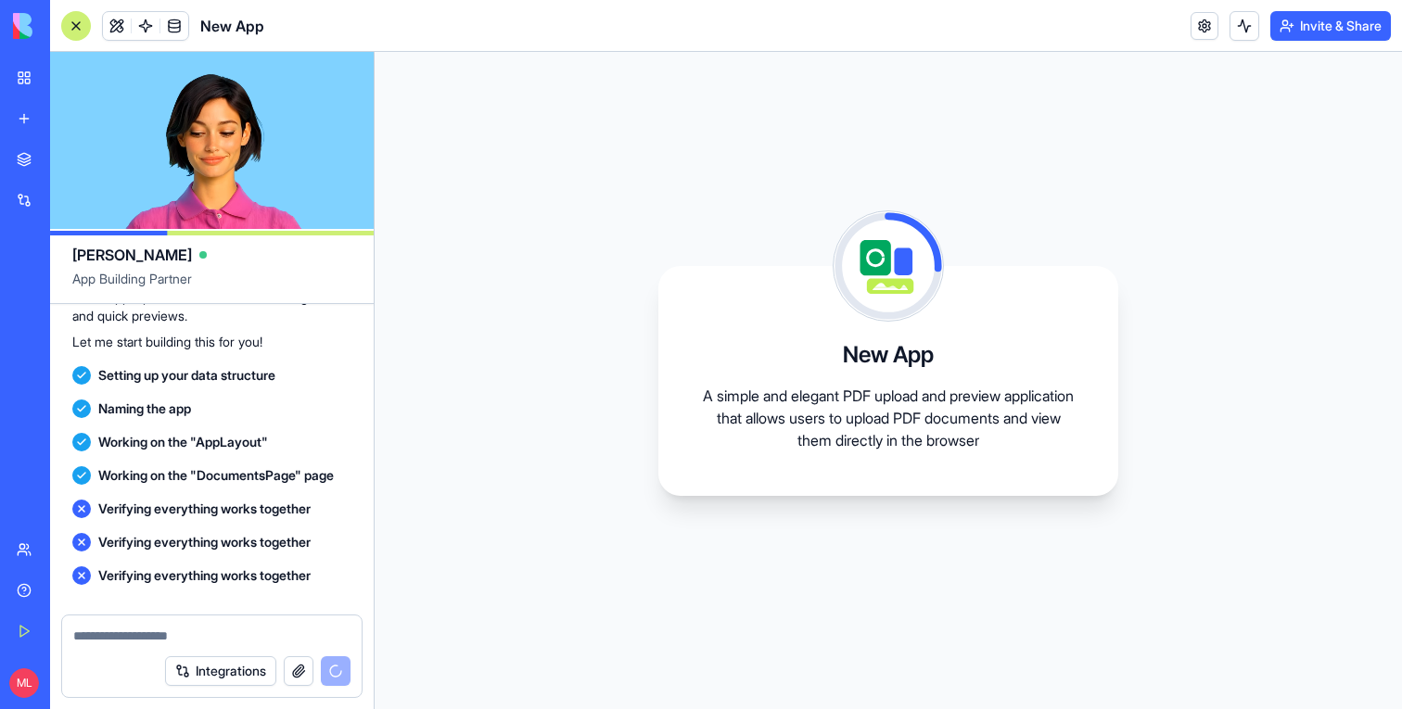
scroll to position [446, 0]
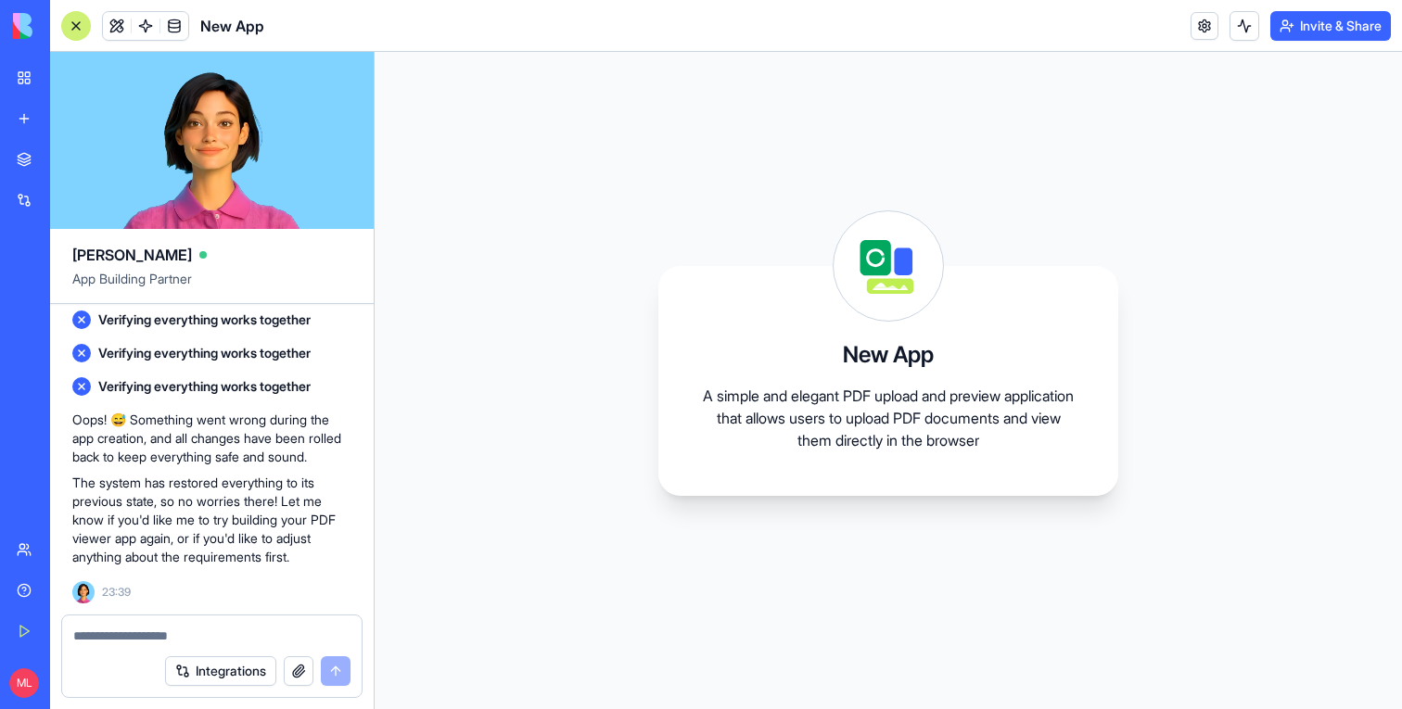
click at [168, 630] on textarea at bounding box center [211, 636] width 277 height 19
type textarea "*****"
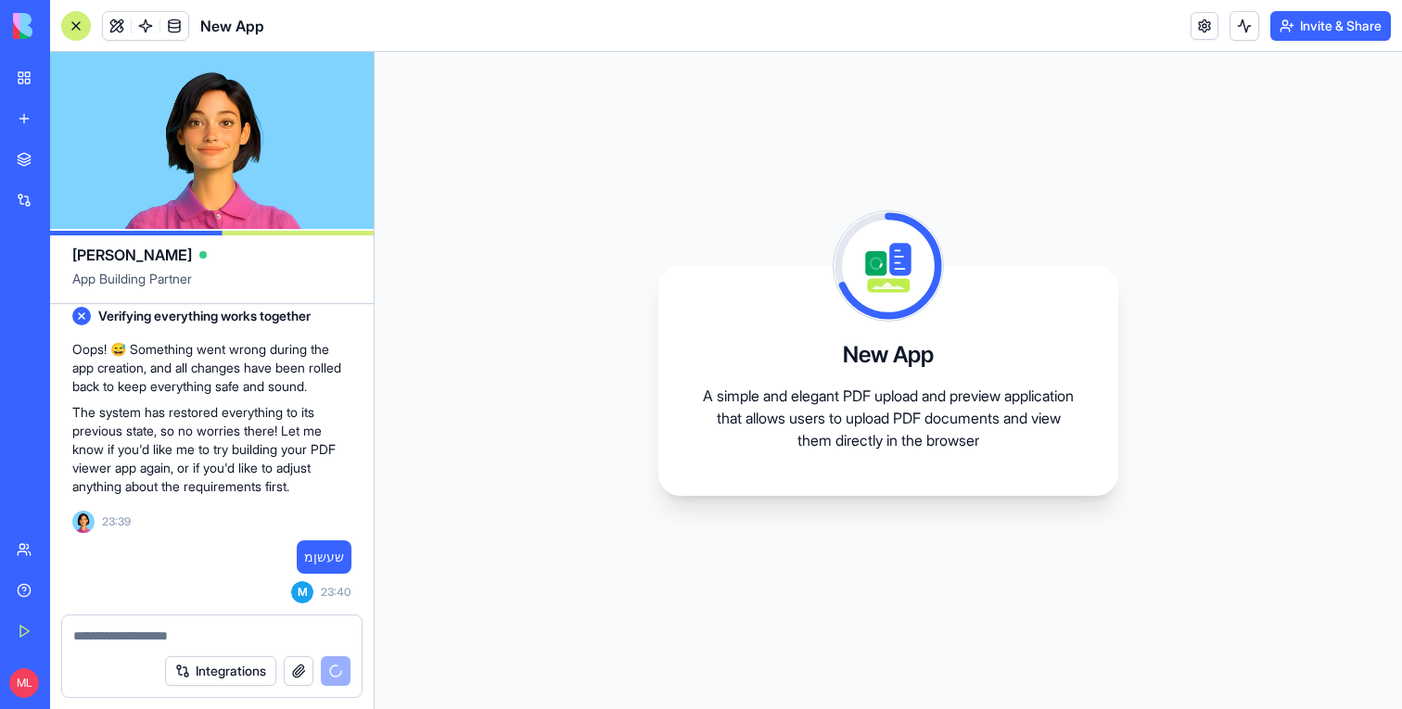
scroll to position [732, 0]
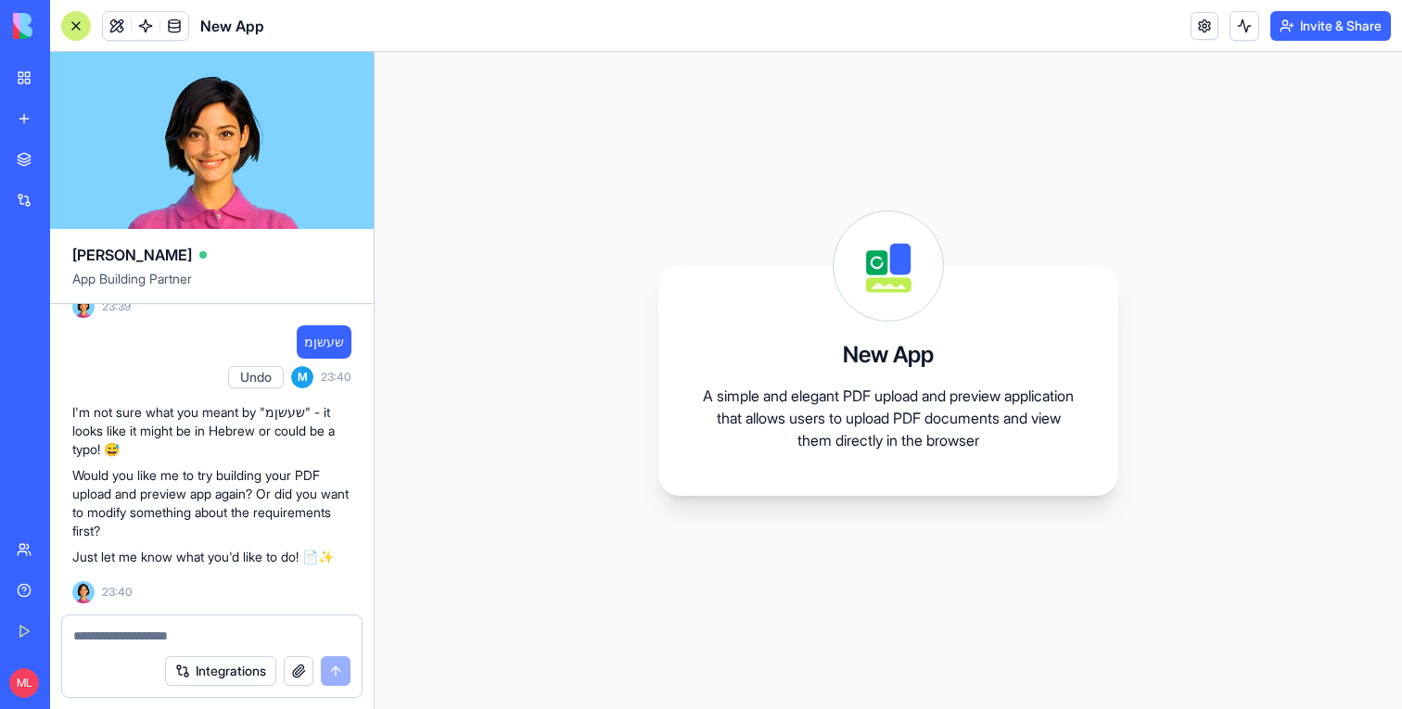
click at [154, 639] on textarea at bounding box center [211, 636] width 277 height 19
type textarea "**********"
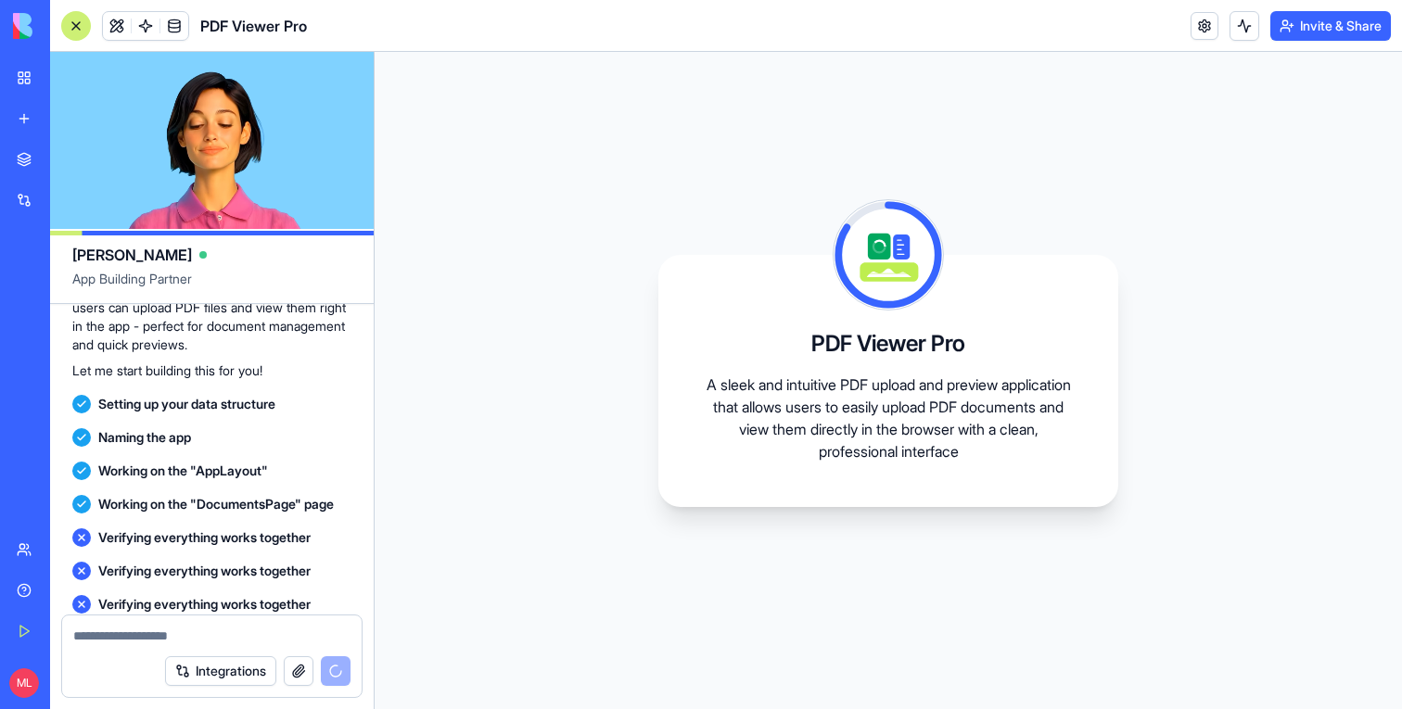
scroll to position [0, 0]
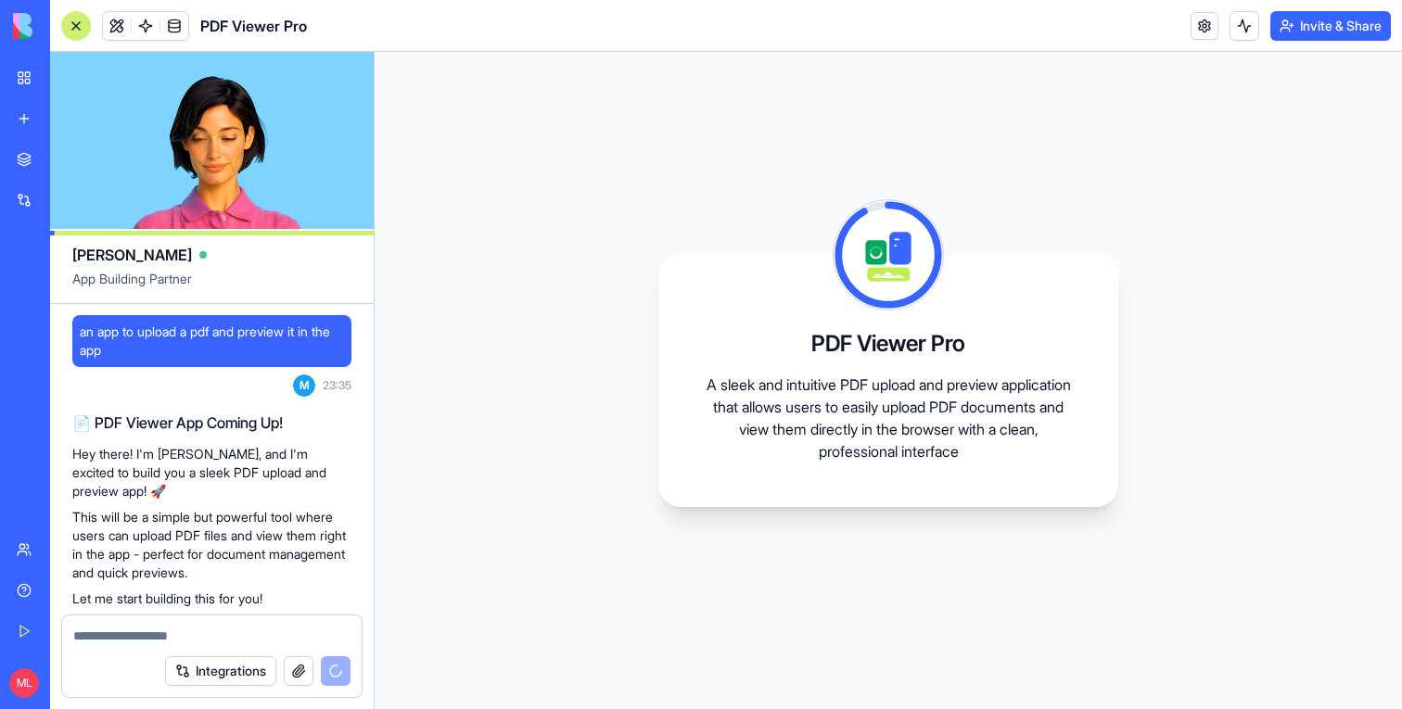
click at [173, 336] on span "an app to upload a pdf and preview it in the app" at bounding box center [212, 341] width 264 height 37
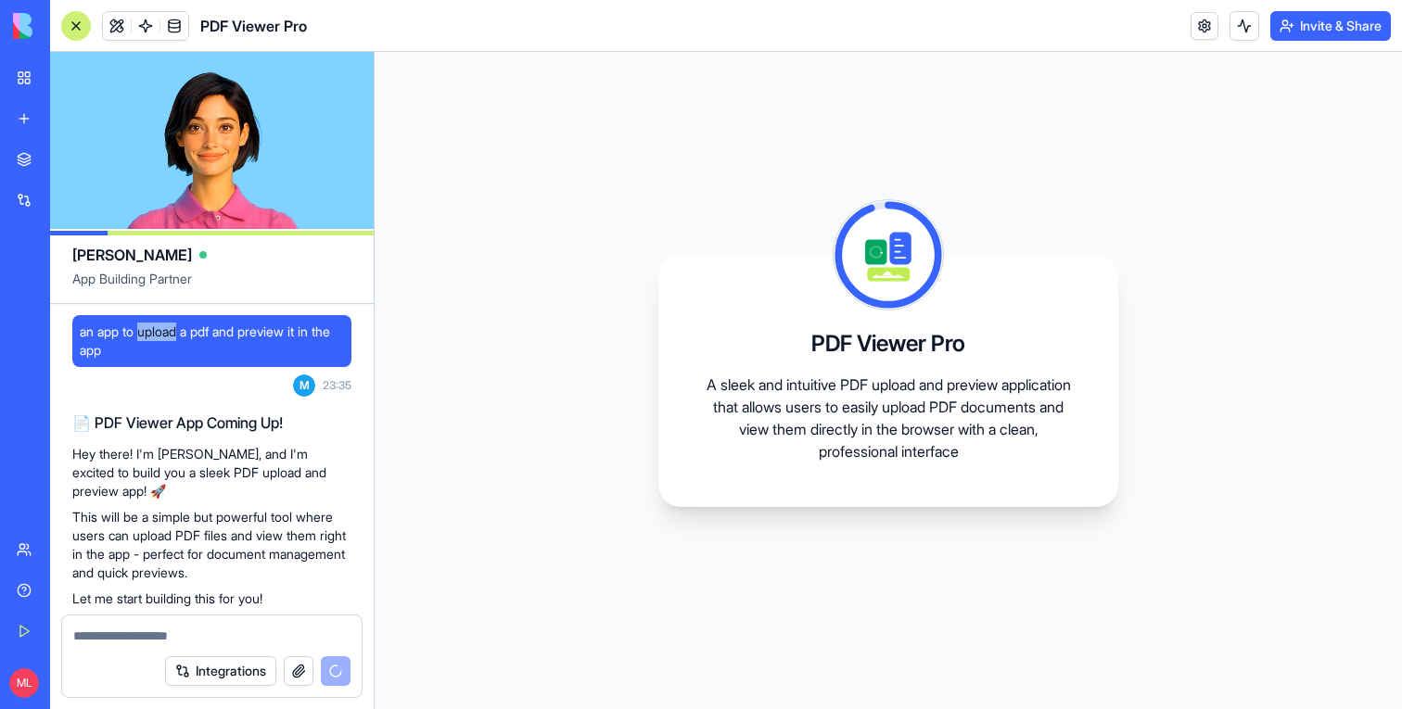
click at [173, 336] on span "an app to upload a pdf and preview it in the app" at bounding box center [212, 341] width 264 height 37
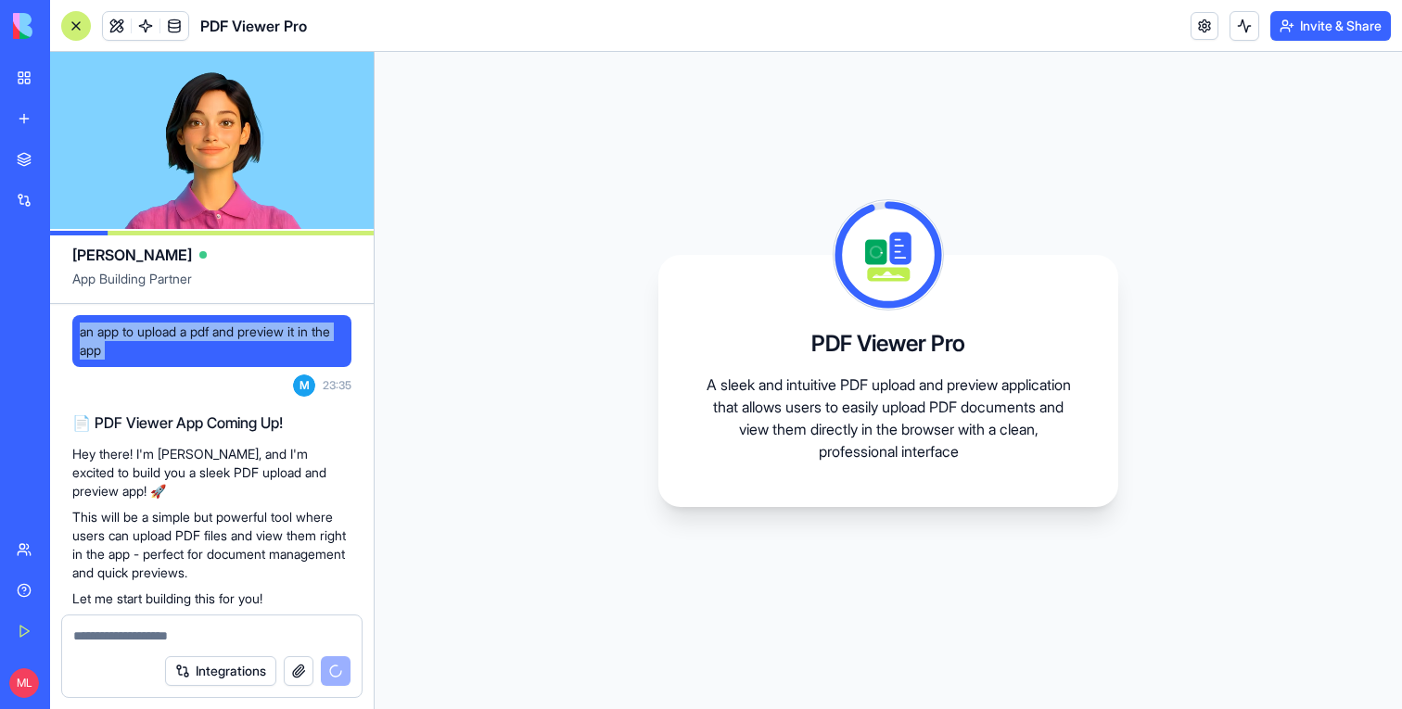
click at [173, 336] on span "an app to upload a pdf and preview it in the app" at bounding box center [212, 341] width 264 height 37
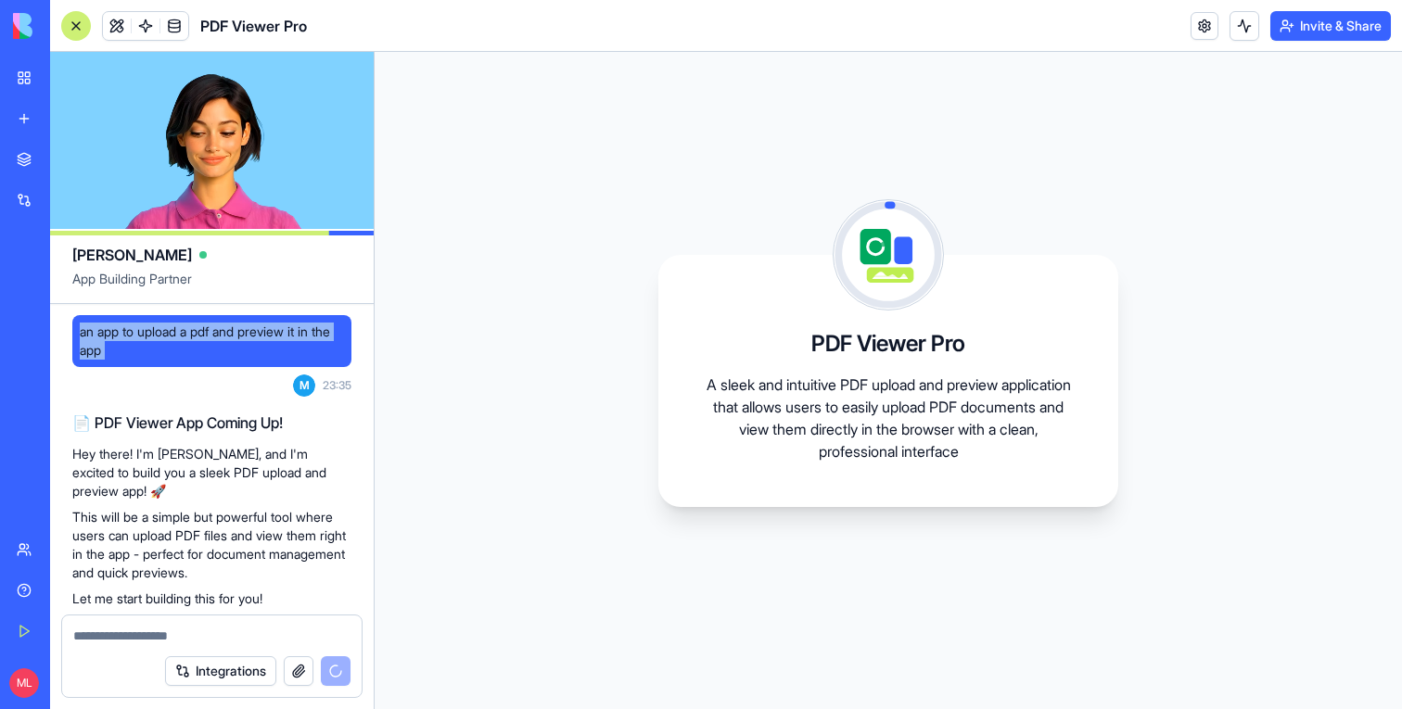
copy span "an app to upload a pdf and preview it in the app"
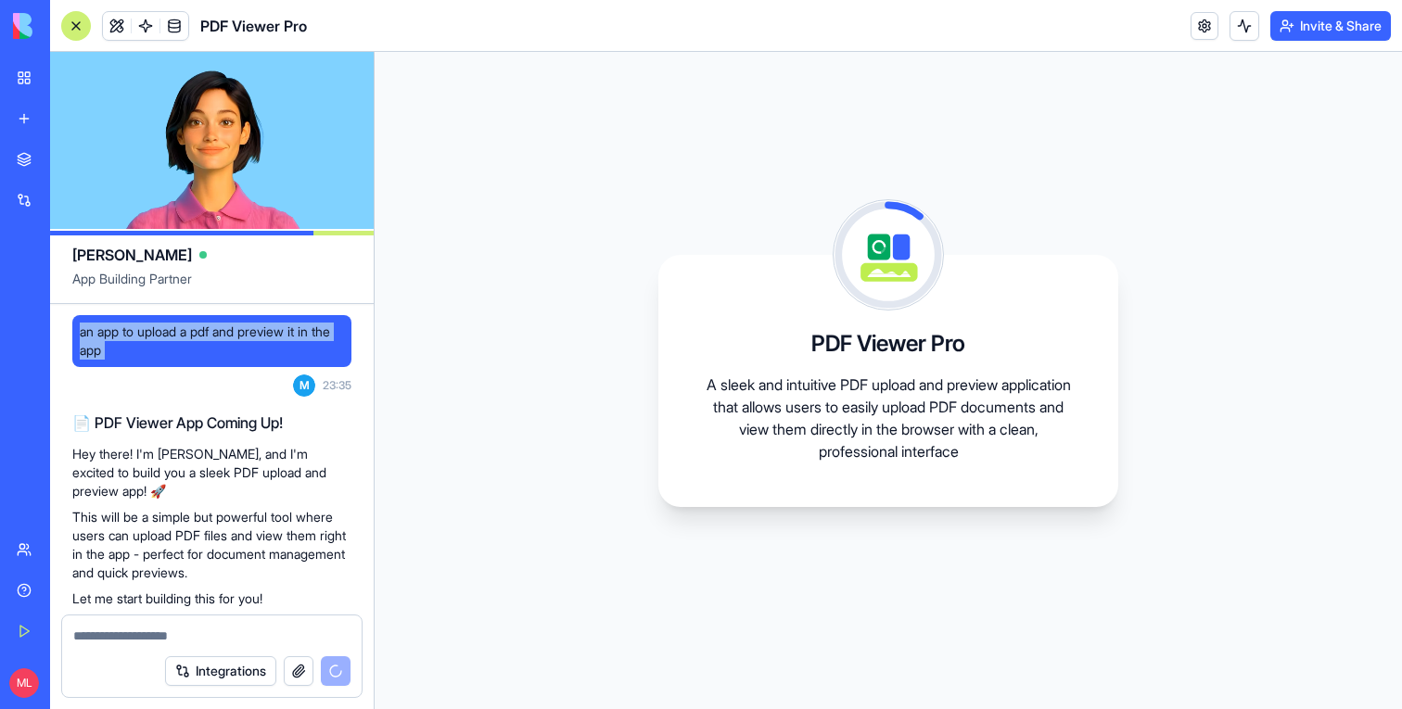
scroll to position [1229, 0]
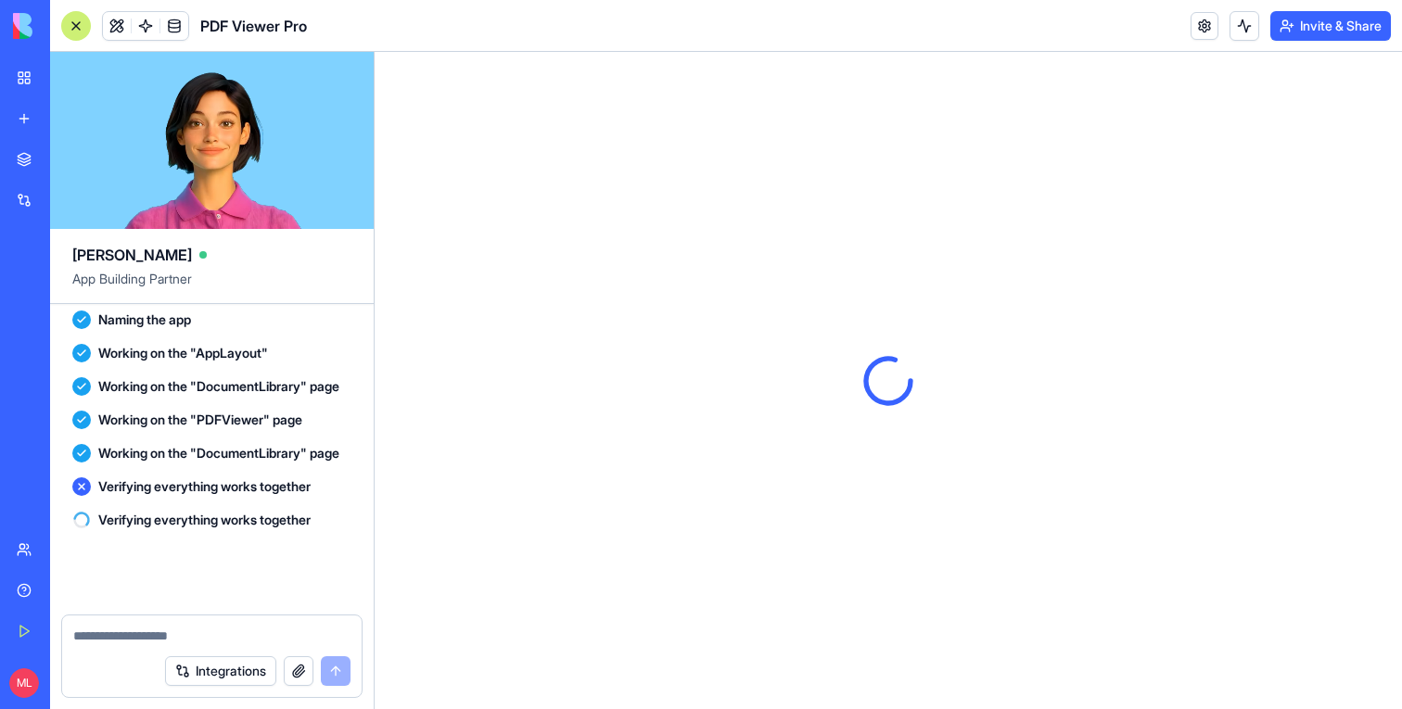
scroll to position [1470, 0]
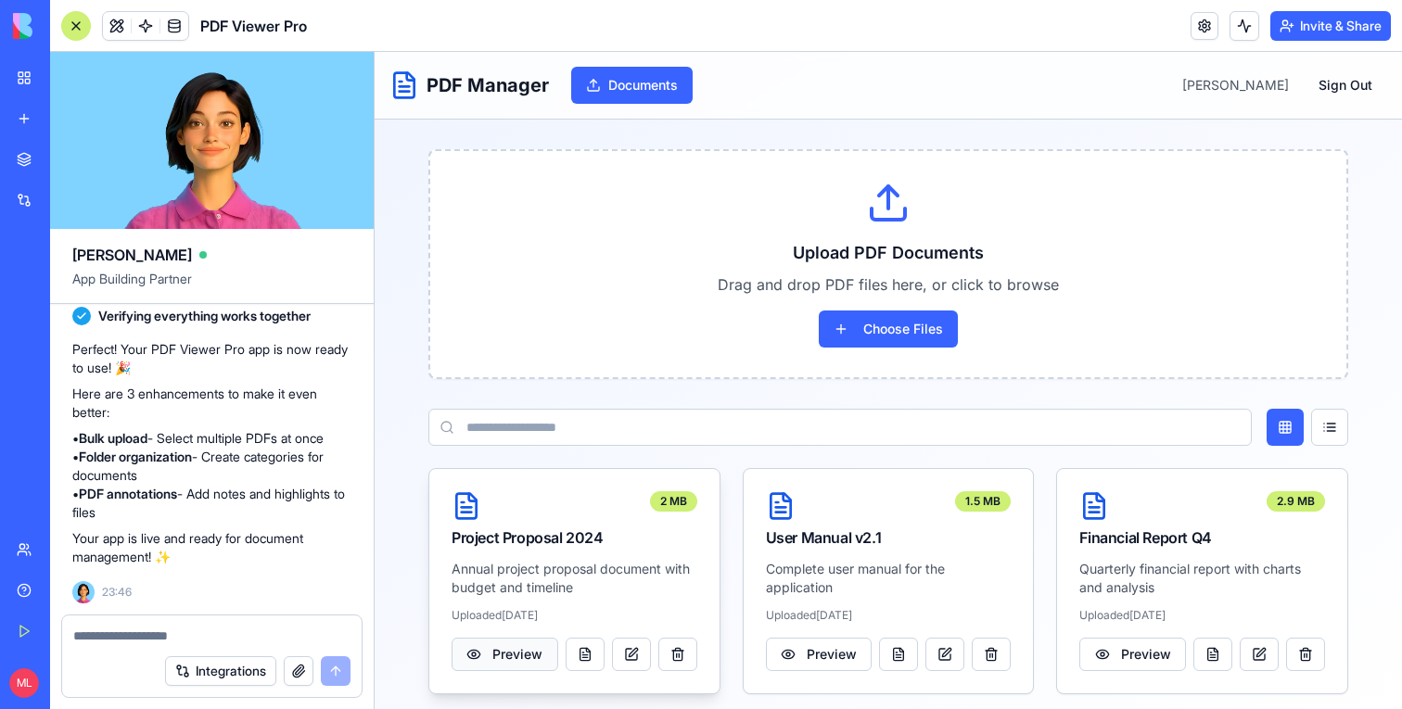
click at [527, 648] on button "Preview" at bounding box center [505, 654] width 107 height 33
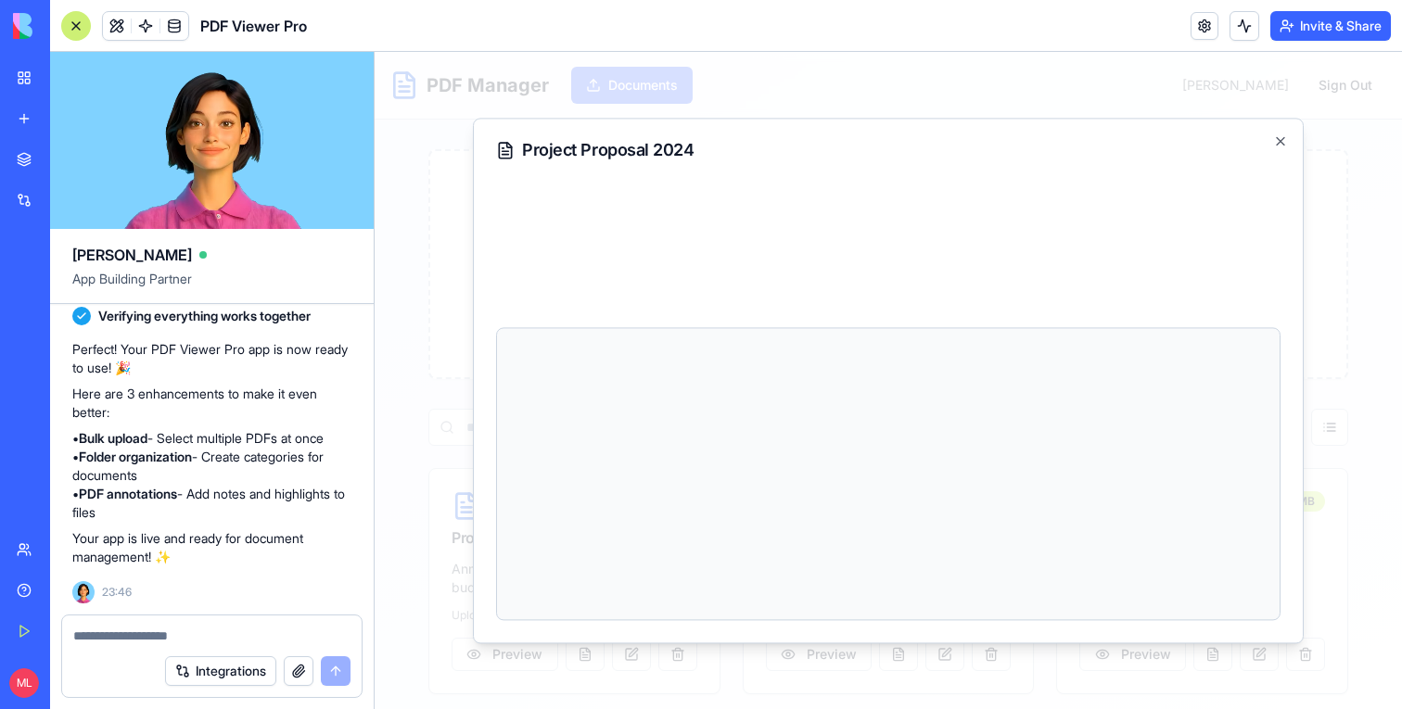
click at [395, 535] on div at bounding box center [889, 381] width 1028 height 658
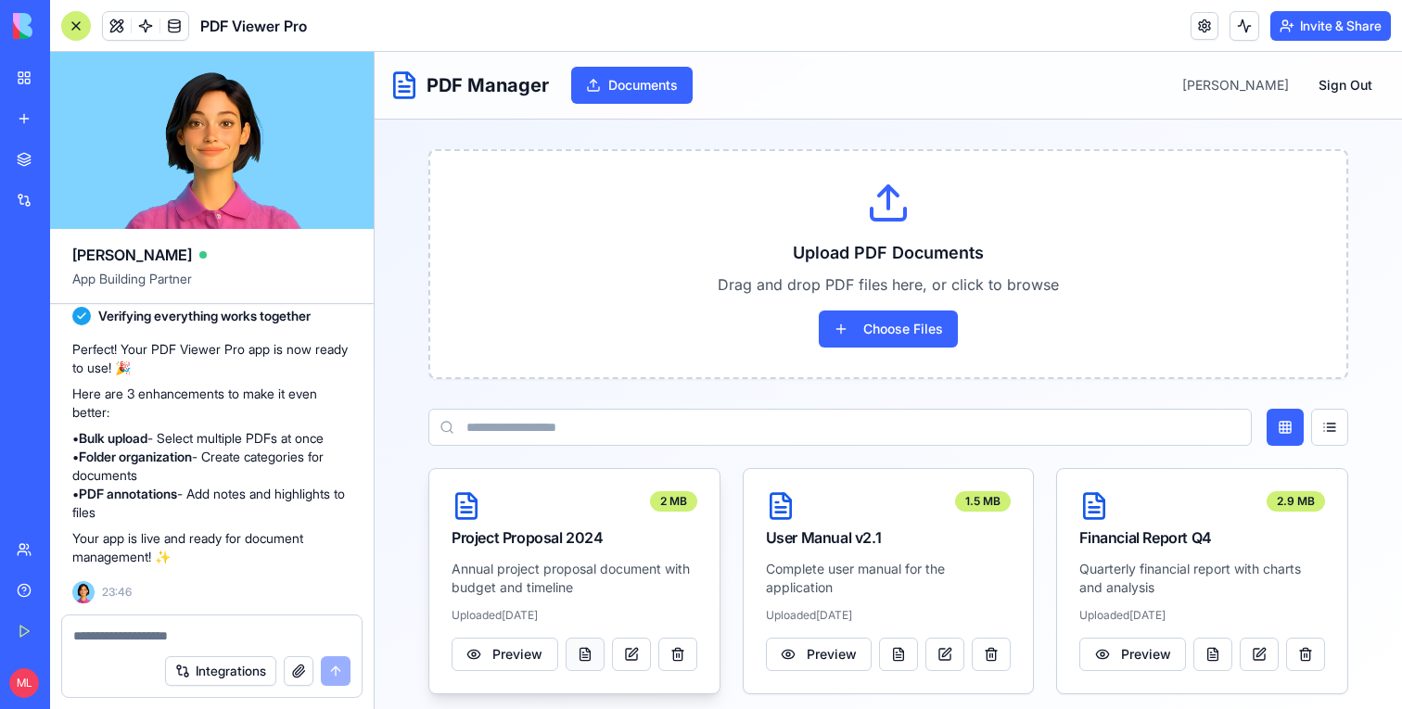
scroll to position [15, 0]
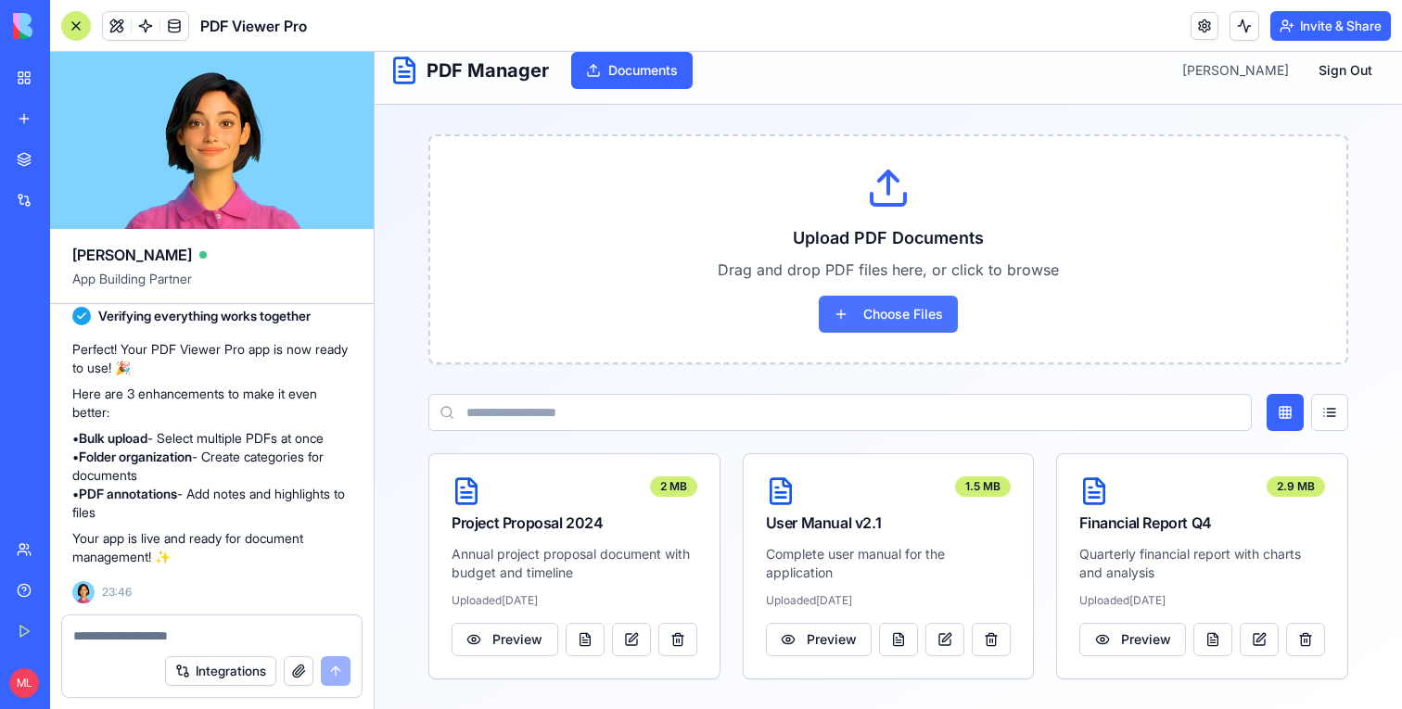
click at [901, 324] on button "Choose Files" at bounding box center [888, 314] width 139 height 37
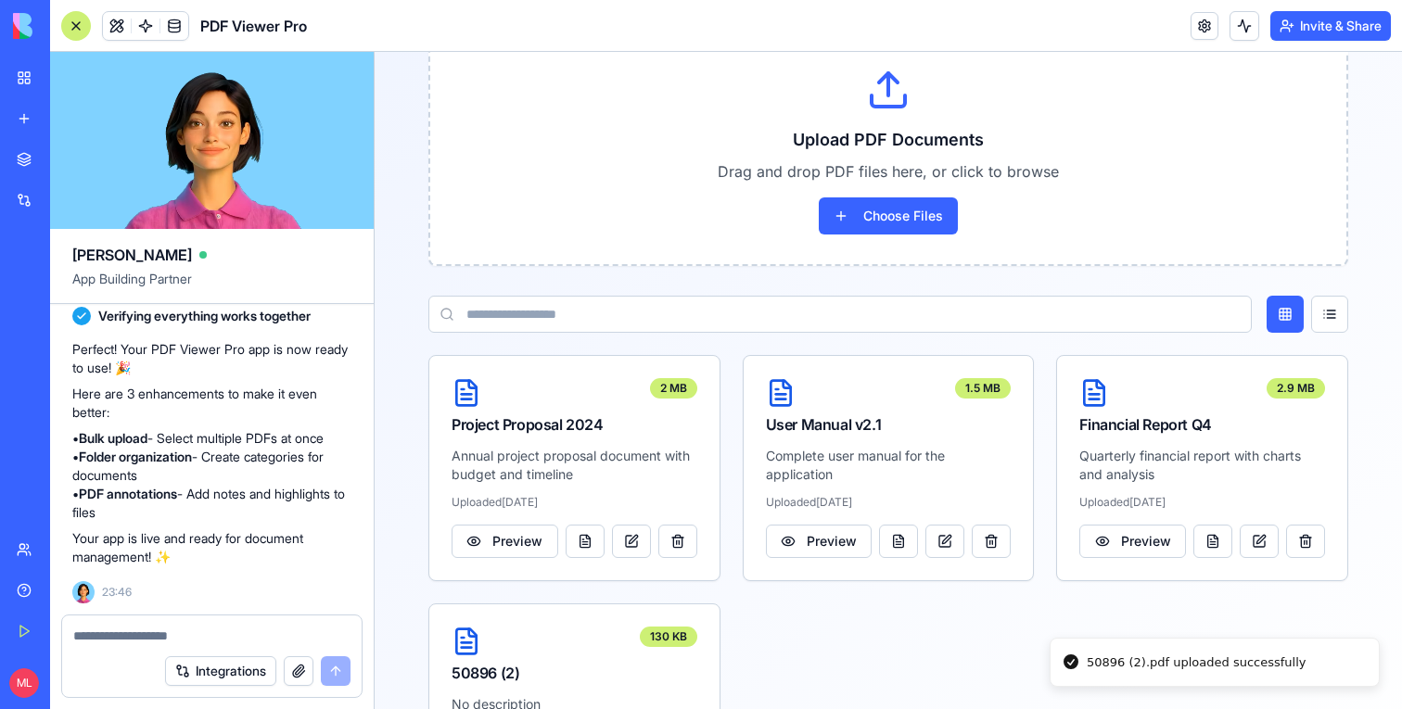
scroll to position [245, 0]
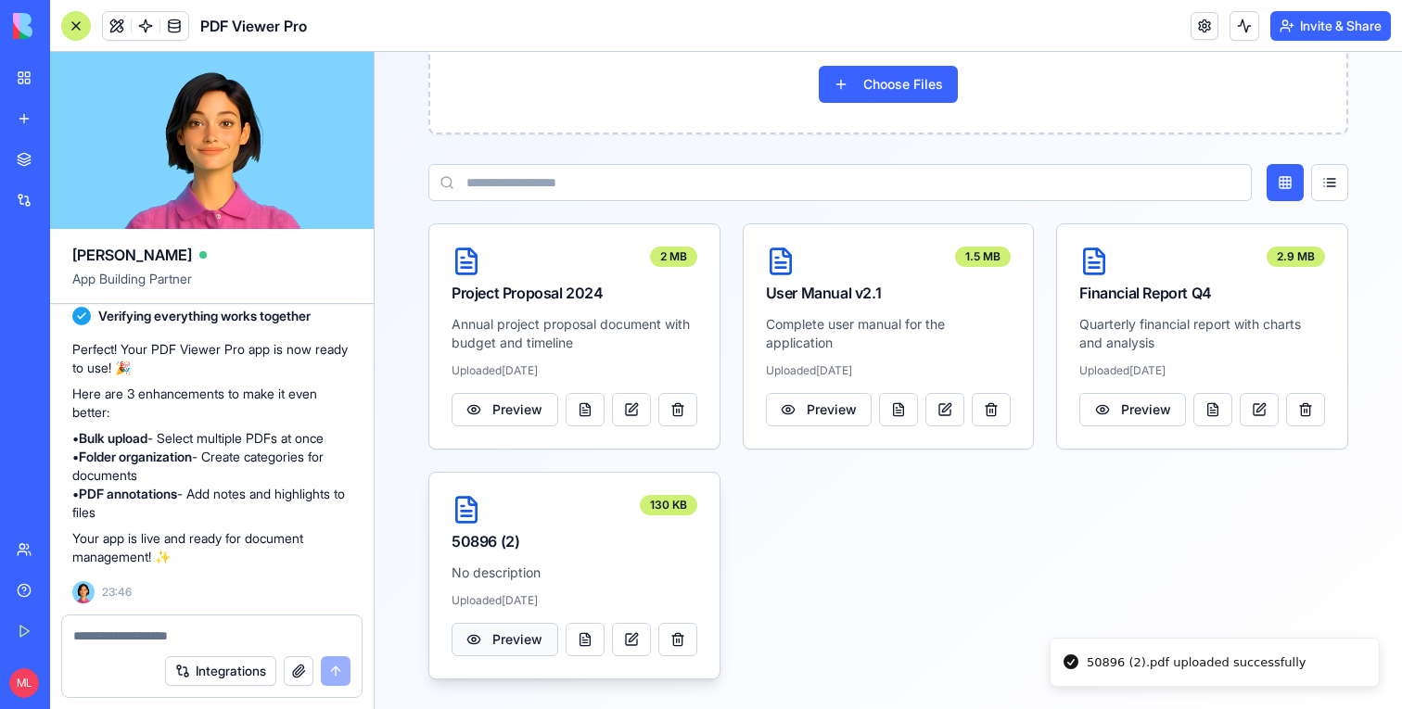
click at [518, 645] on button "Preview" at bounding box center [505, 639] width 107 height 33
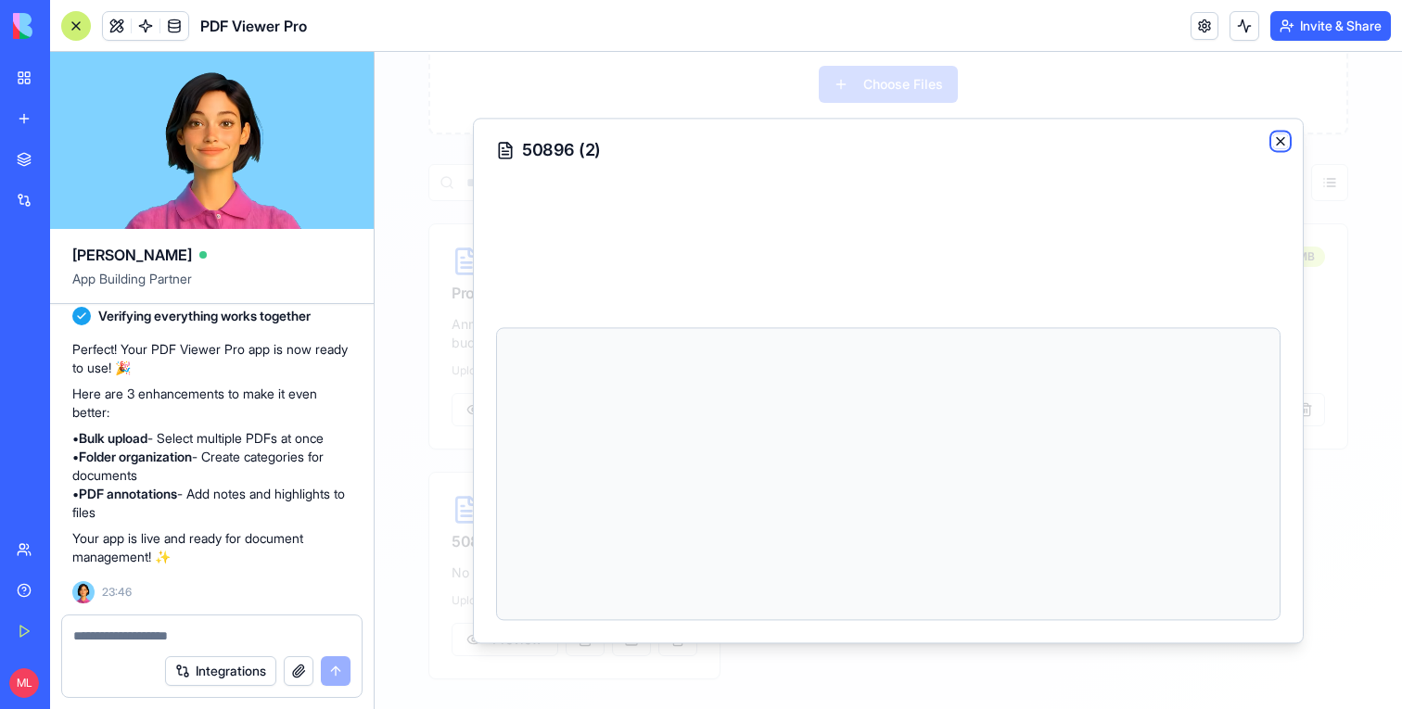
click at [1279, 140] on icon "button" at bounding box center [1280, 140] width 7 height 7
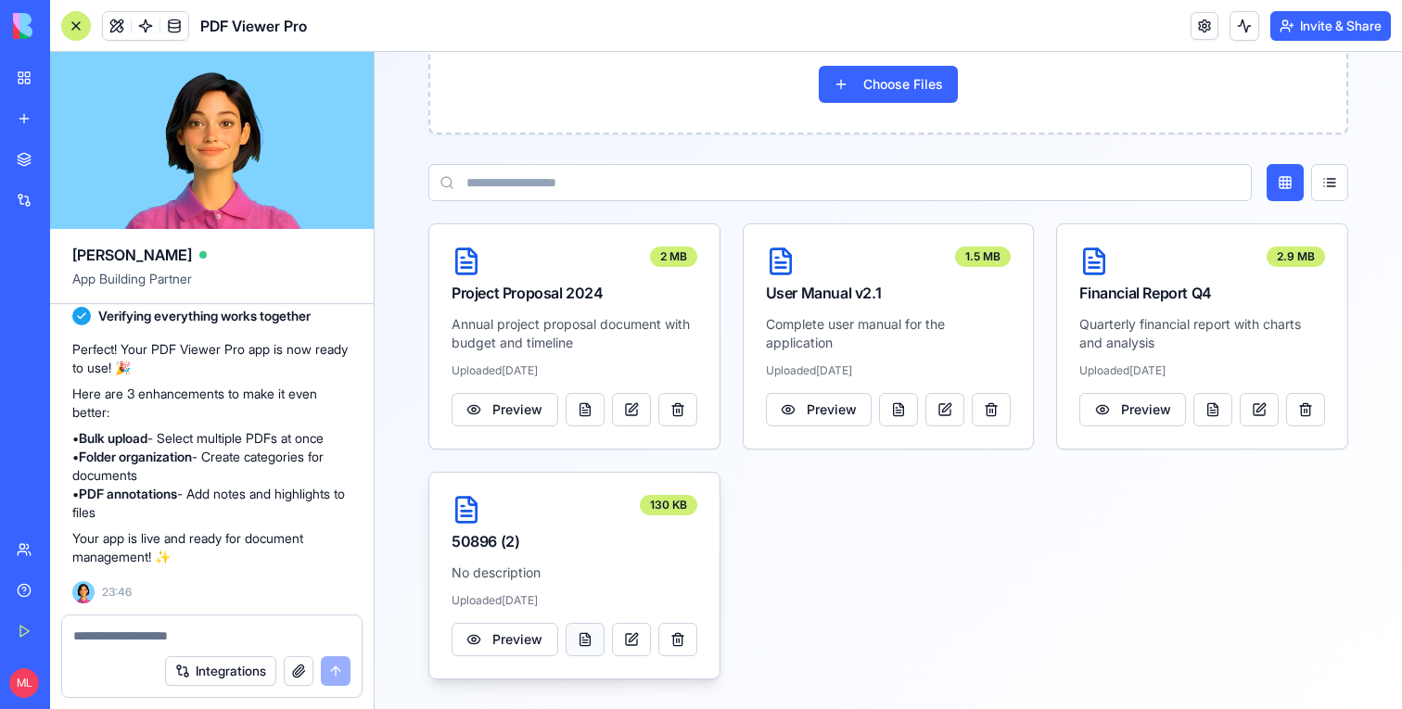
click at [591, 646] on button at bounding box center [585, 639] width 39 height 33
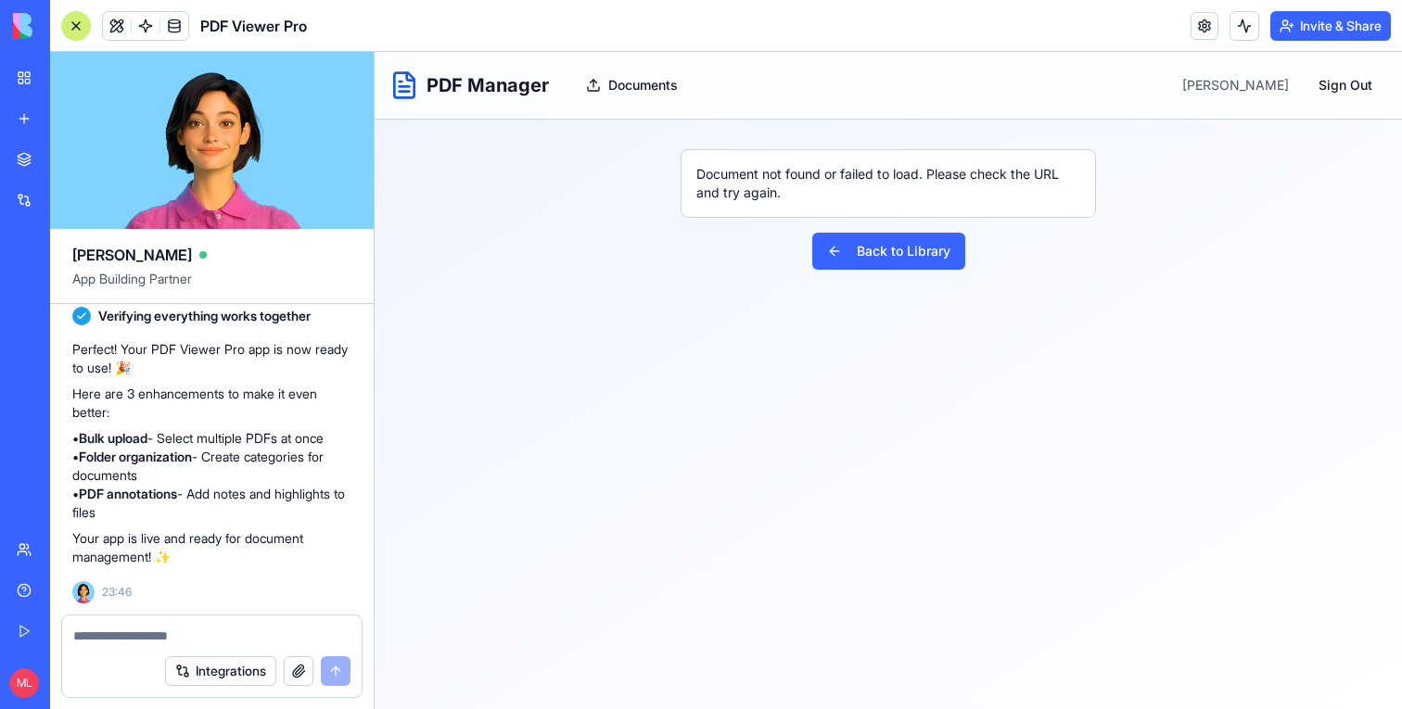
scroll to position [0, 0]
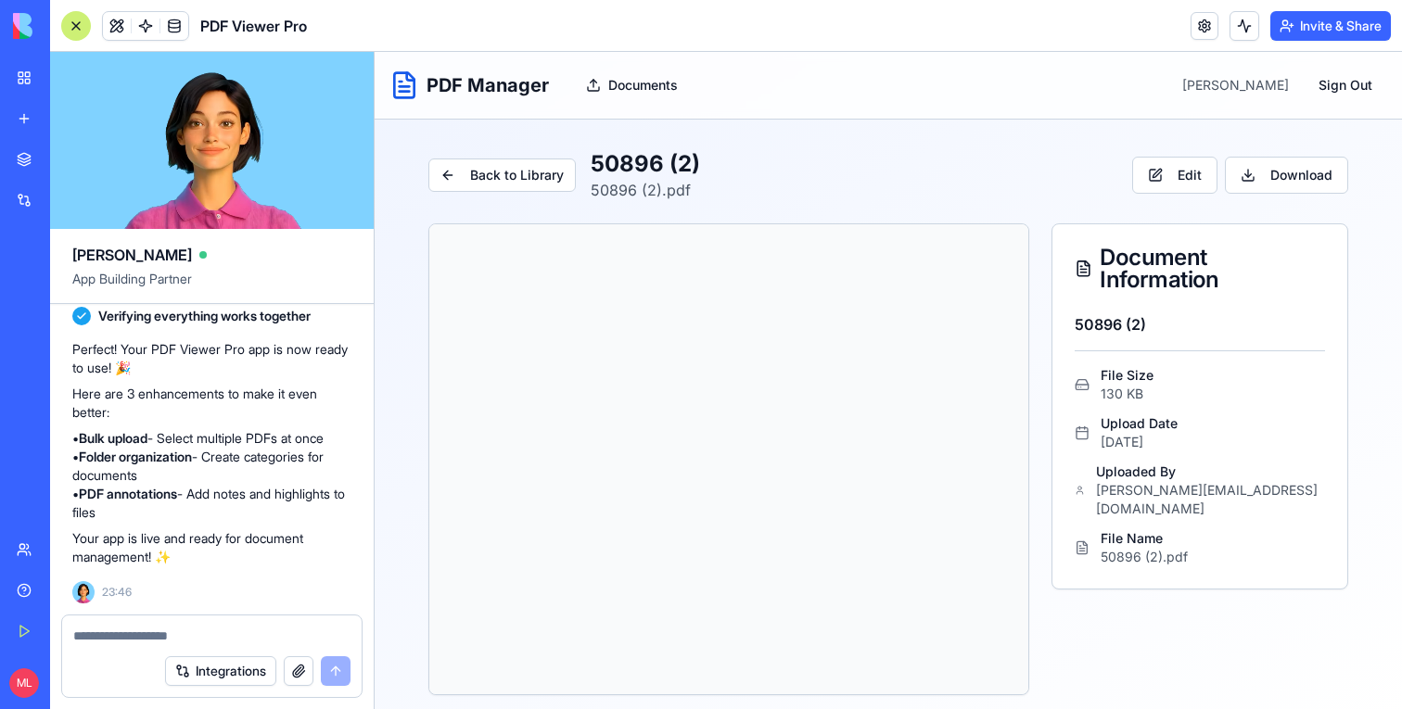
scroll to position [16, 0]
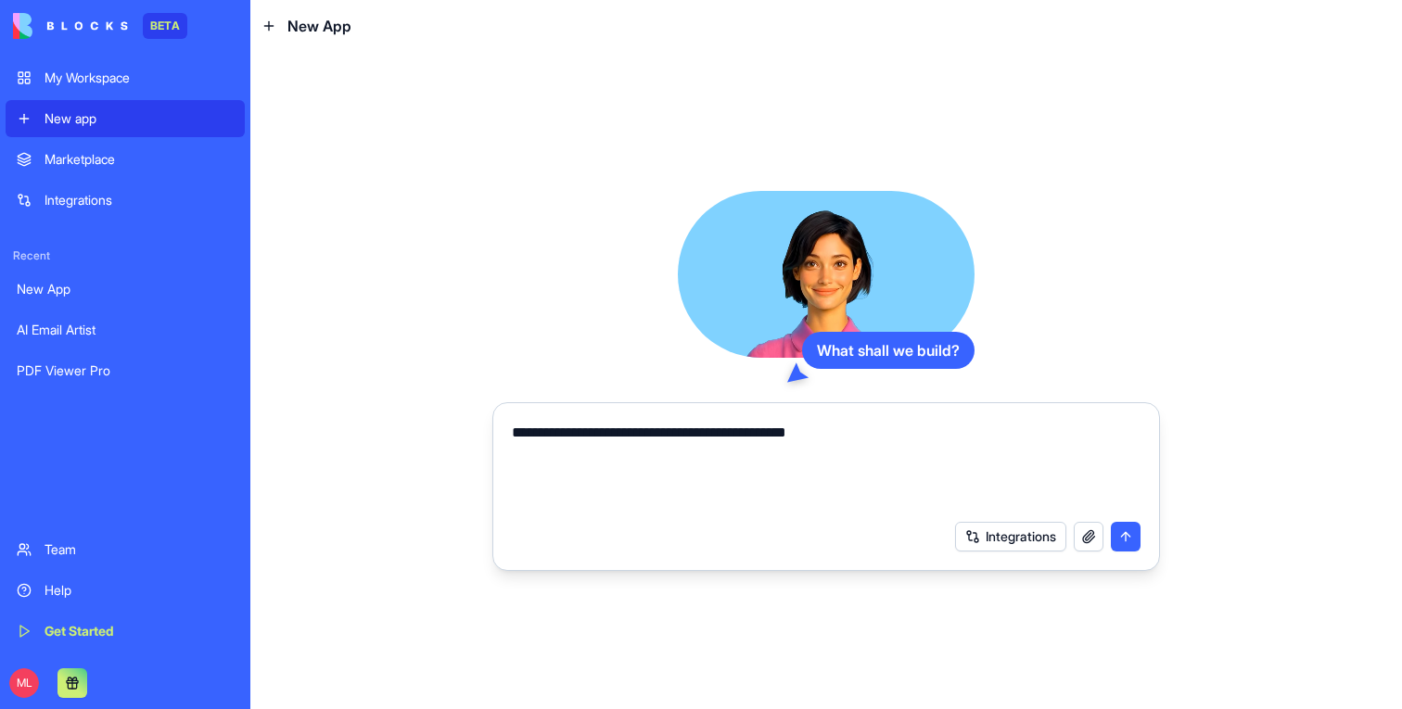
type textarea "**********"
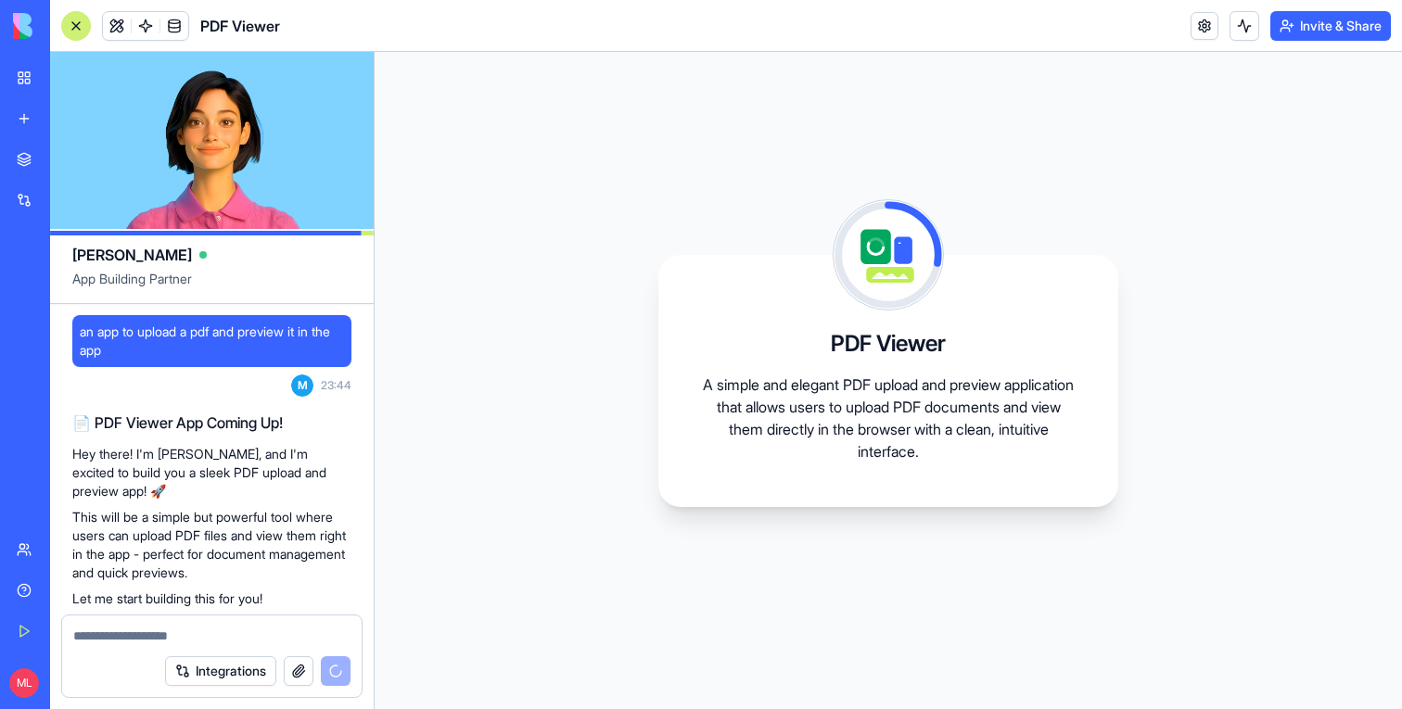
click at [93, 339] on span "an app to upload a pdf and preview it in the app" at bounding box center [212, 341] width 264 height 37
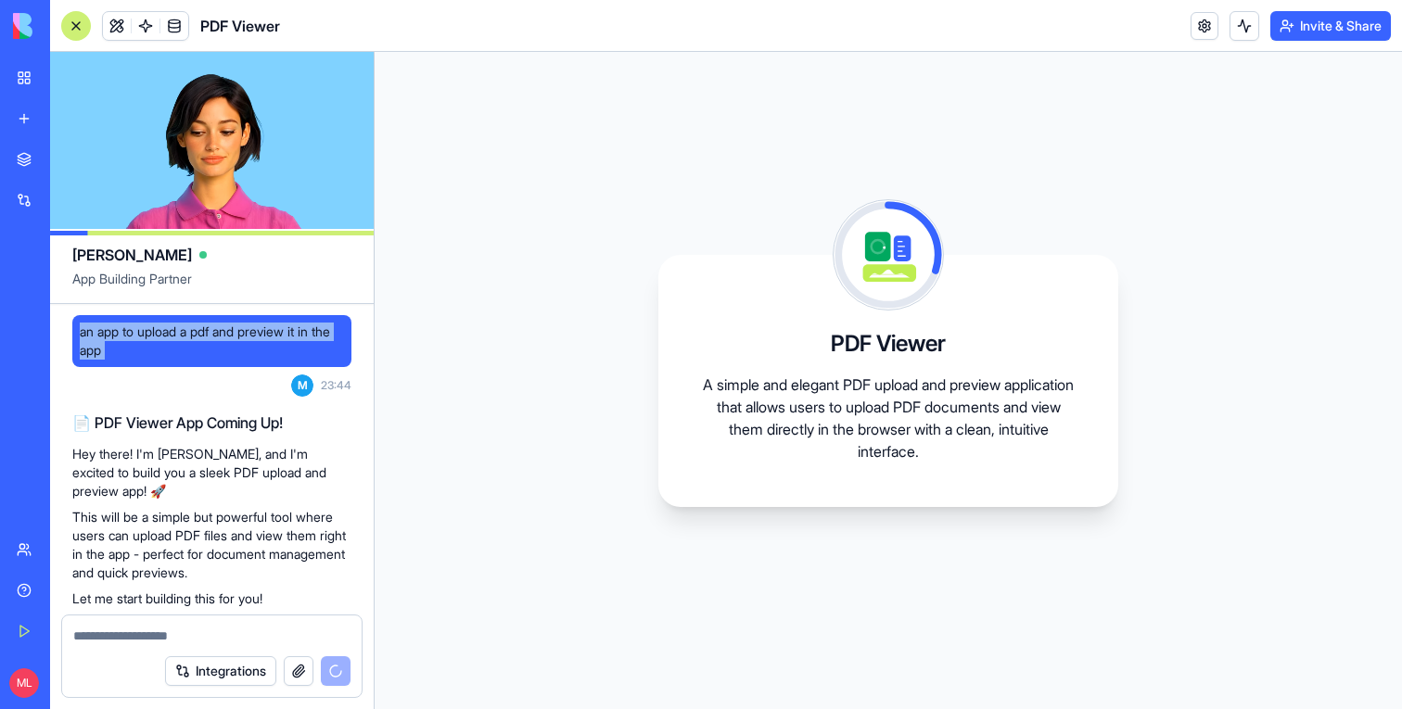
click at [93, 339] on span "an app to upload a pdf and preview it in the app" at bounding box center [212, 341] width 264 height 37
copy span "an app to upload a pdf and preview it in the app"
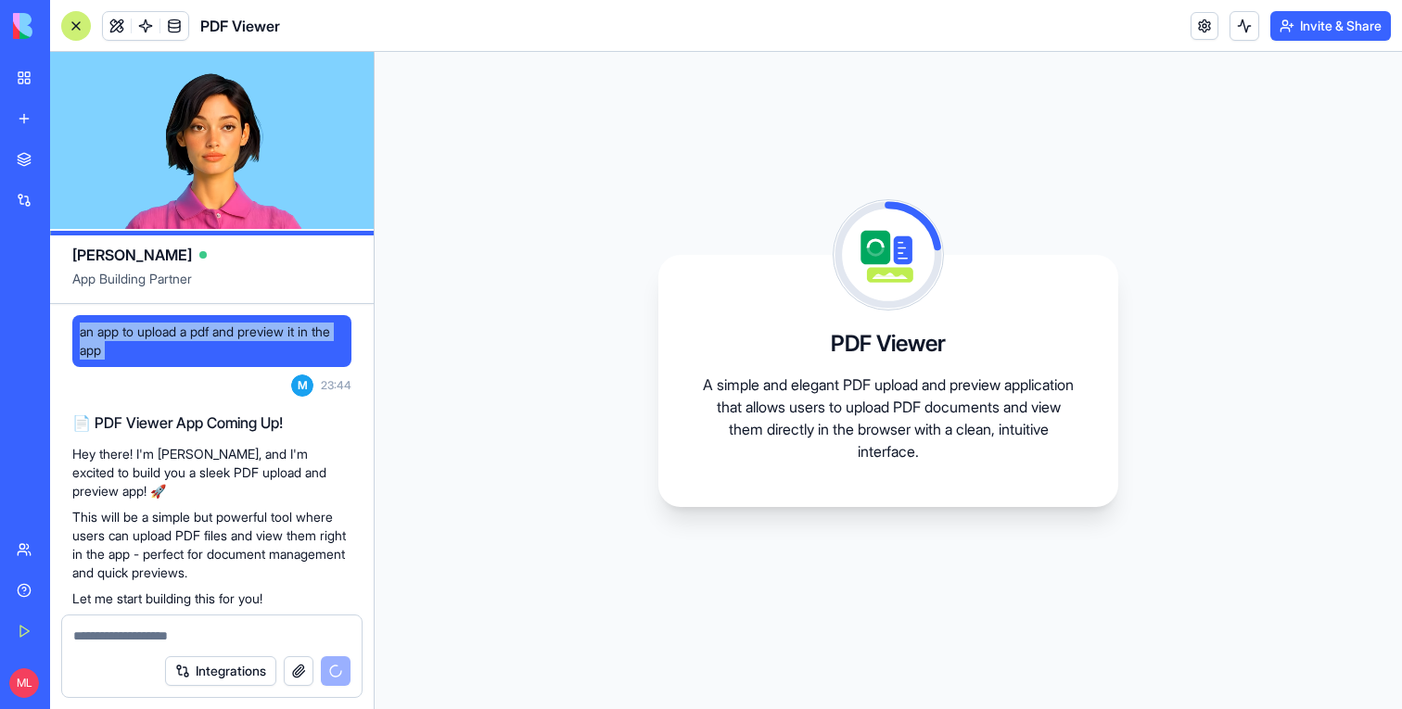
scroll to position [257, 0]
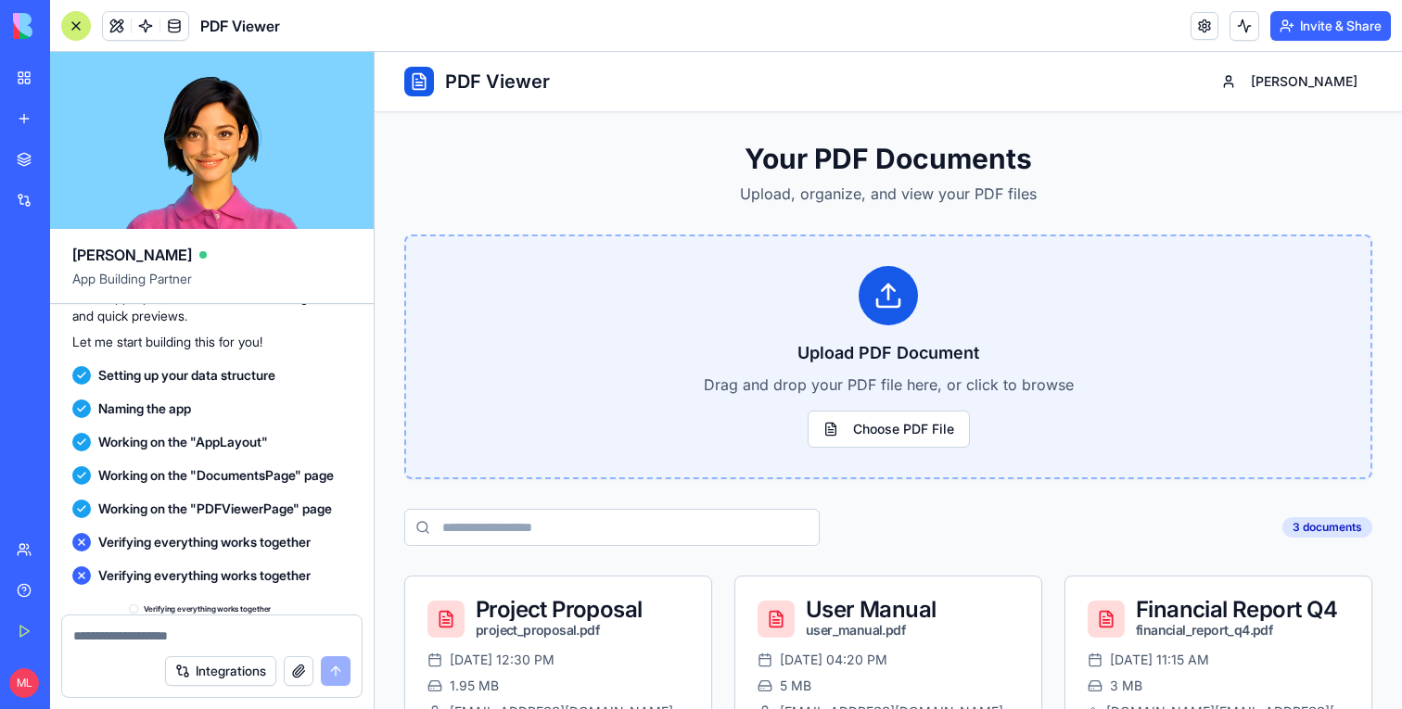
scroll to position [524, 0]
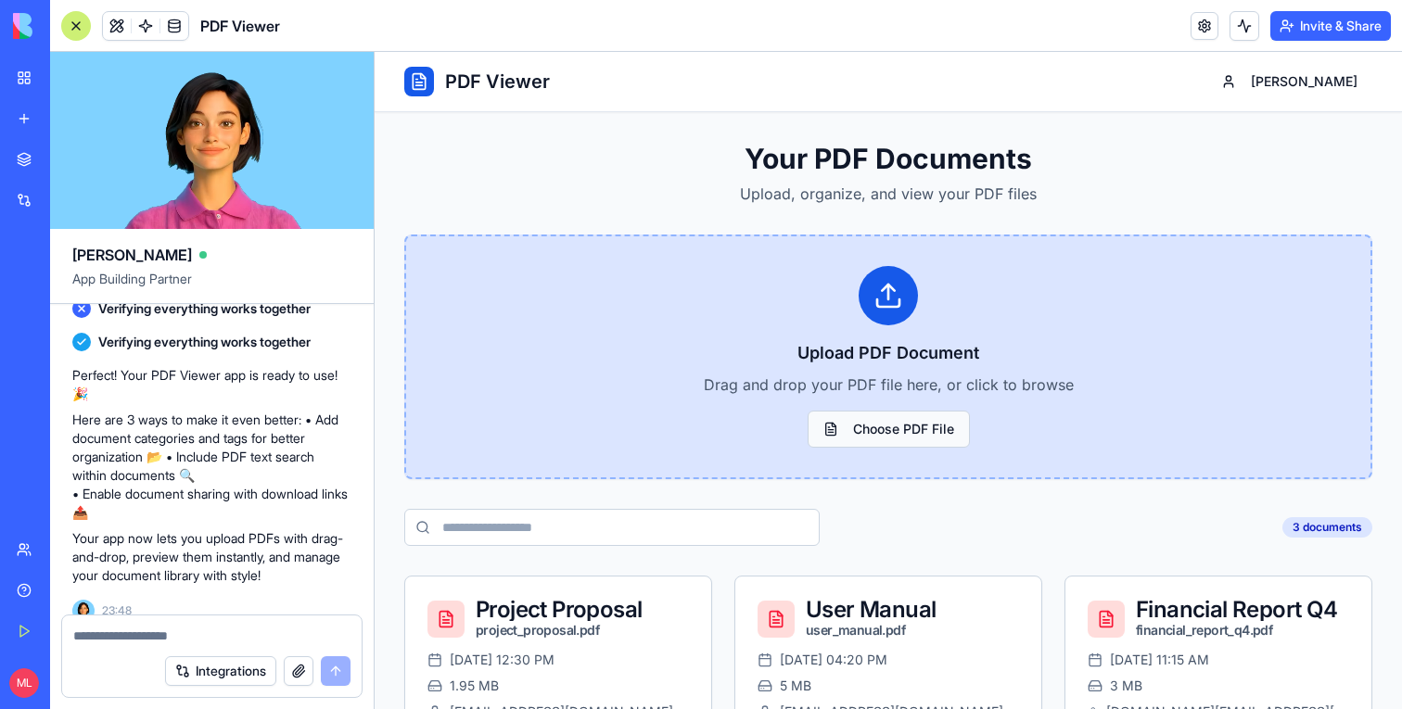
click at [888, 430] on button "Choose PDF File" at bounding box center [889, 429] width 162 height 37
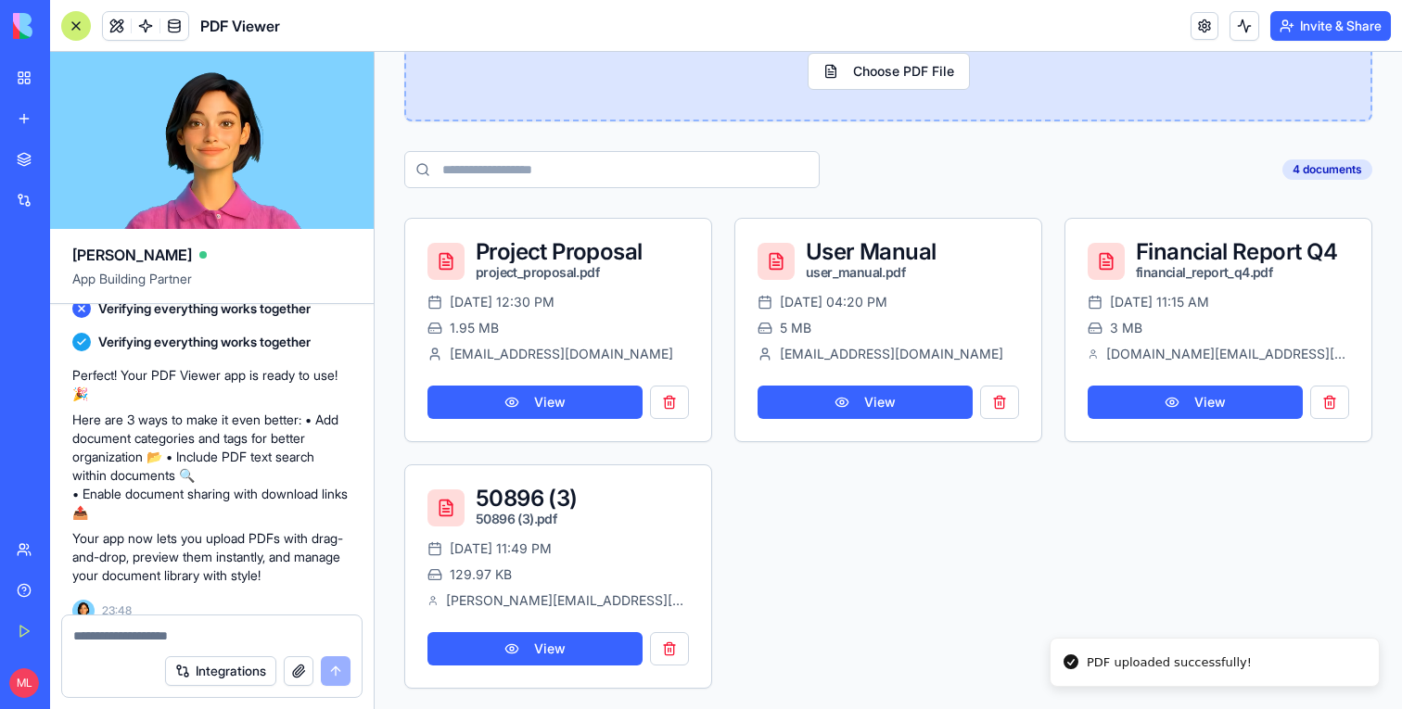
scroll to position [367, 0]
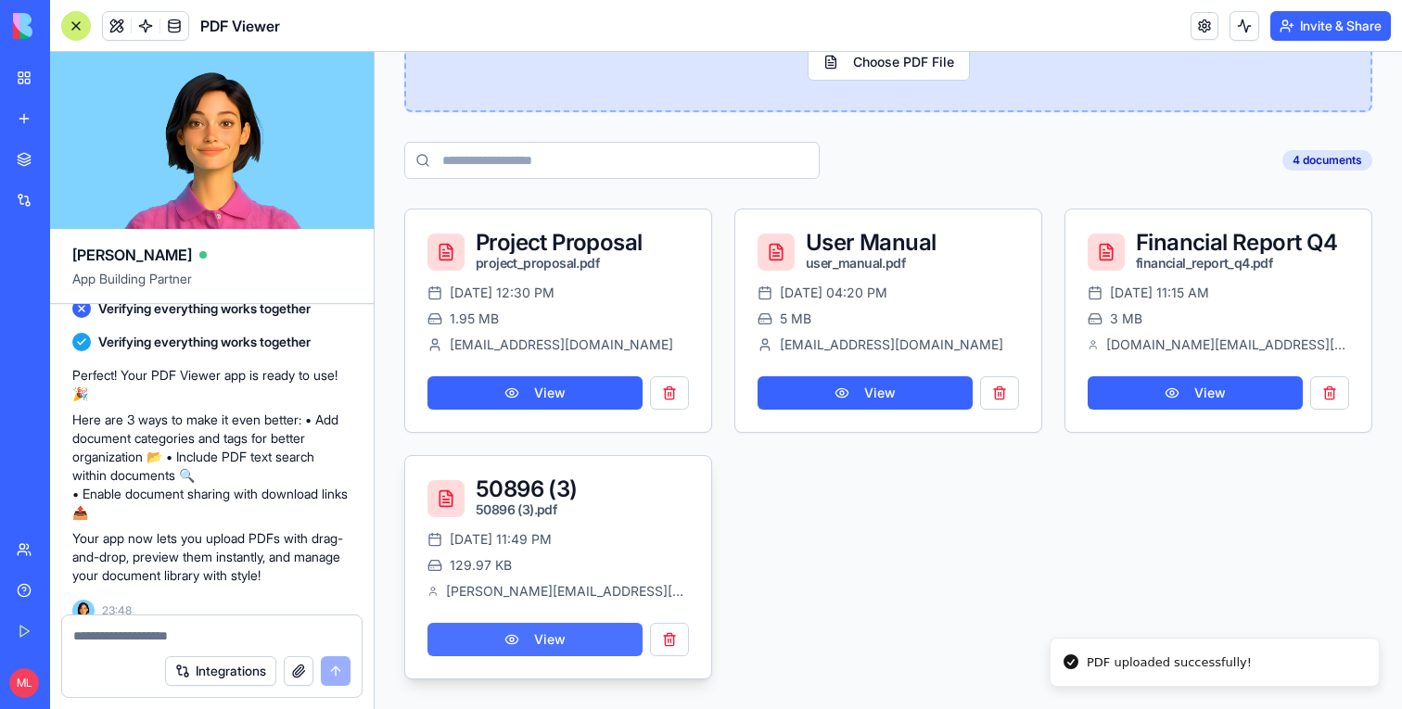
click at [531, 646] on button "View" at bounding box center [535, 639] width 215 height 33
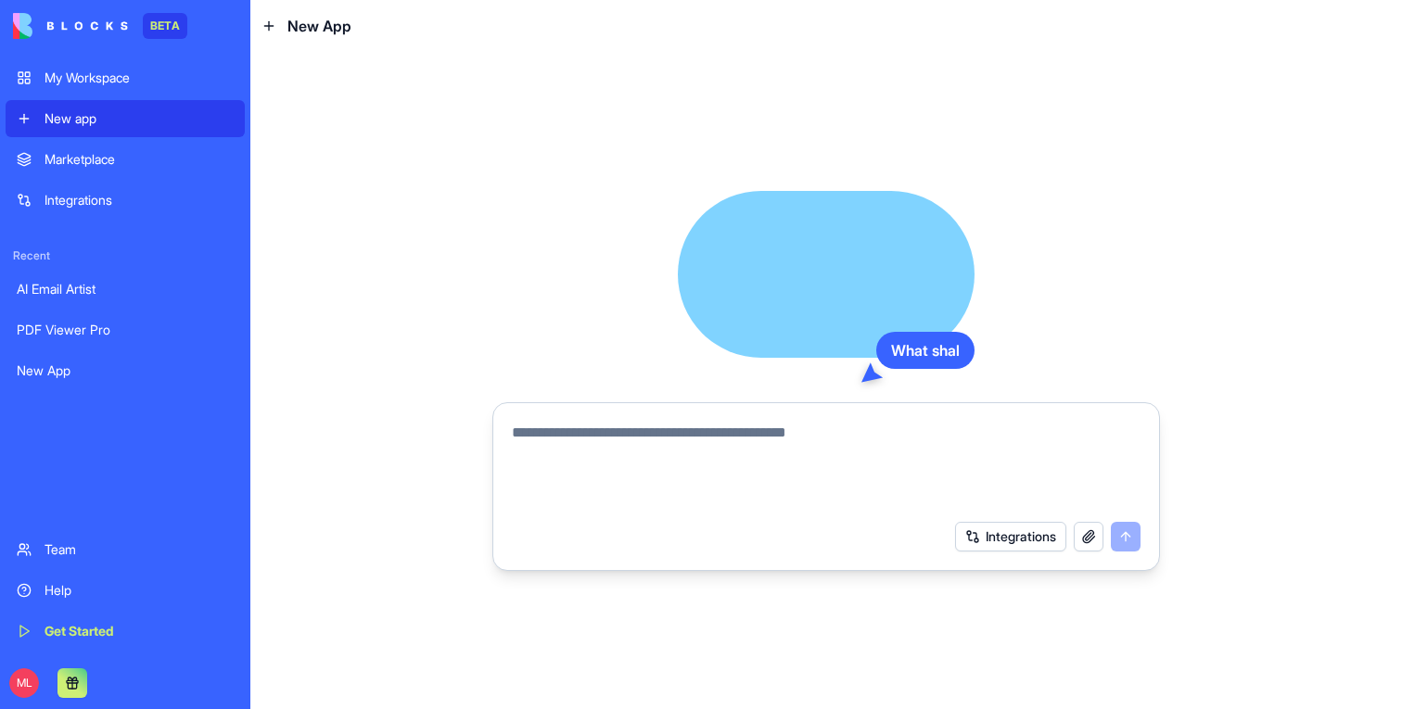
type textarea "**********"
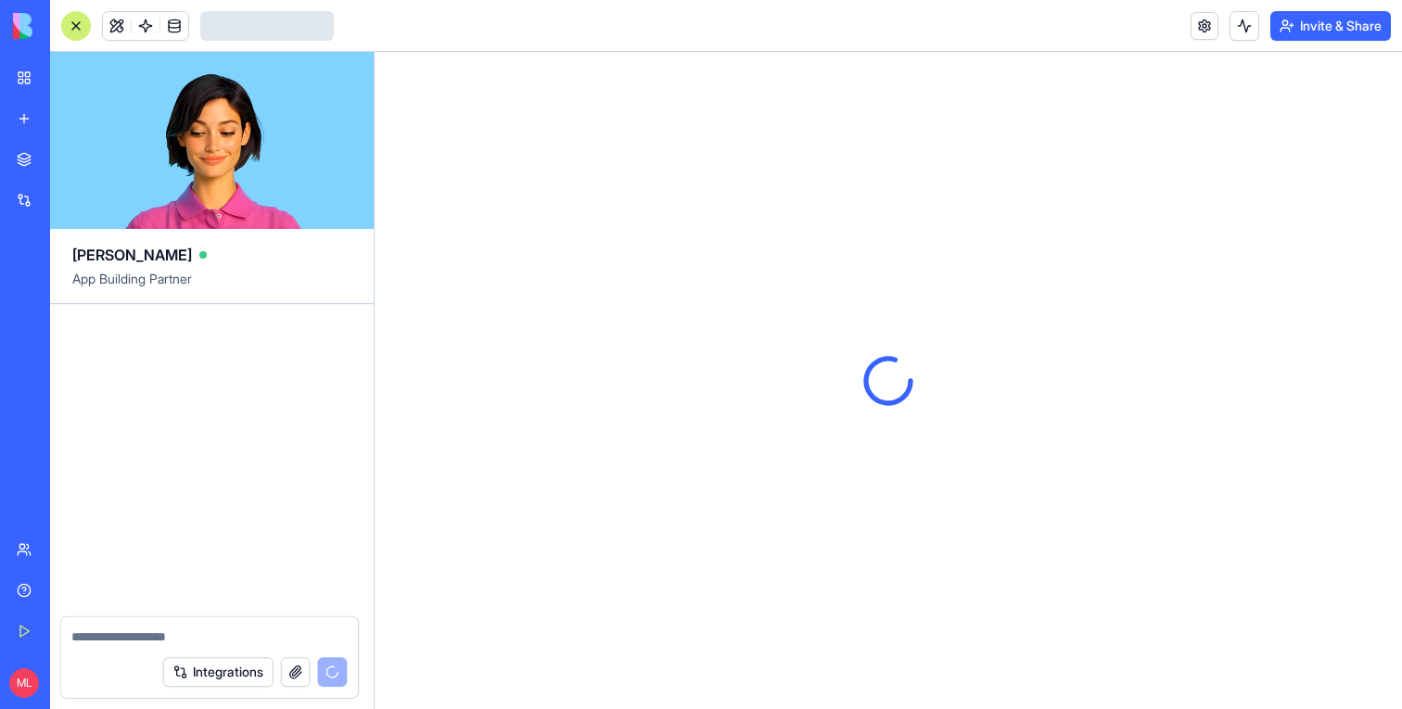
click at [1130, 534] on div at bounding box center [889, 381] width 1028 height 658
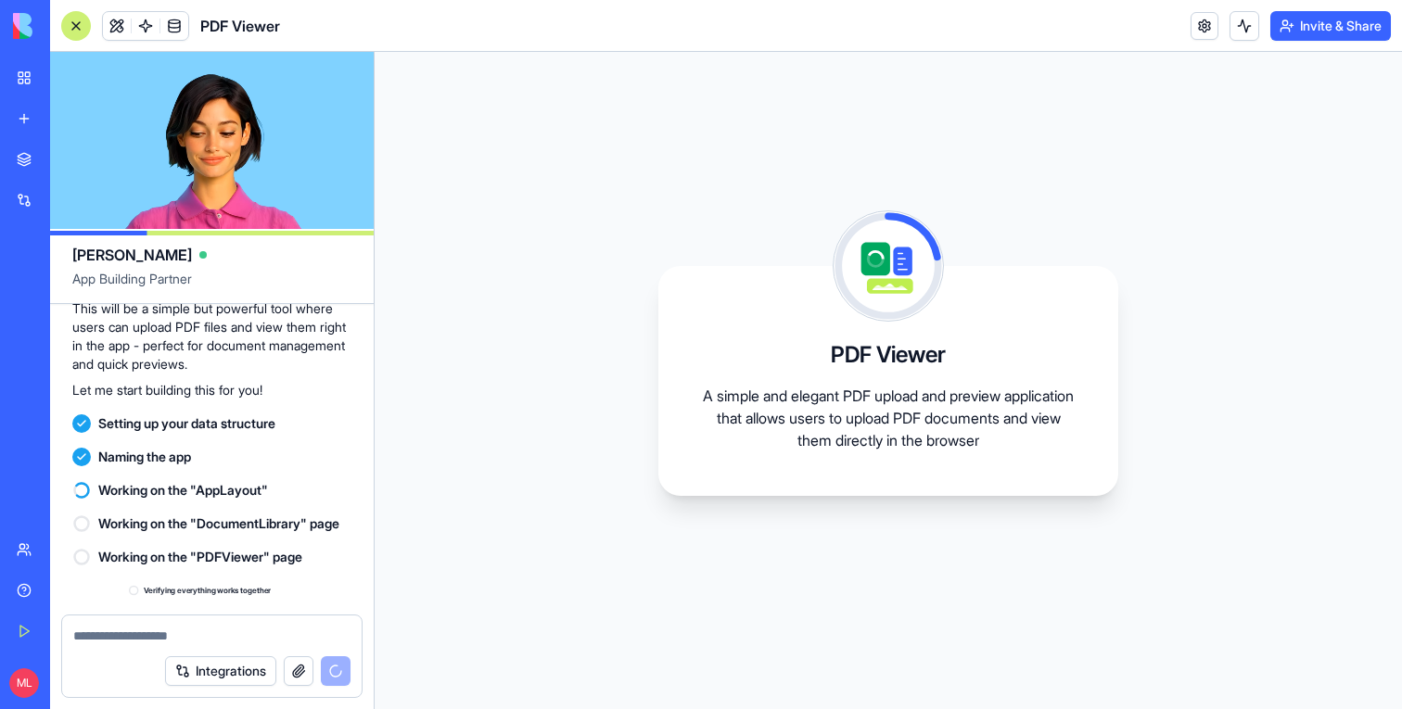
scroll to position [242, 0]
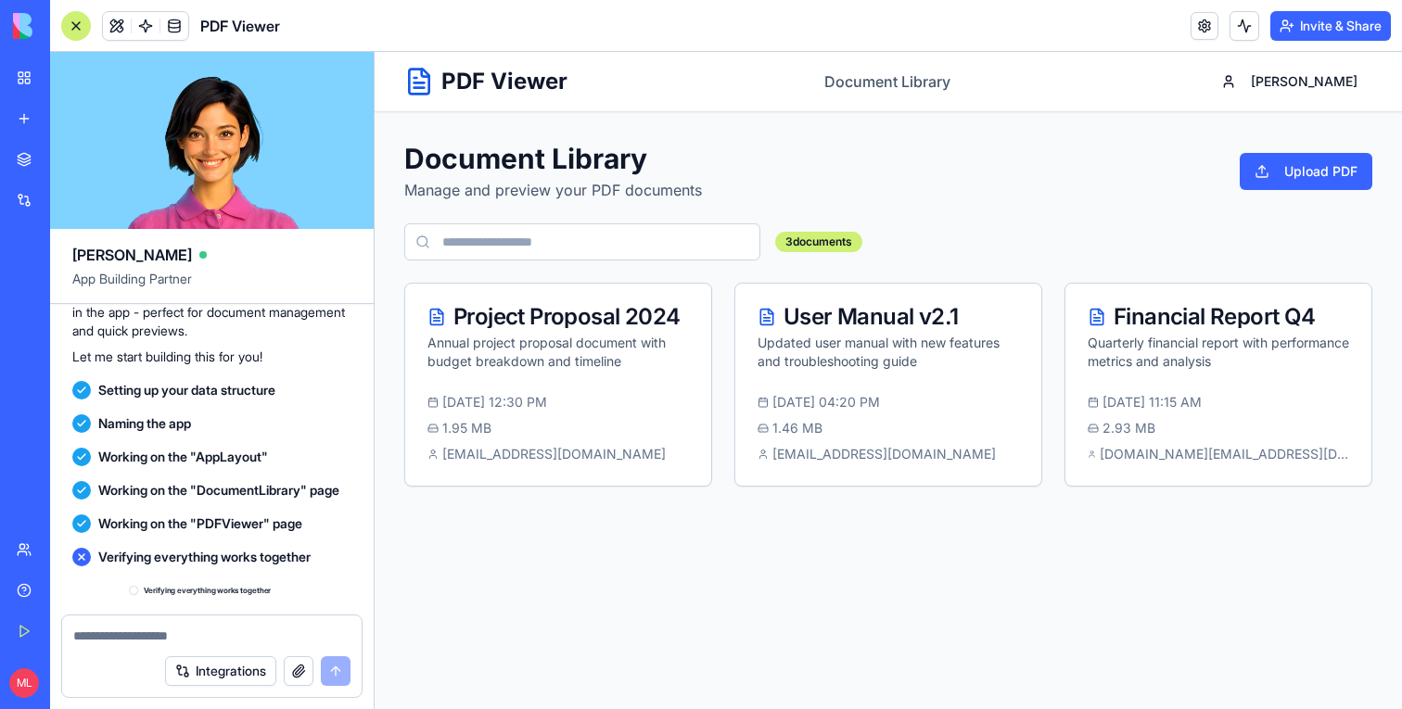
scroll to position [472, 0]
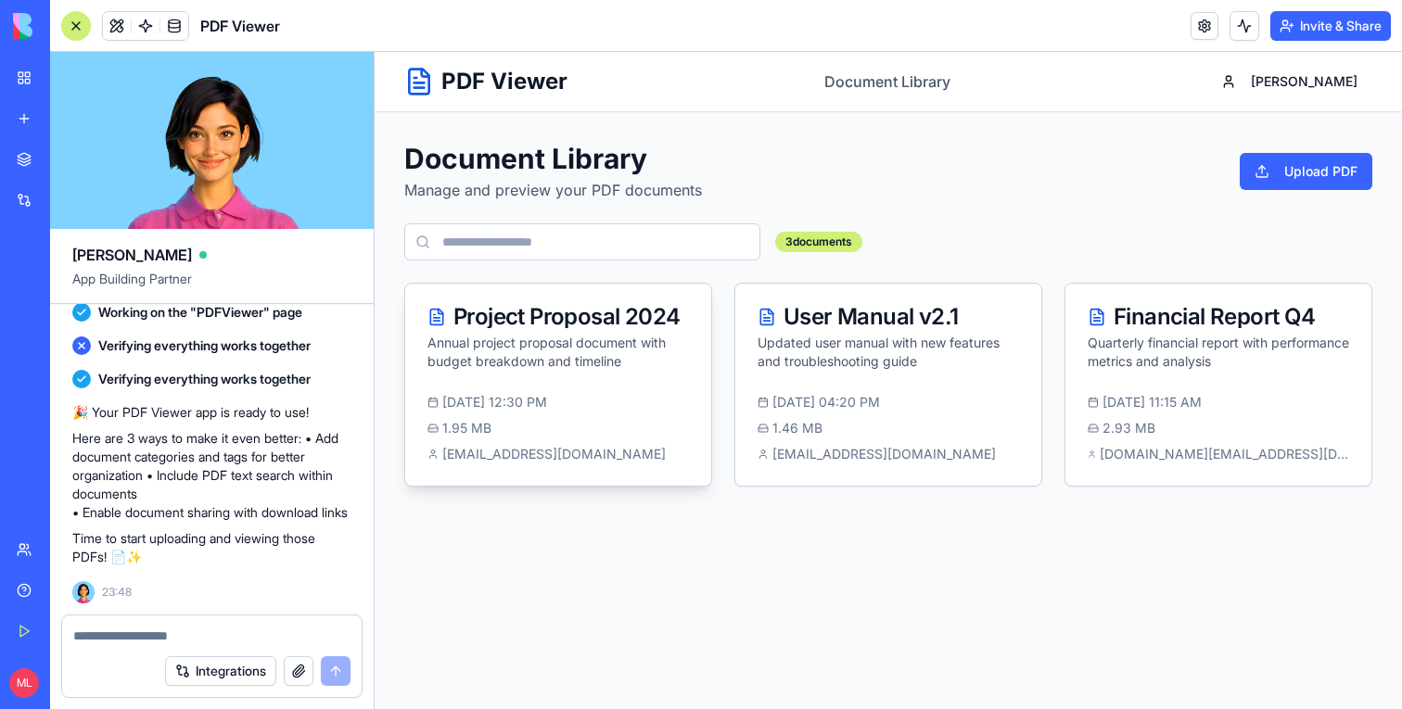
click at [685, 369] on p "Annual project proposal document with budget breakdown and timeline" at bounding box center [559, 352] width 262 height 37
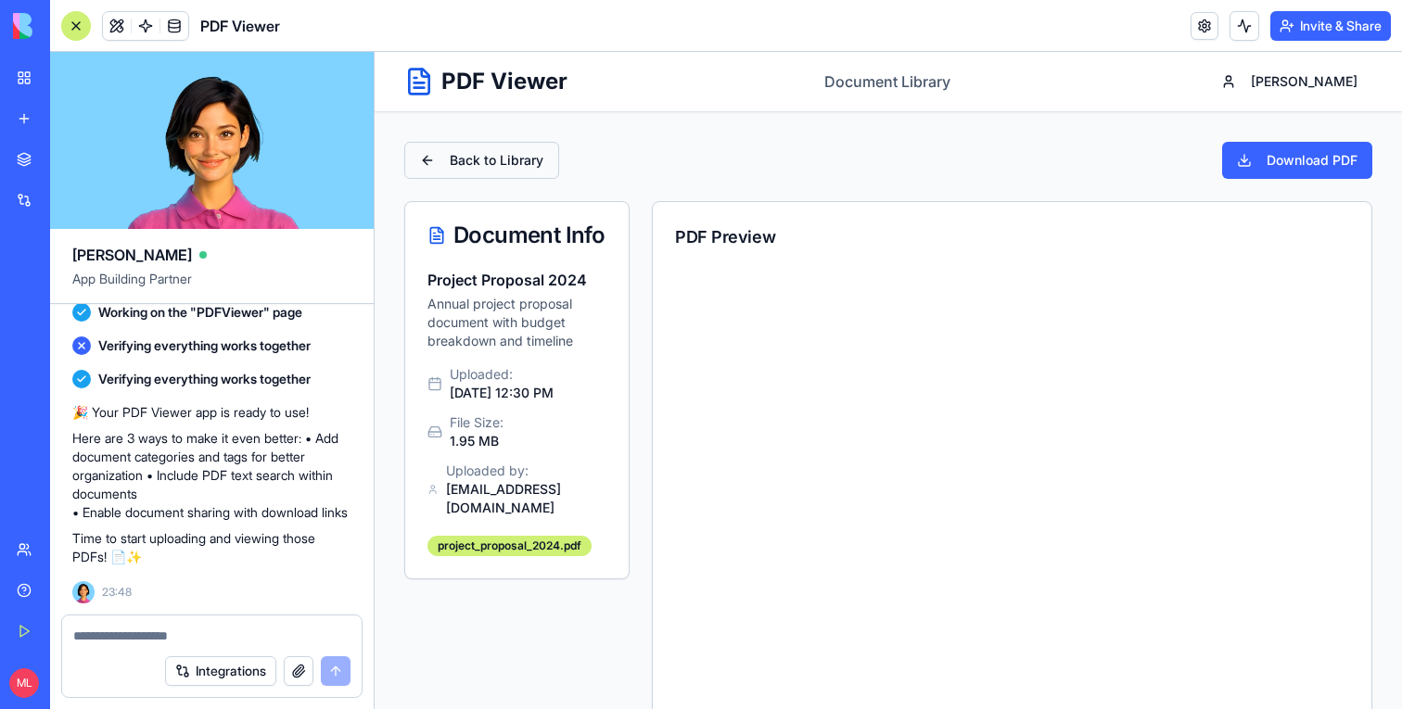
click at [525, 162] on span "Back to Library" at bounding box center [497, 160] width 94 height 19
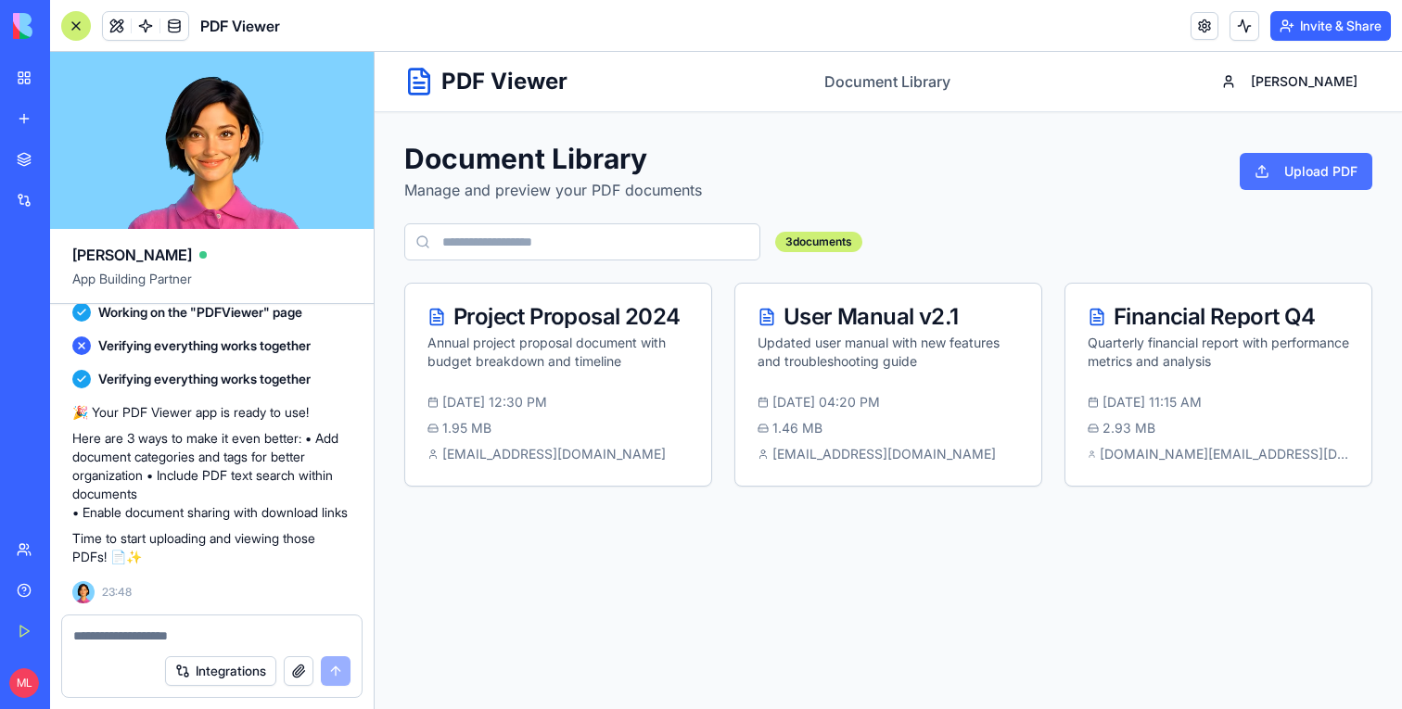
click at [1320, 185] on button "Upload PDF" at bounding box center [1306, 171] width 133 height 37
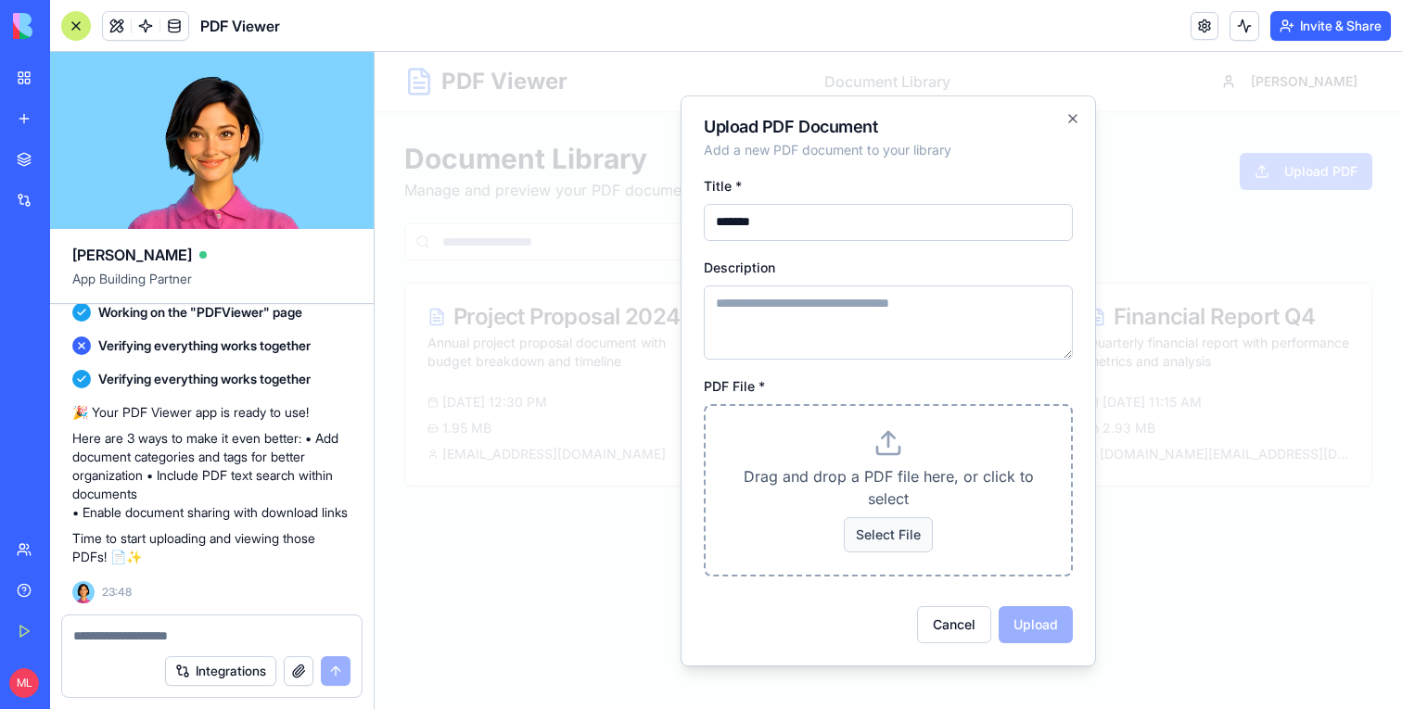
type input "*******"
click at [870, 530] on label "Select File" at bounding box center [888, 535] width 89 height 35
click at [375, 52] on input "Select File" at bounding box center [375, 52] width 0 height 0
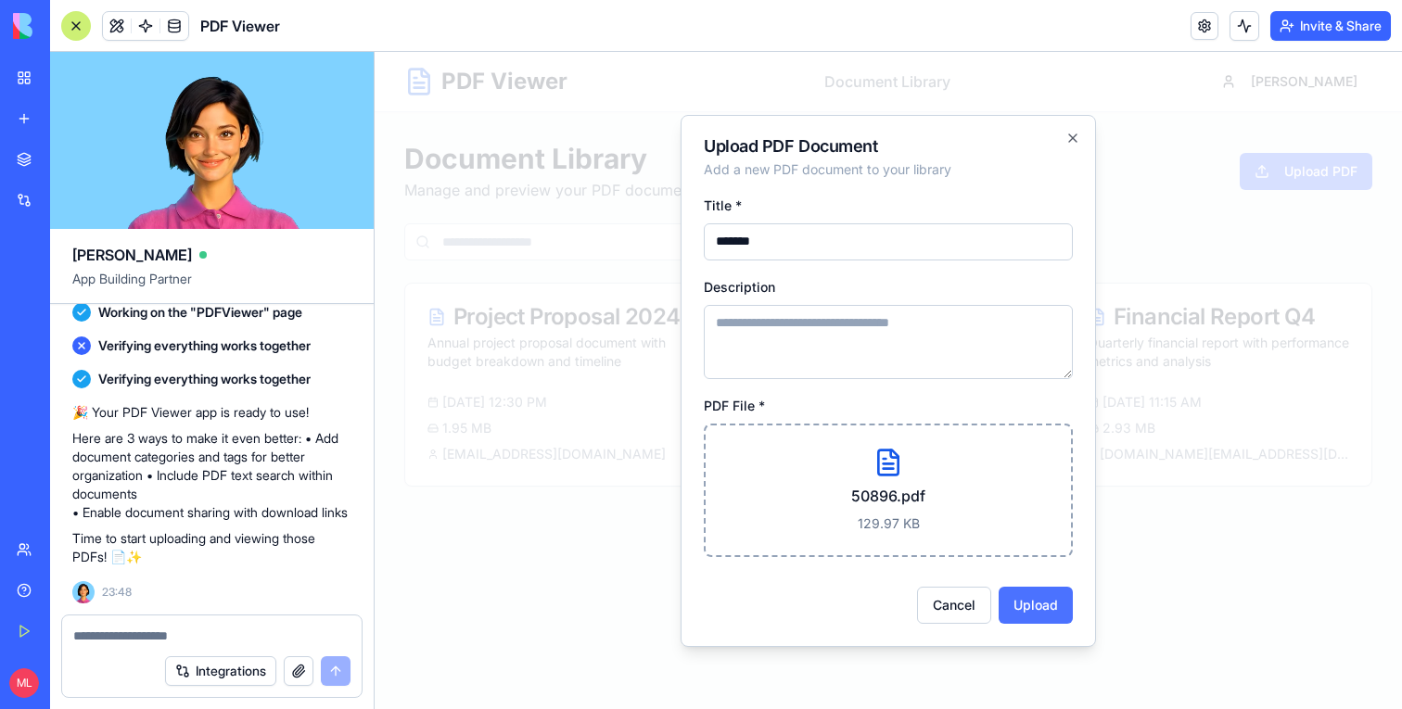
click at [1051, 608] on button "Upload" at bounding box center [1036, 605] width 74 height 37
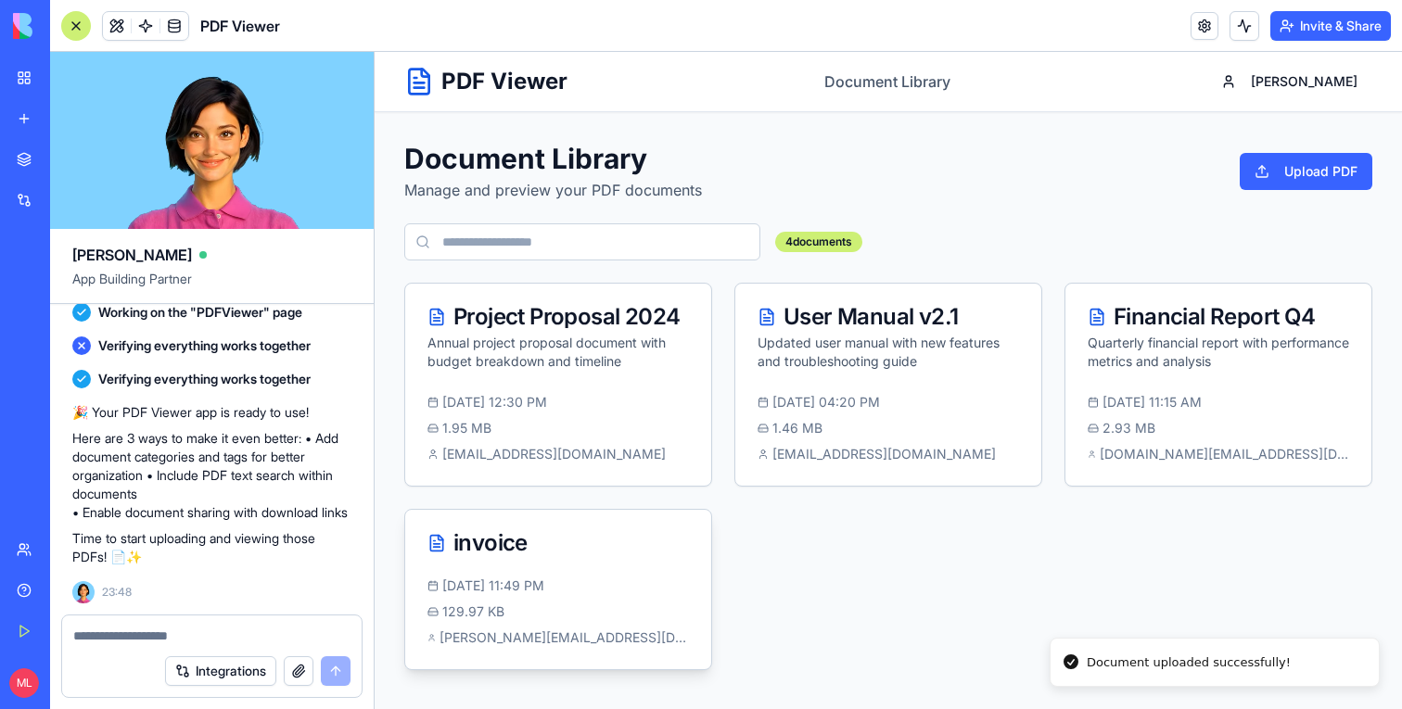
click at [569, 614] on div "129.97 KB" at bounding box center [559, 612] width 262 height 19
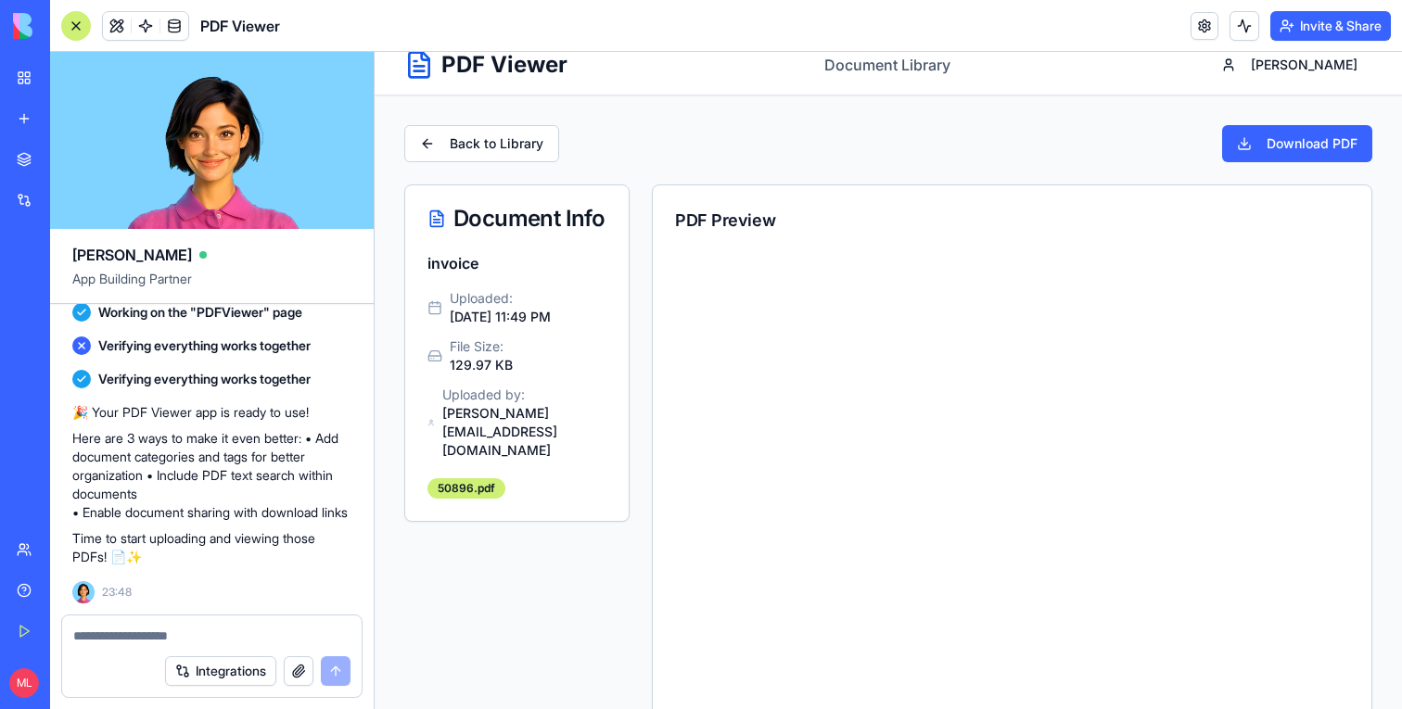
scroll to position [7, 0]
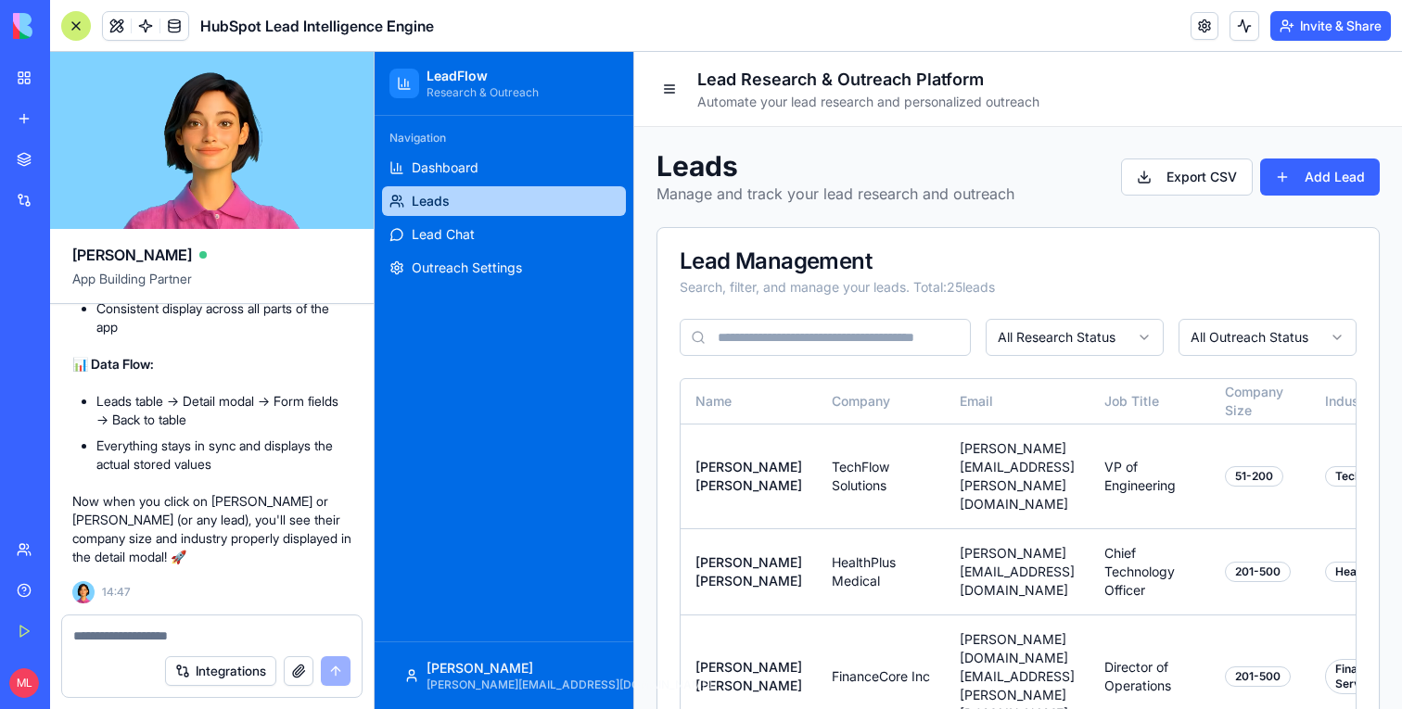
scroll to position [13083, 0]
